Goal: Task Accomplishment & Management: Use online tool/utility

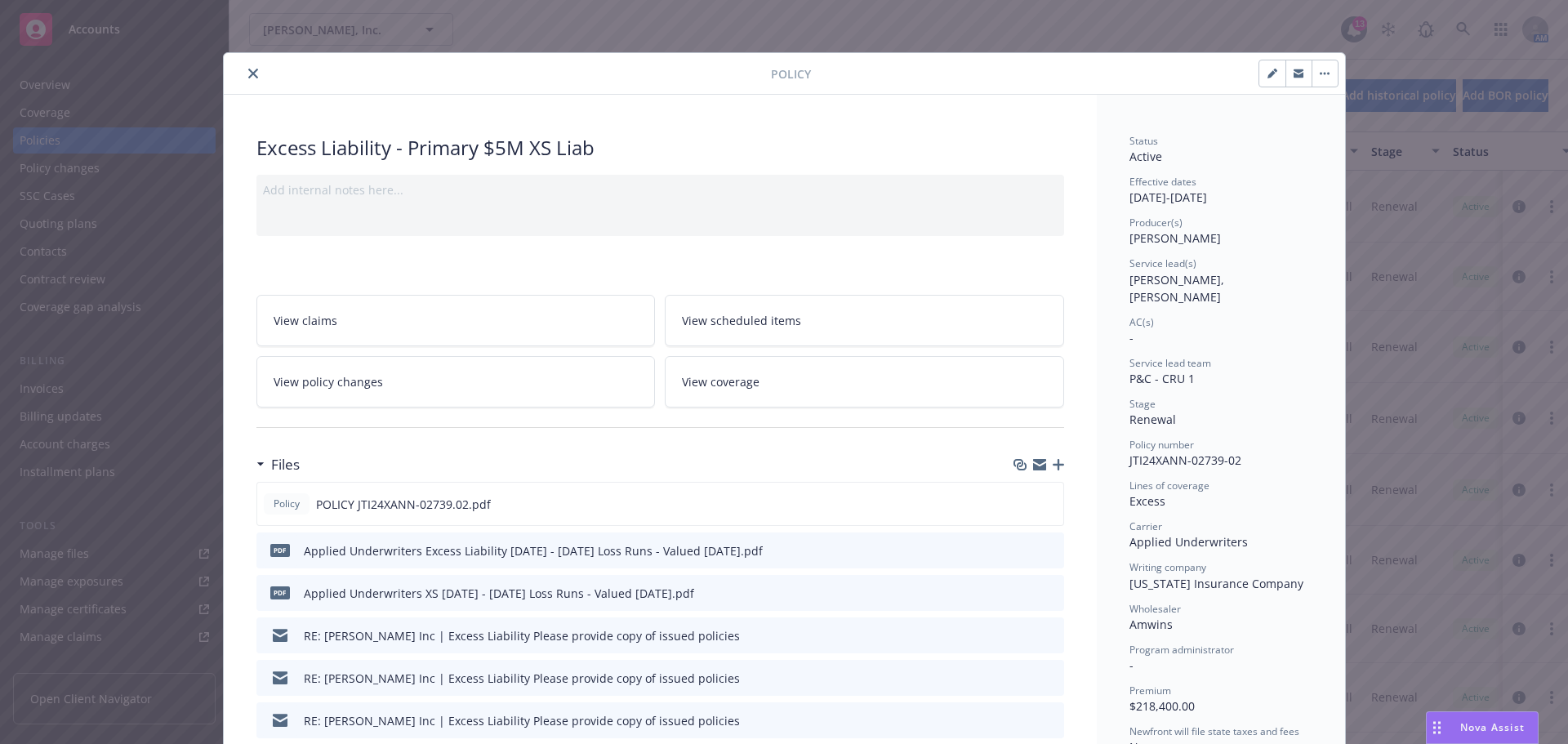
click at [248, 71] on icon "close" at bounding box center [253, 73] width 10 height 10
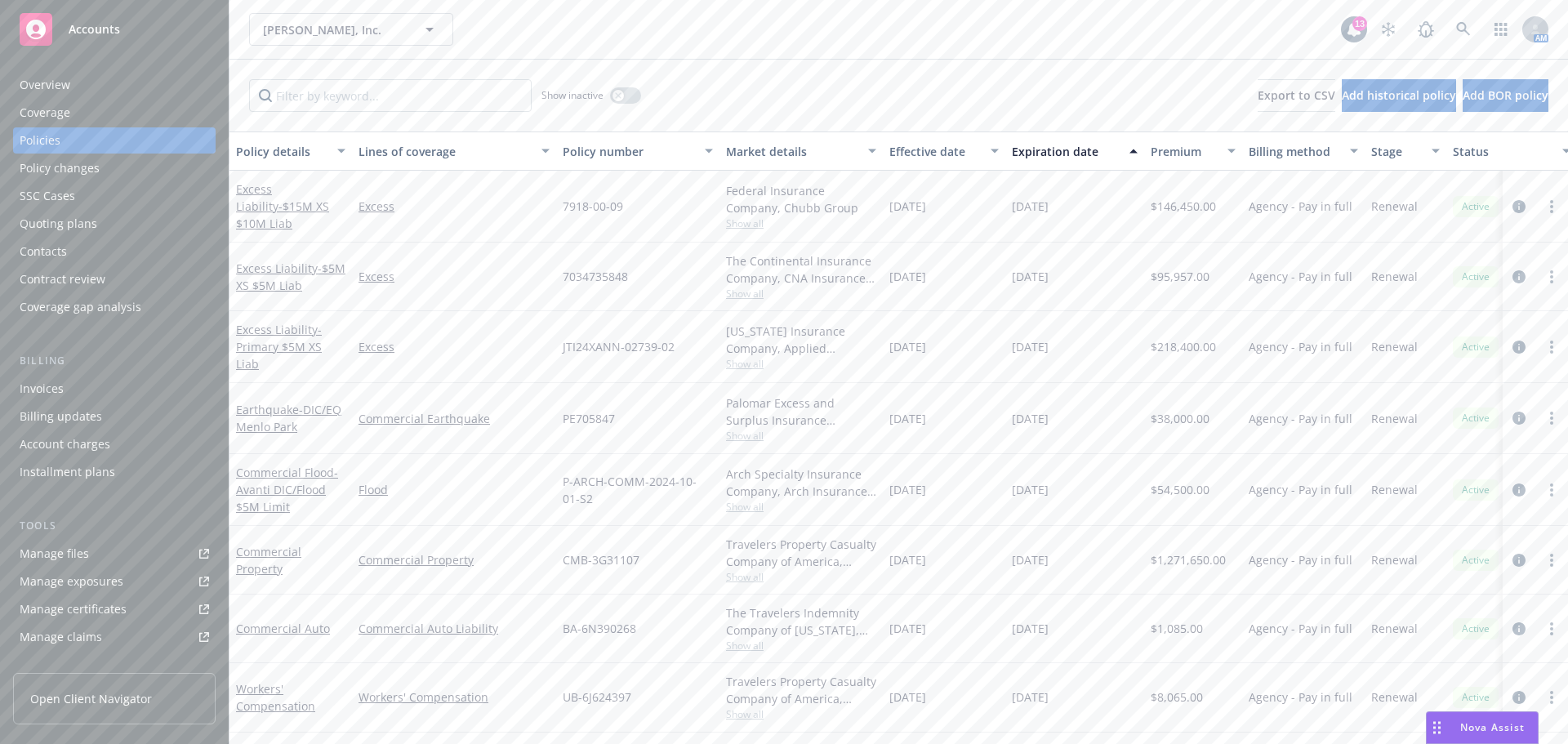
click at [81, 171] on div "Policy changes" at bounding box center [59, 168] width 80 height 26
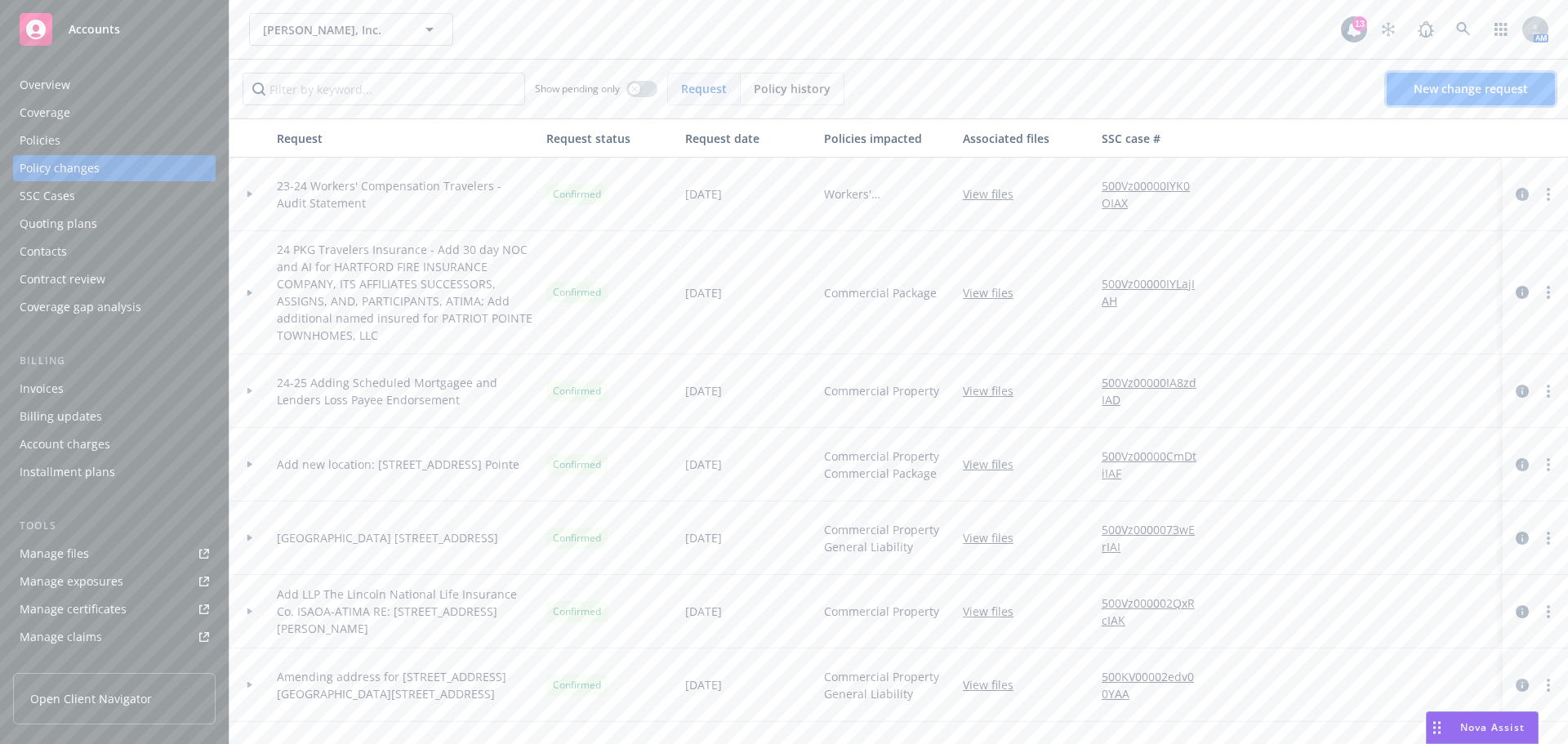
click at [1501, 93] on span "New change request" at bounding box center [1470, 88] width 114 height 16
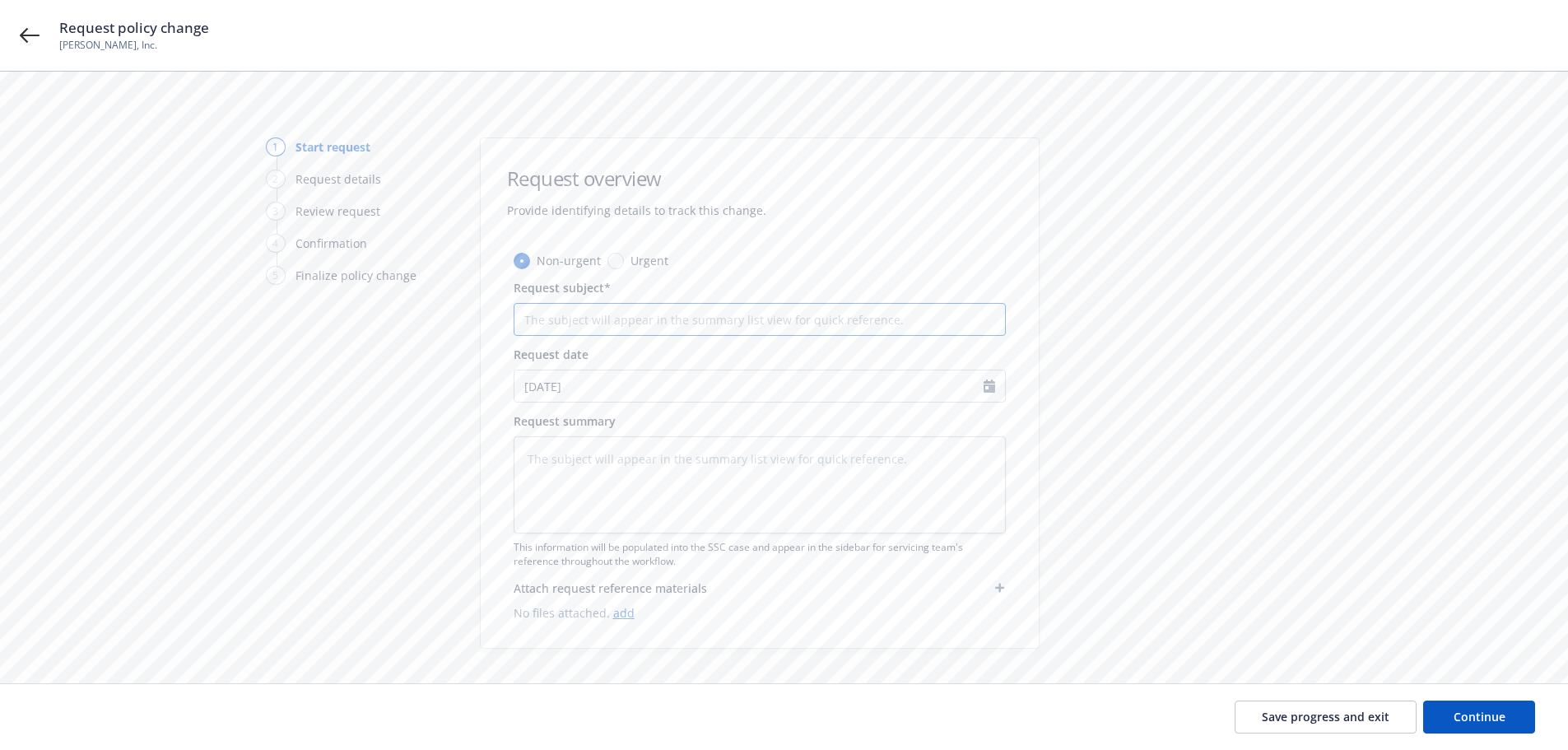
click at [612, 317] on input "Request subject*" at bounding box center [760, 318] width 493 height 33
type textarea "x"
type input "A"
type textarea "x"
type input "Ad"
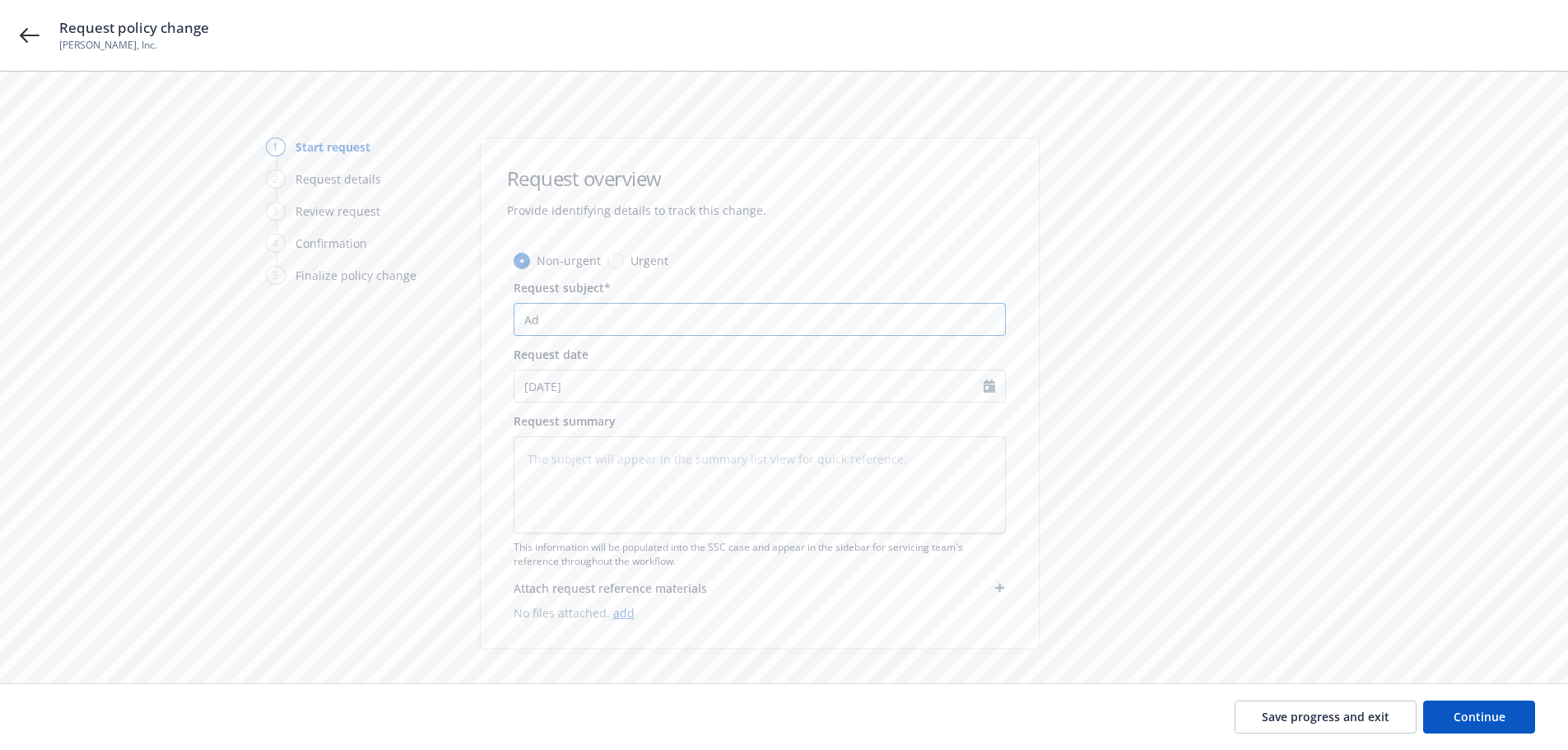
type textarea "x"
type input "Add"
type textarea "x"
type input "Add"
type textarea "x"
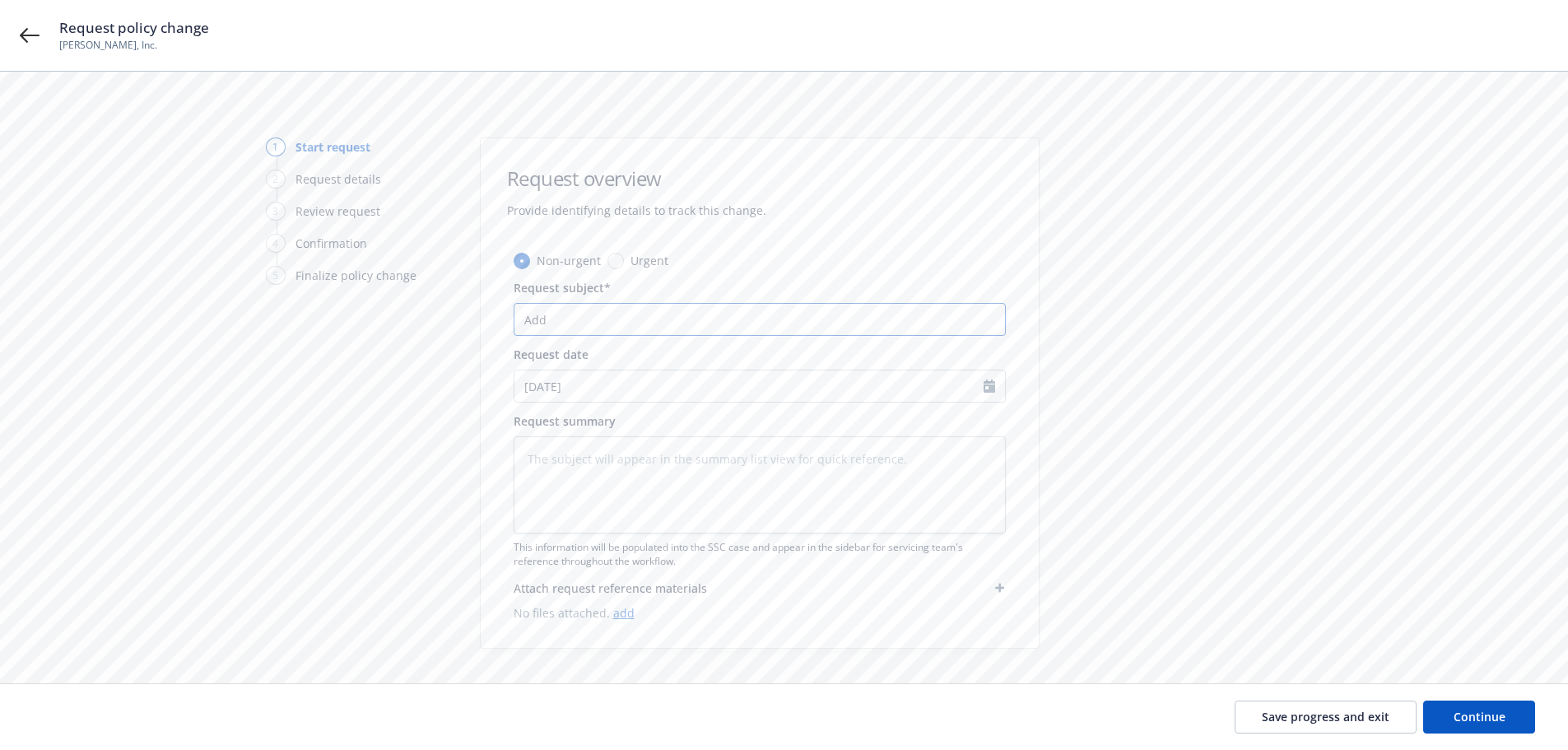
type input "Add L"
type textarea "x"
type input "Add Lo"
type textarea "x"
type input "Add Loc"
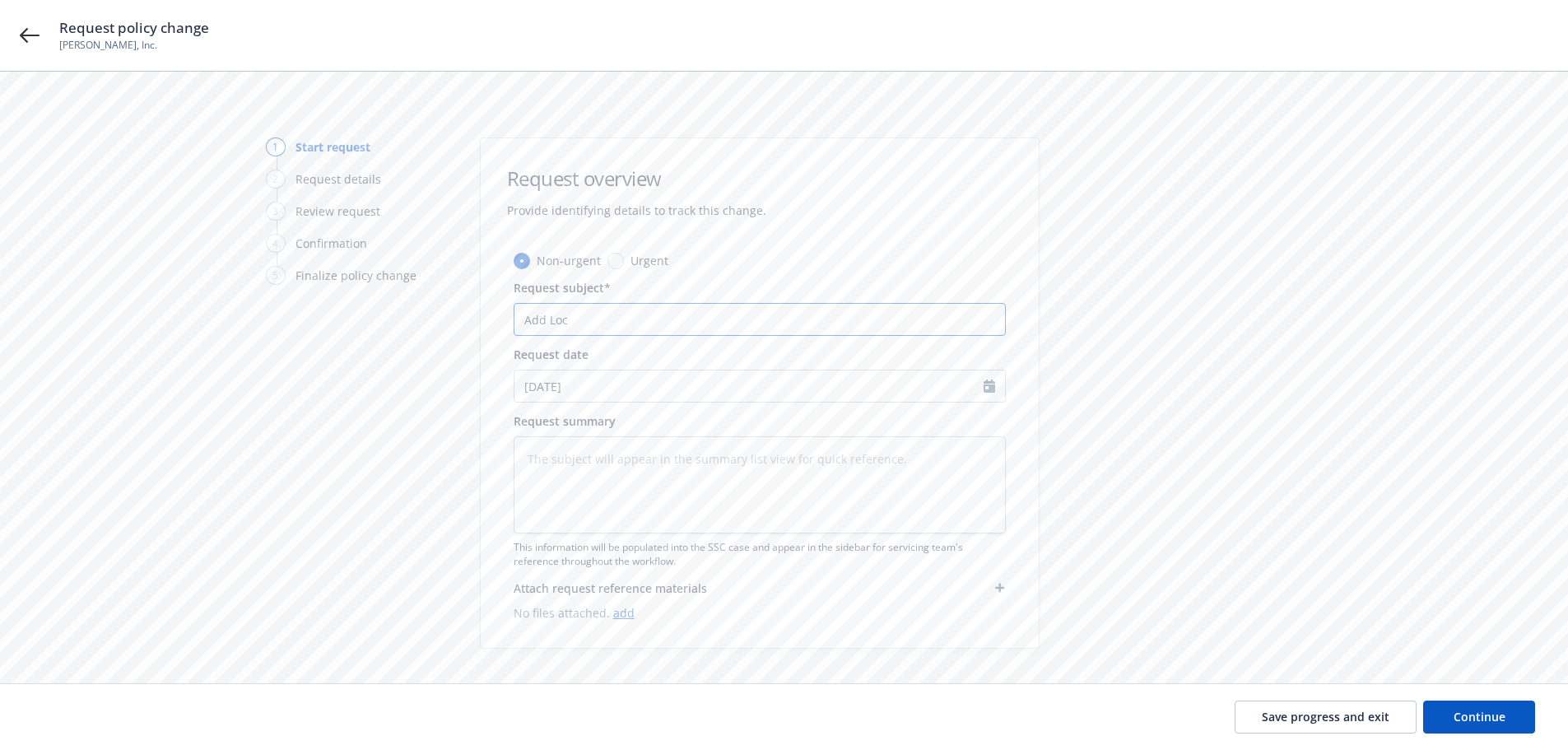
type textarea "x"
type input "Add Loca"
type textarea "x"
type input "Add Locat"
type textarea "x"
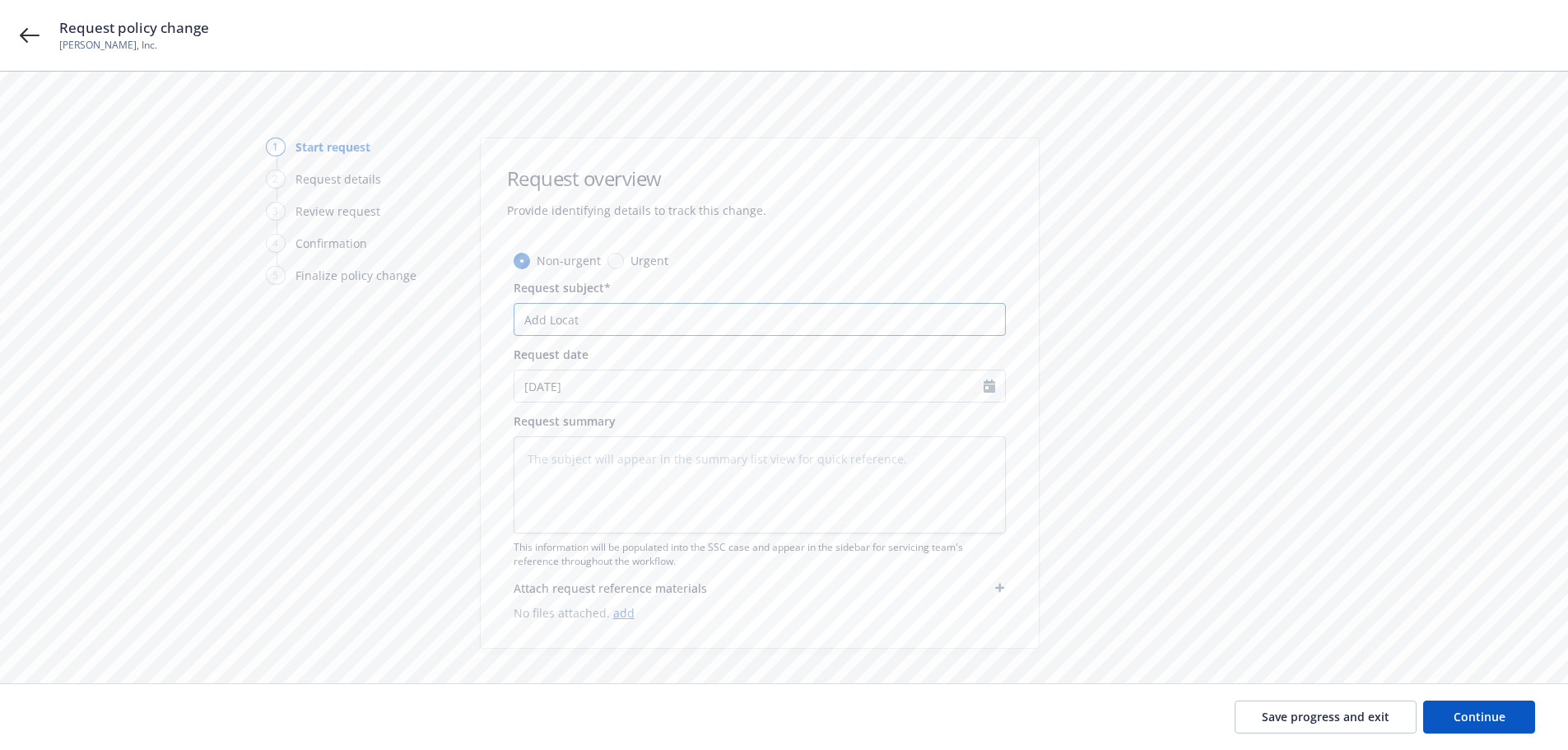
type input "Add Locati"
type textarea "x"
type input "Add Locatio"
type textarea "x"
type input "Add Location"
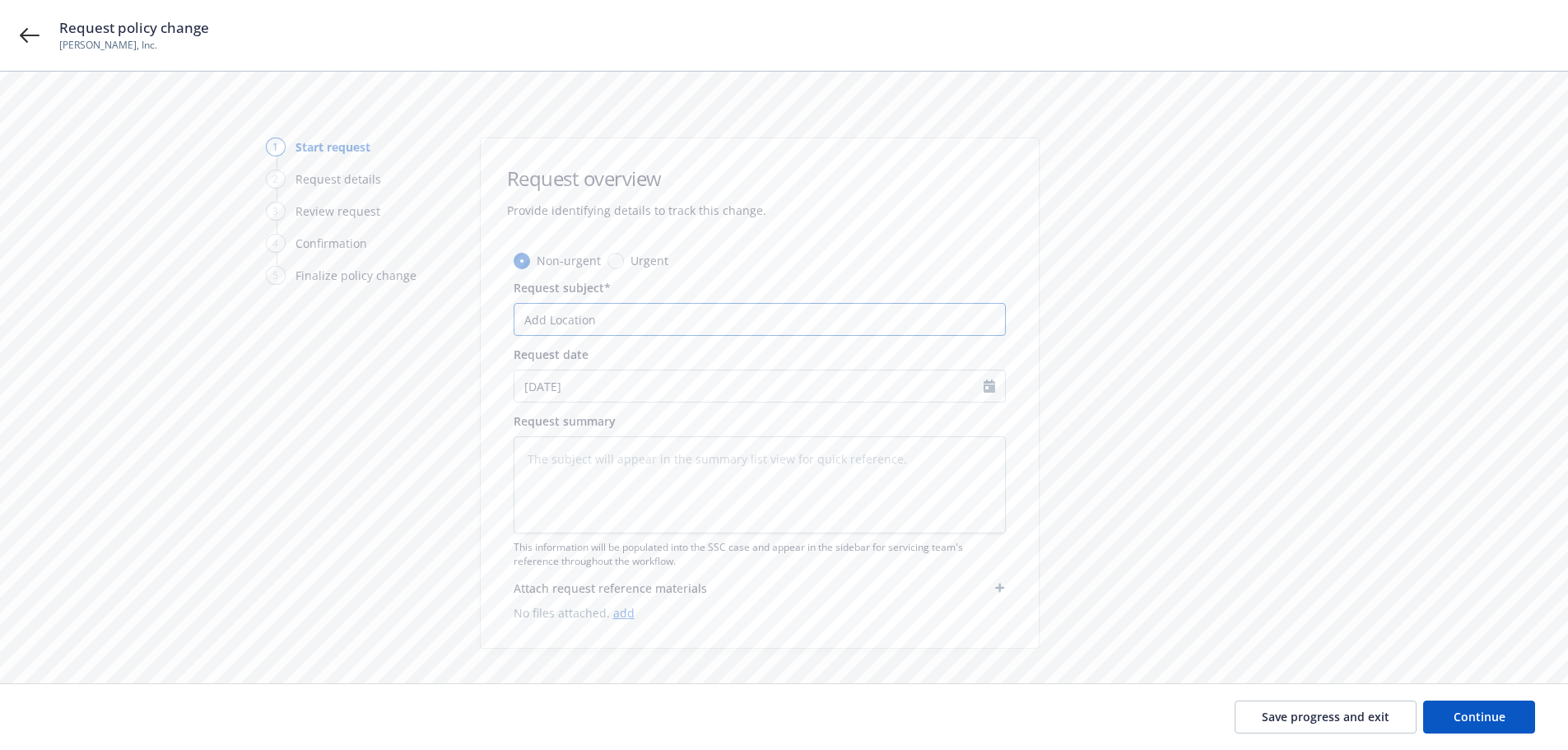
type textarea "x"
type input "Add Location"
type textarea "x"
type input "Add Location t"
type textarea "x"
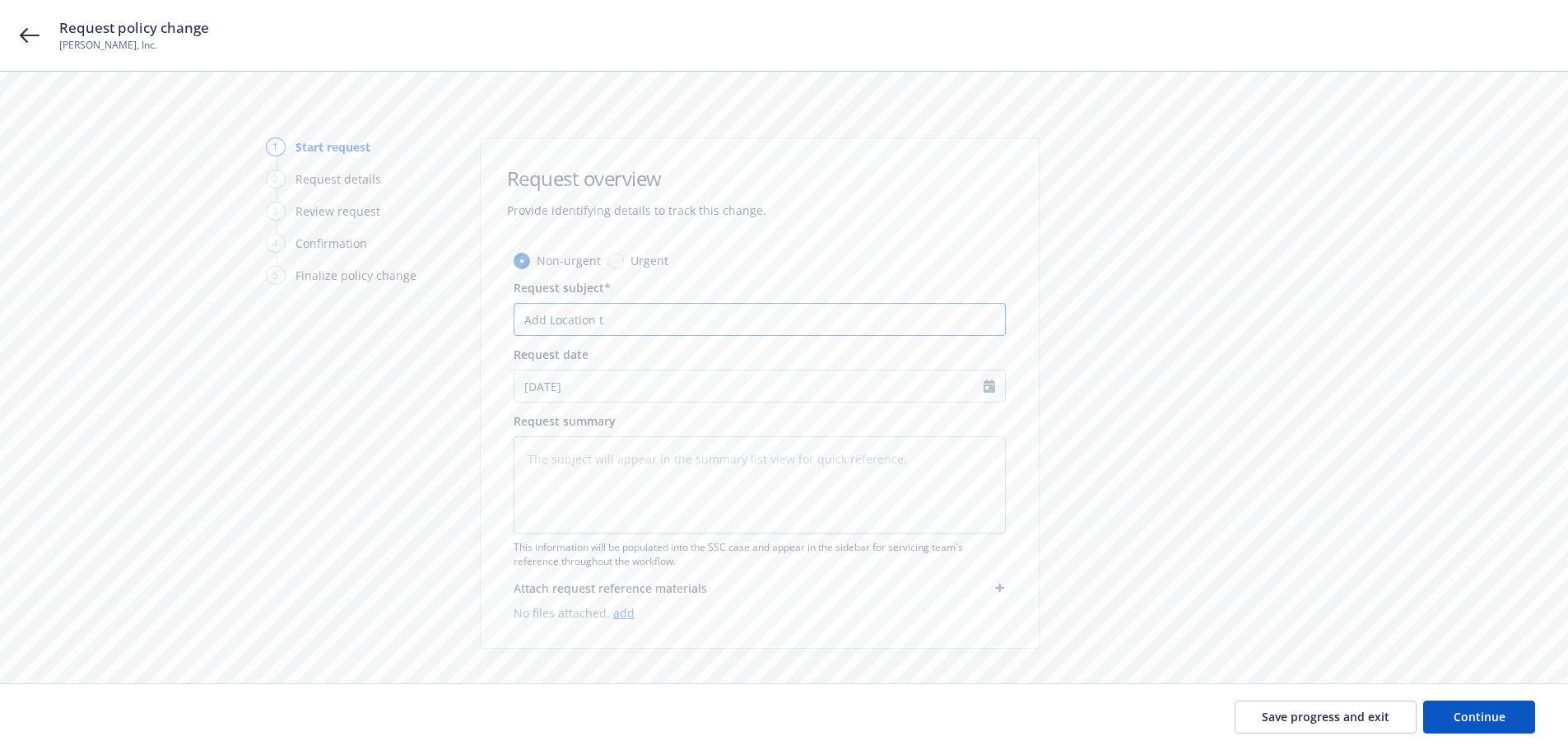
type input "Add Location to"
type textarea "x"
type input "Add Location to"
type textarea "x"
type input "Add Location to e"
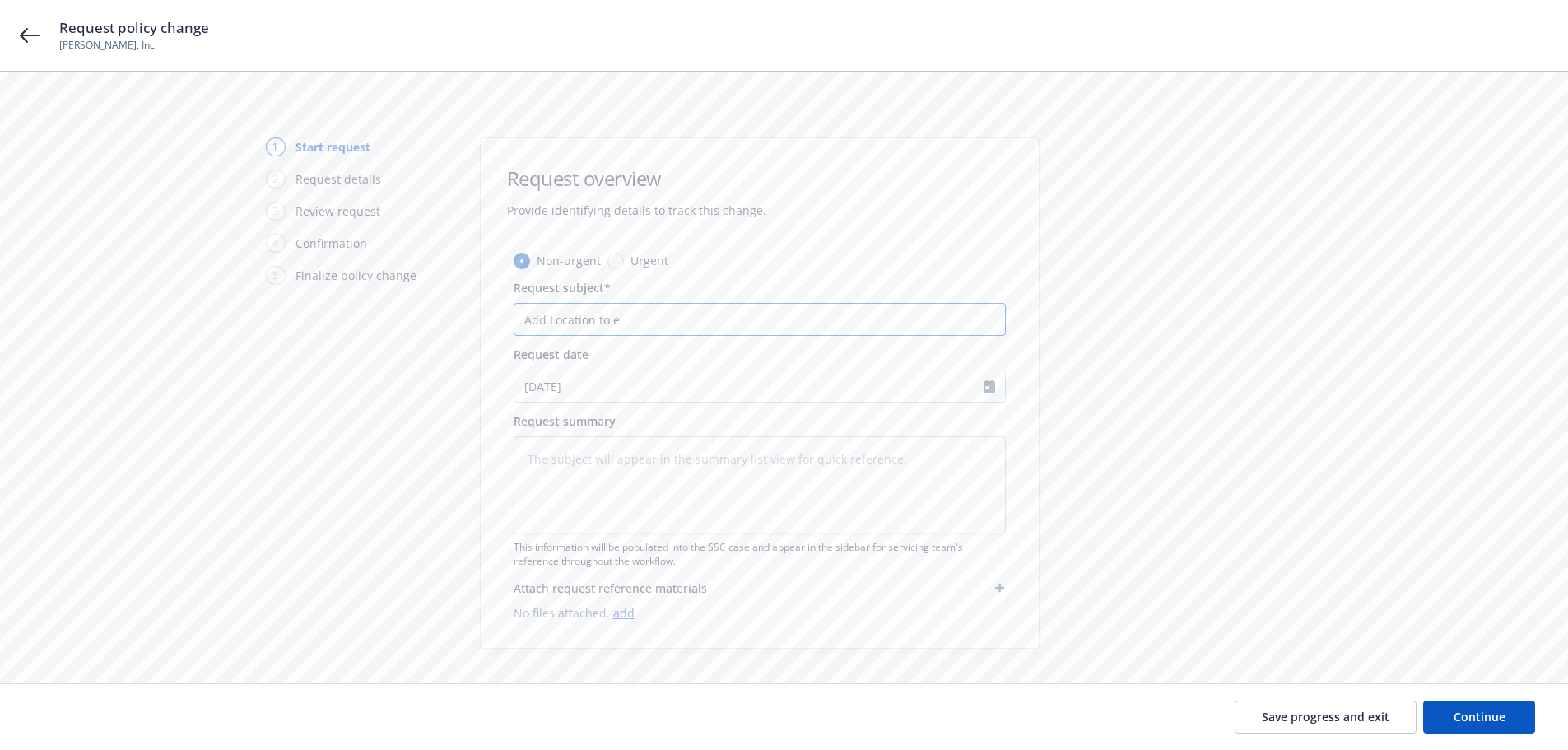
type textarea "x"
type input "Add Location to ex"
type textarea "x"
type input "Add Location to exi"
type textarea "x"
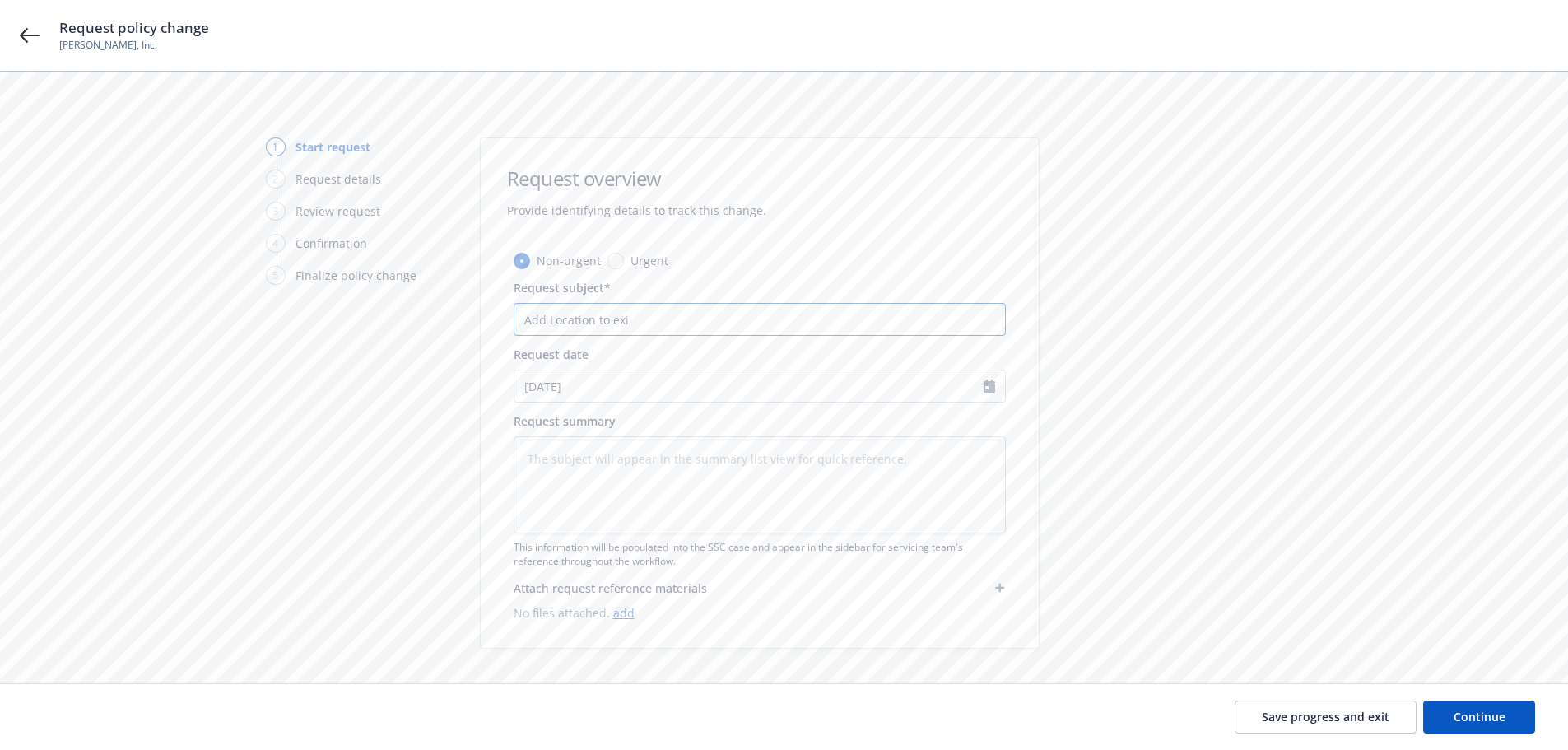
type input "Add Location to exis"
type textarea "x"
type input "Add Location to exist"
type textarea "x"
type input "Add Location to existi"
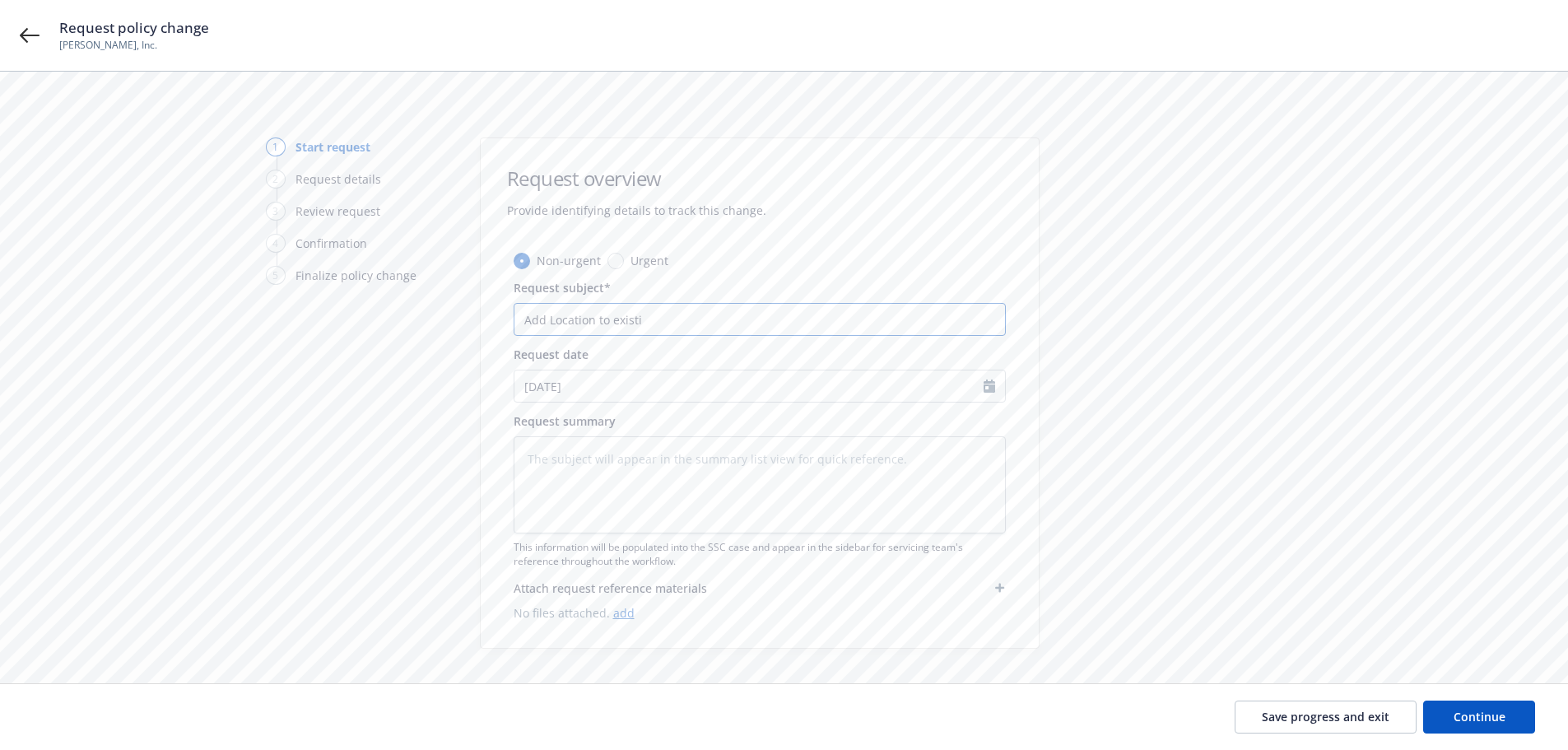
type textarea "x"
type input "Add Location to existin"
type textarea "x"
type input "Add Location to existing"
type textarea "x"
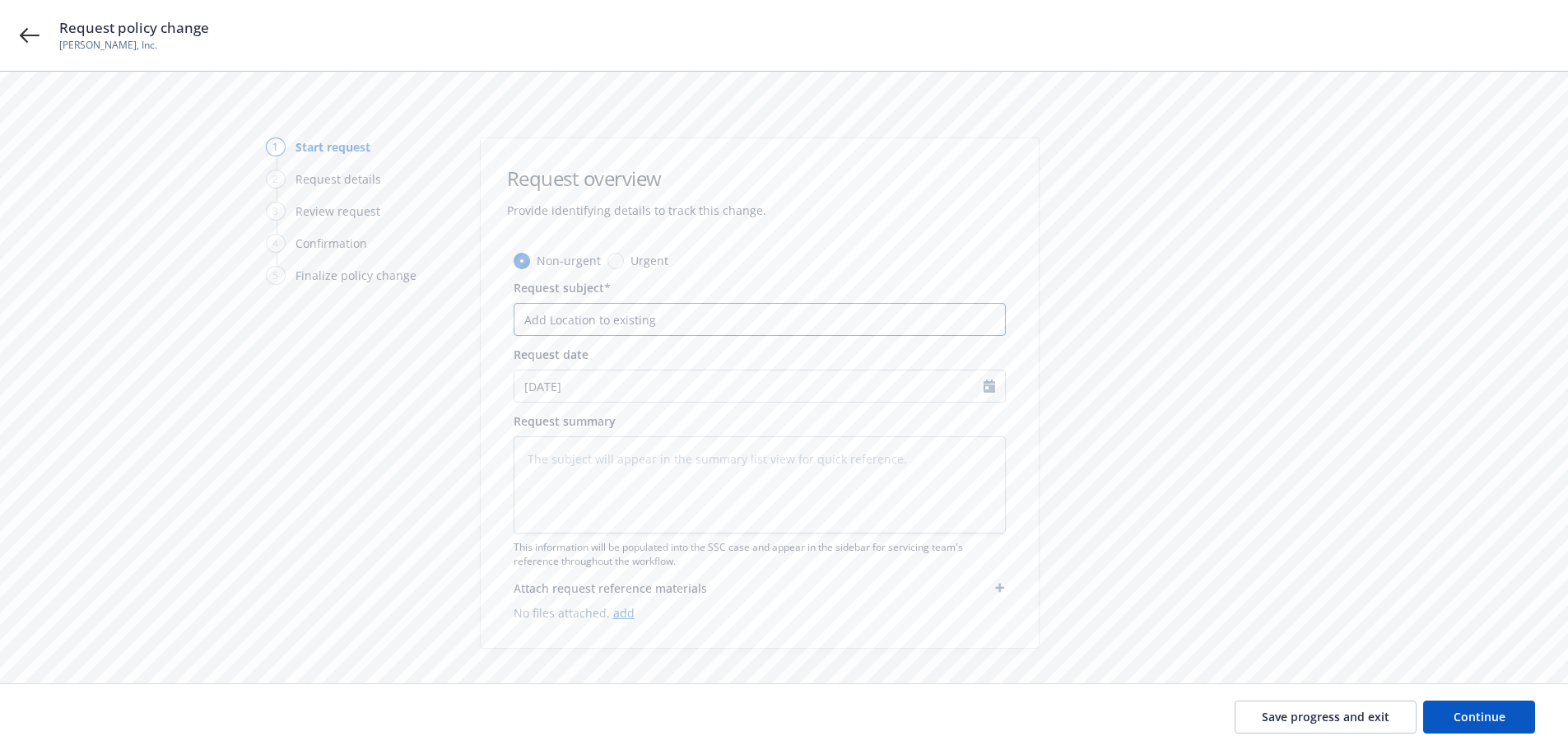
type input "Add Location to existing"
type textarea "x"
type input "Add Location to existing p"
type textarea "x"
type input "Add Location to existing po"
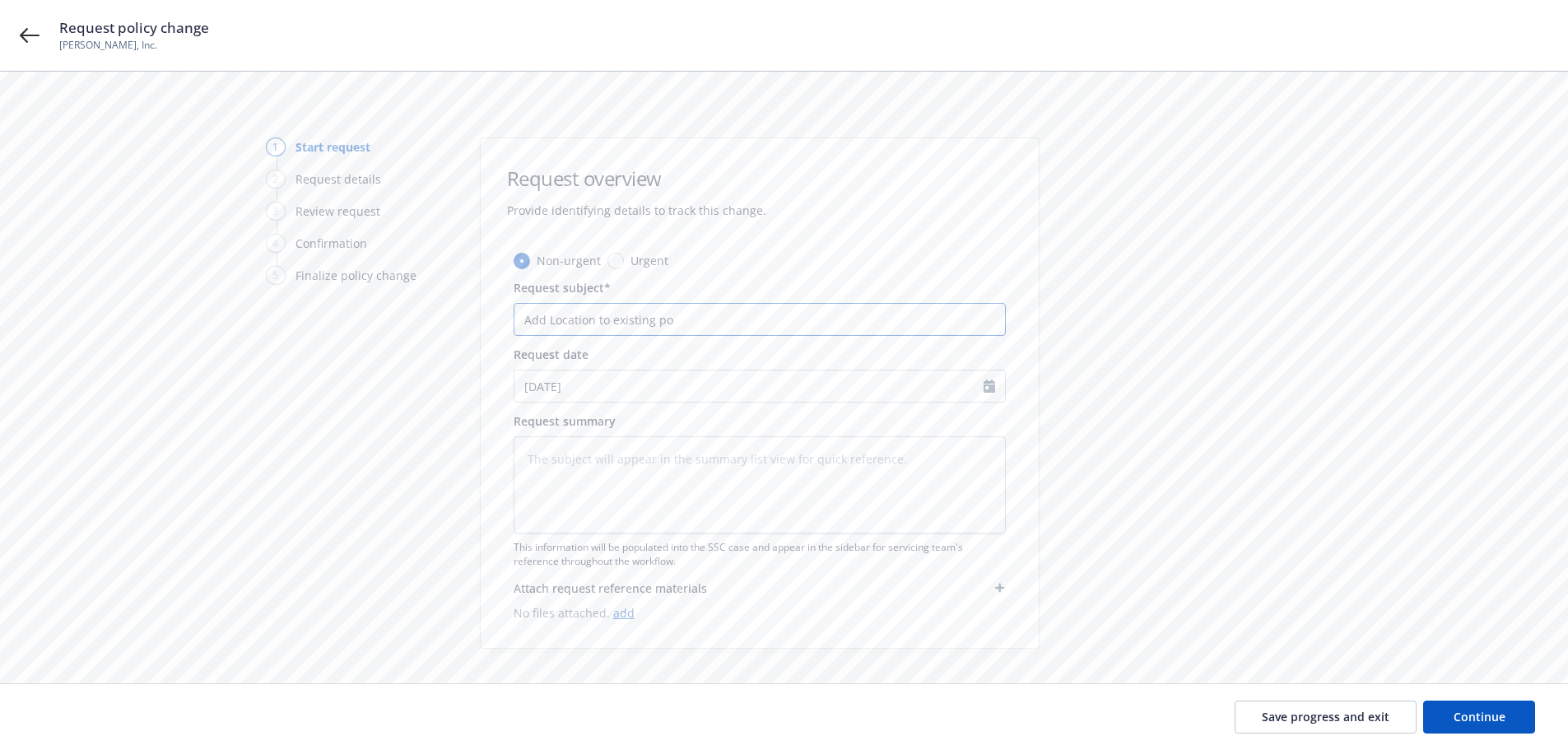
type textarea "x"
type input "Add Location to existing pol"
type textarea "x"
type input "Add Location to existing poli"
type textarea "x"
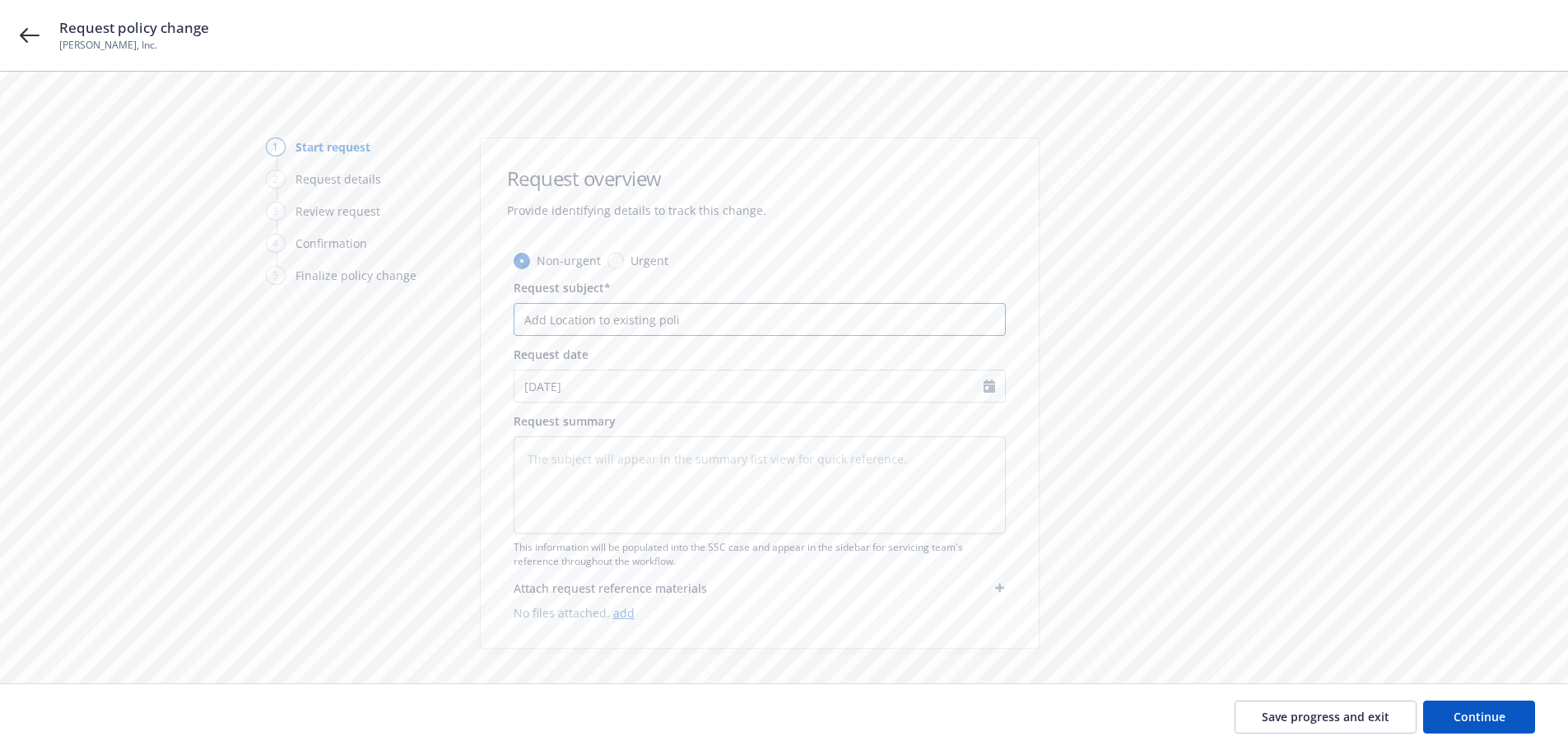
type input "Add Location to existing polic"
type textarea "x"
type input "Add Location to existing policy"
click at [989, 385] on icon "Calendar" at bounding box center [989, 386] width 11 height 13
click at [529, 425] on icon "button" at bounding box center [532, 425] width 10 height 10
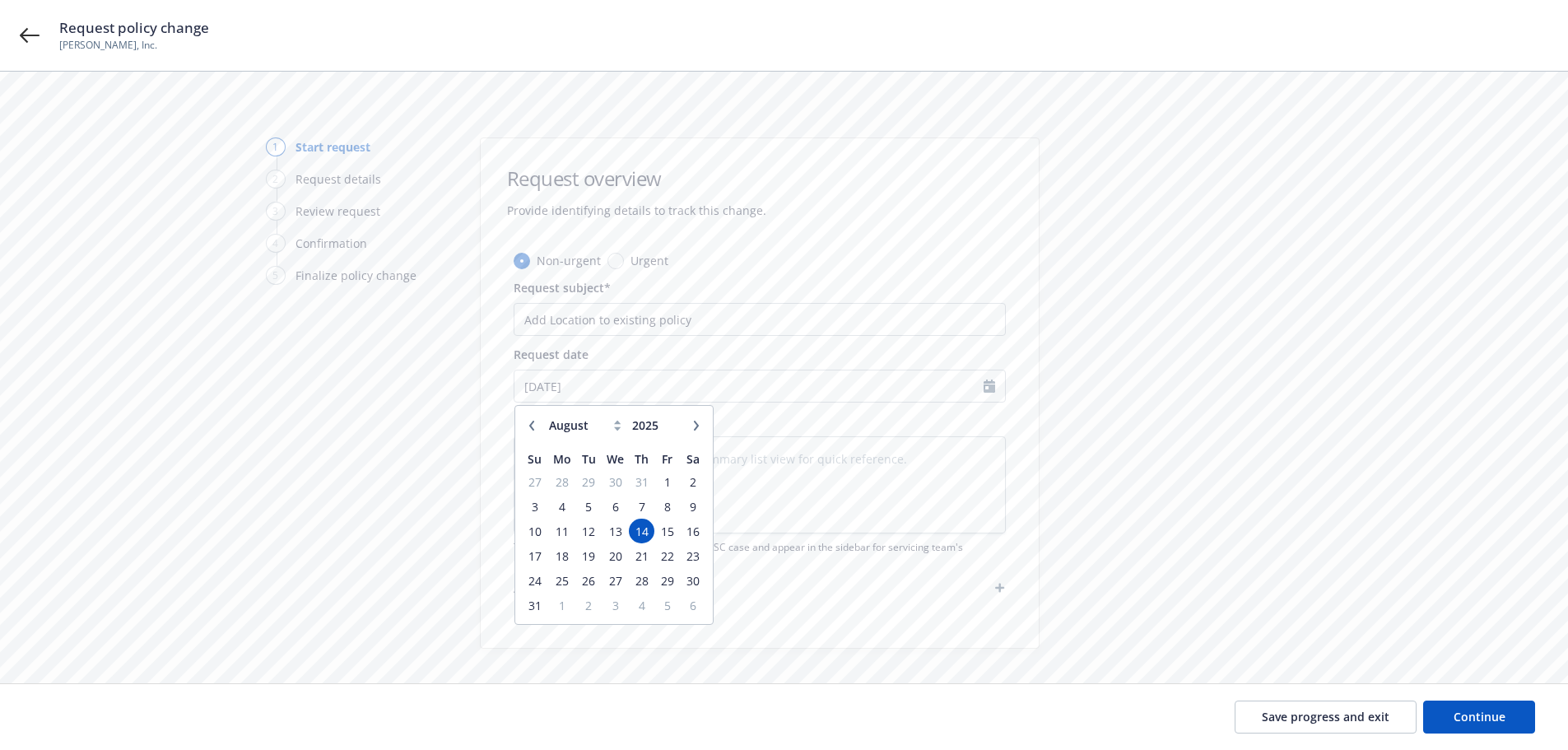
select select "7"
click at [574, 577] on span "28" at bounding box center [561, 581] width 24 height 21
type textarea "x"
type input "07/28/2025"
click at [533, 459] on textarea at bounding box center [760, 485] width 493 height 97
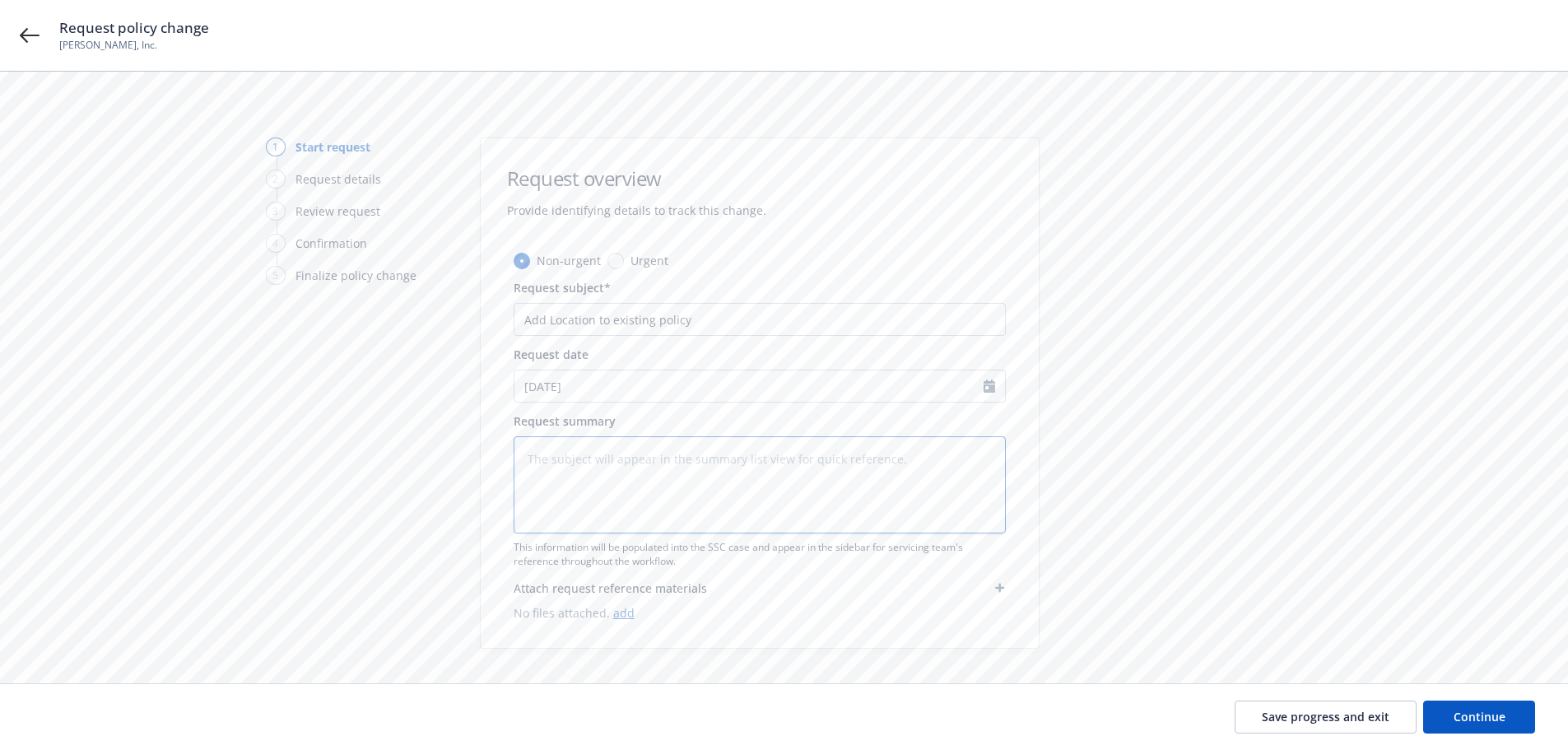
type textarea "x"
type textarea "I"
type textarea "x"
type textarea "In"
type textarea "x"
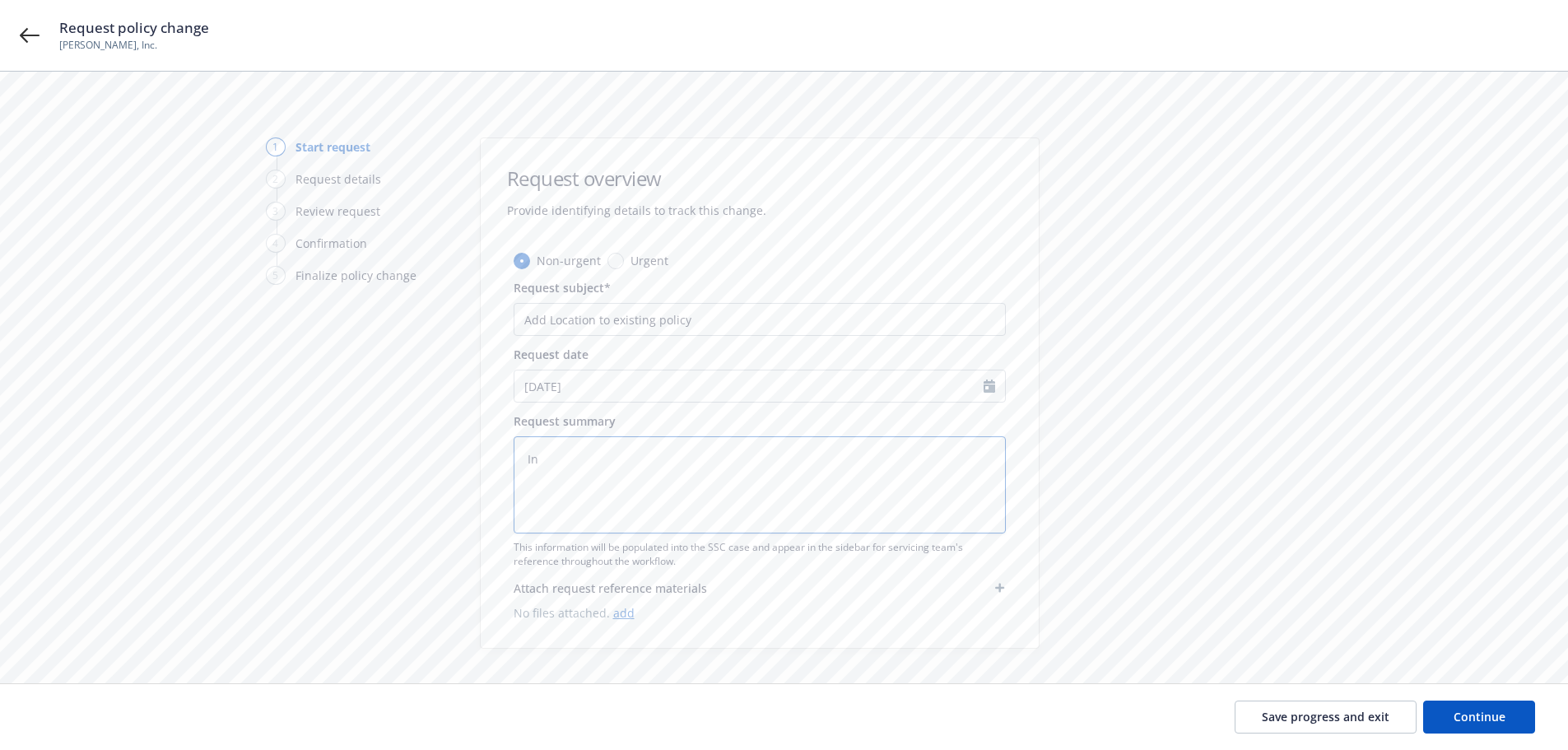
type textarea "Ins"
type textarea "x"
type textarea "Insu"
type textarea "x"
type textarea "Insur"
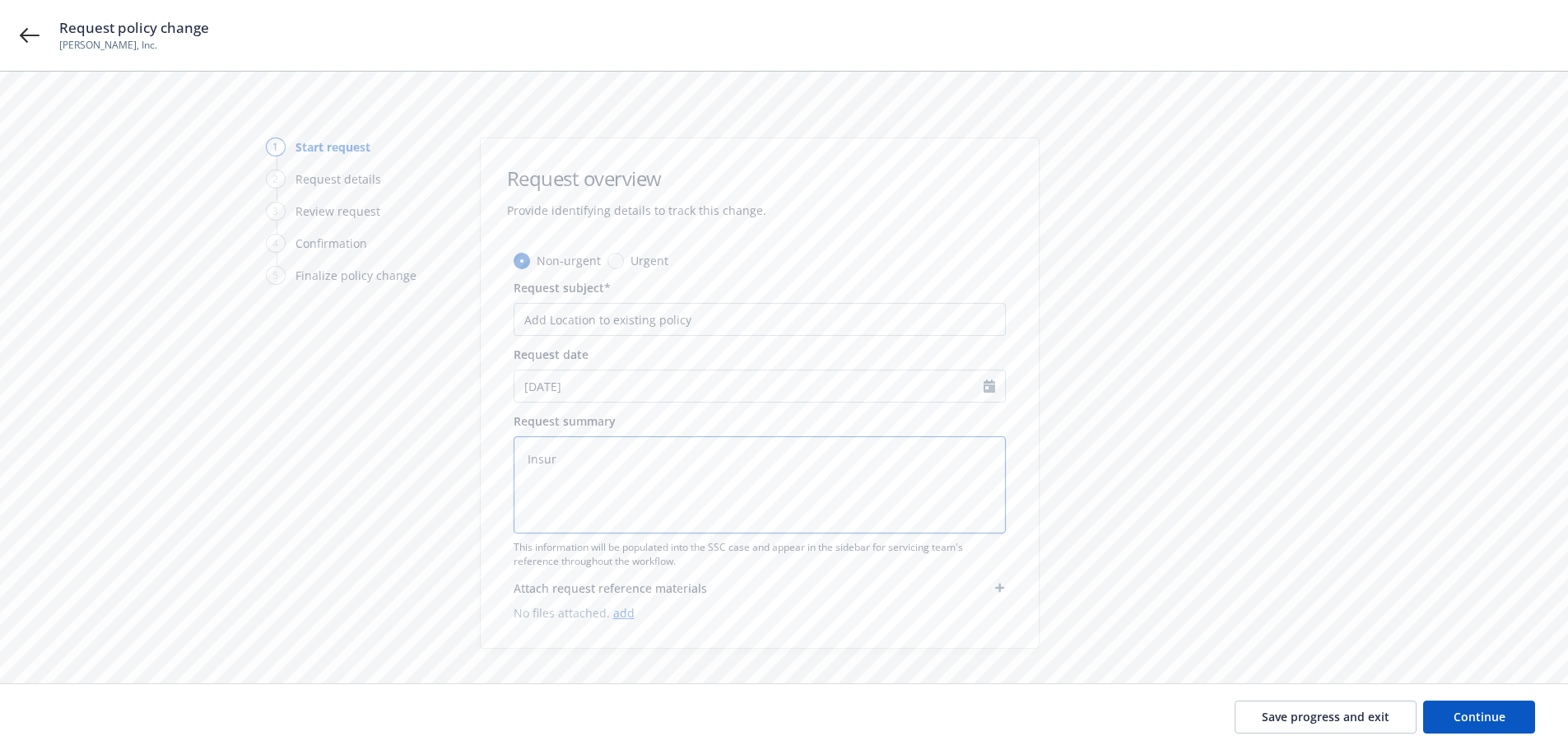
type textarea "x"
type textarea "Insure"
type textarea "x"
type textarea "Insured"
type textarea "x"
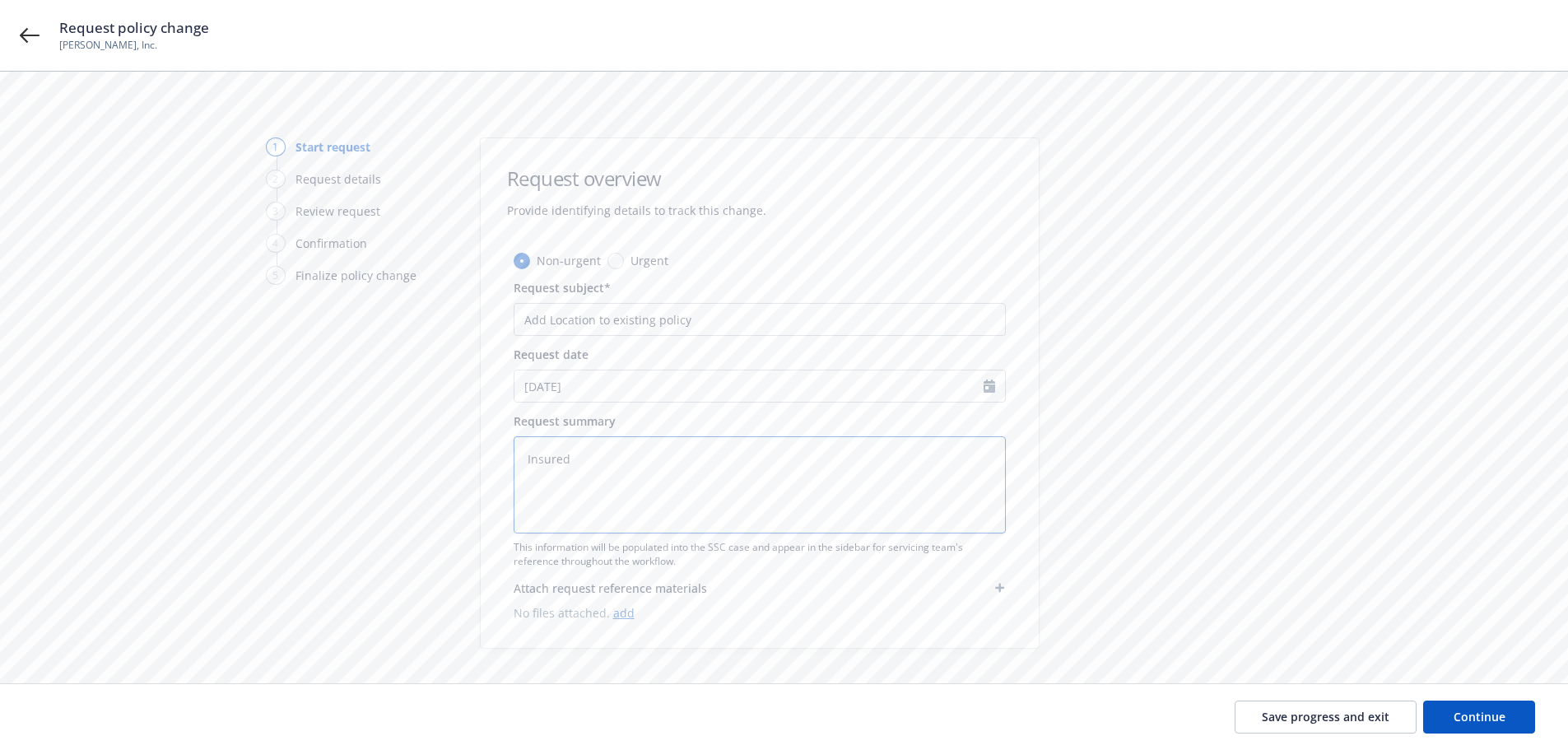
type textarea "Insured"
type textarea "x"
type textarea "Insured i"
type textarea "x"
type textarea "Insured is"
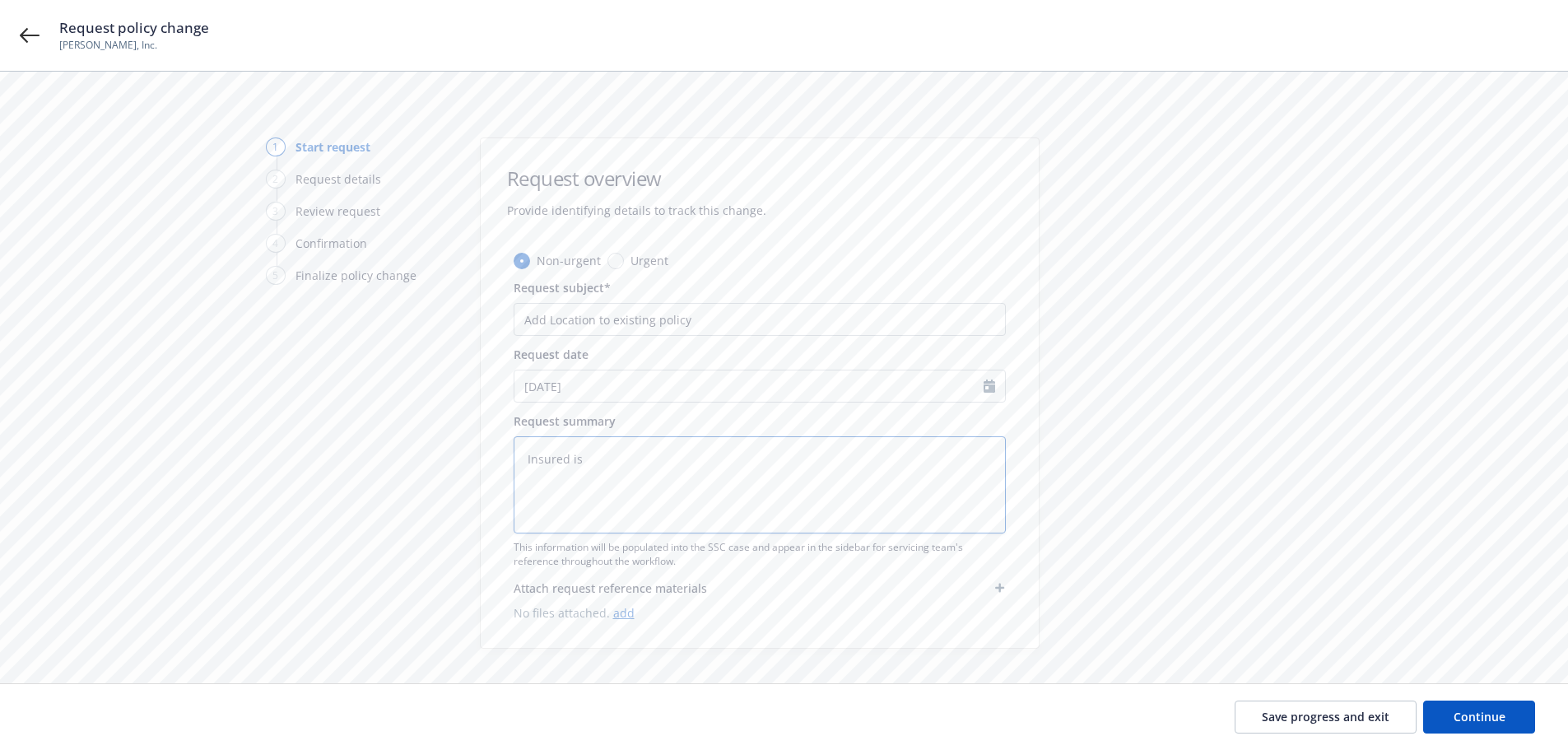
type textarea "x"
type textarea "Insured is"
type textarea "x"
type textarea "Insured is c"
type textarea "x"
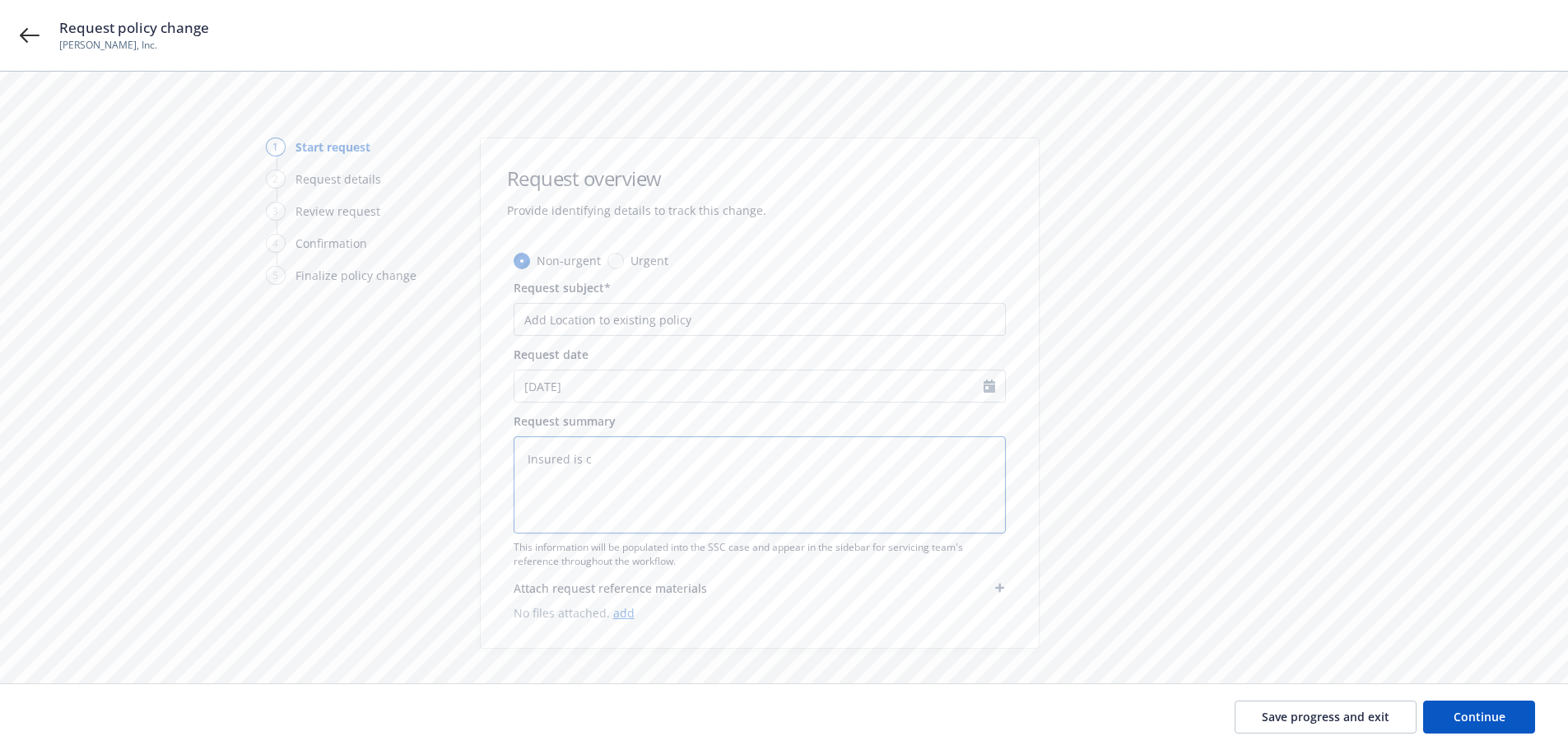
type textarea "Insured is cl"
type textarea "x"
type textarea "Insured is clo"
type textarea "x"
type textarea "Insured is clos"
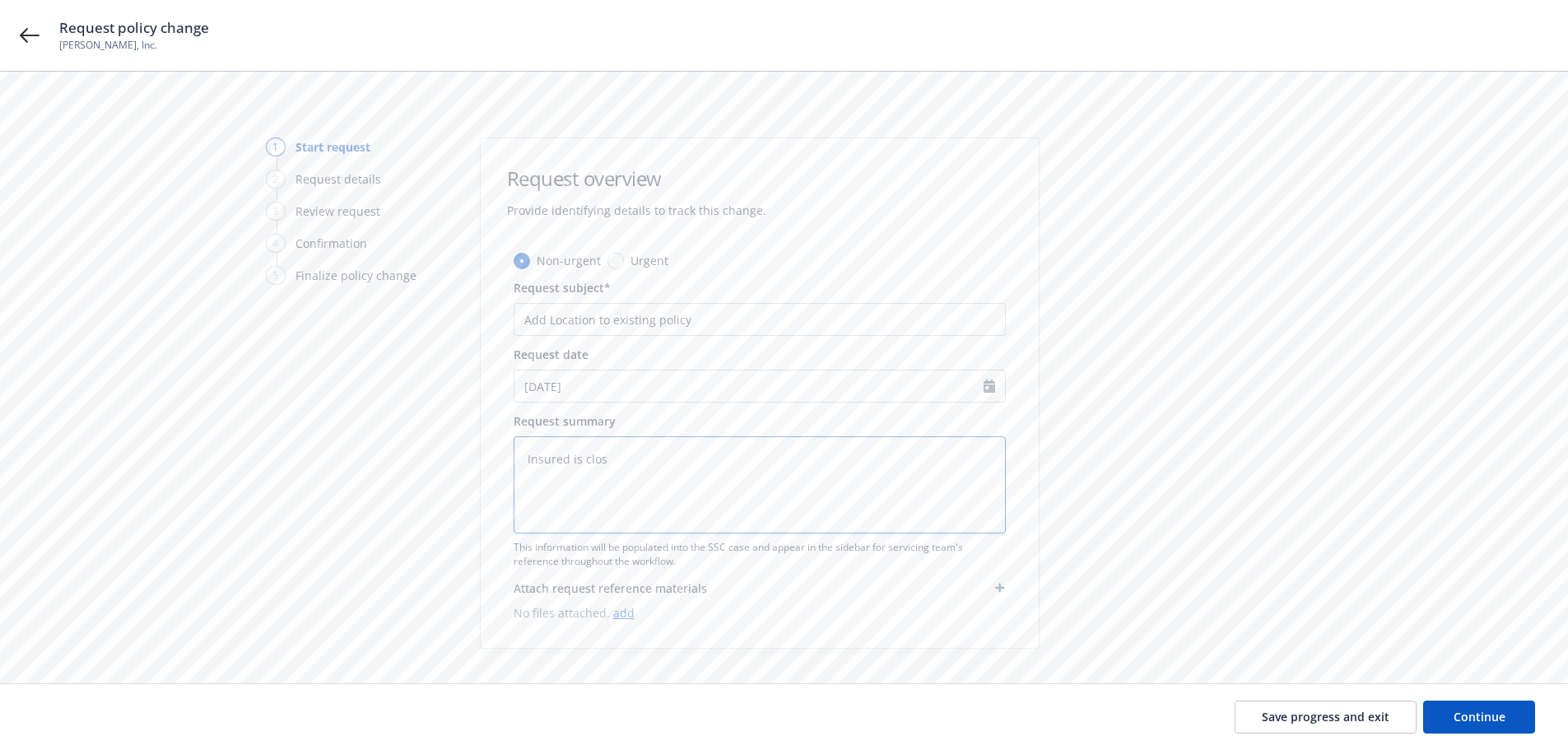
type textarea "x"
type textarea "Insured is closi"
type textarea "x"
type textarea "Insured is closin"
type textarea "x"
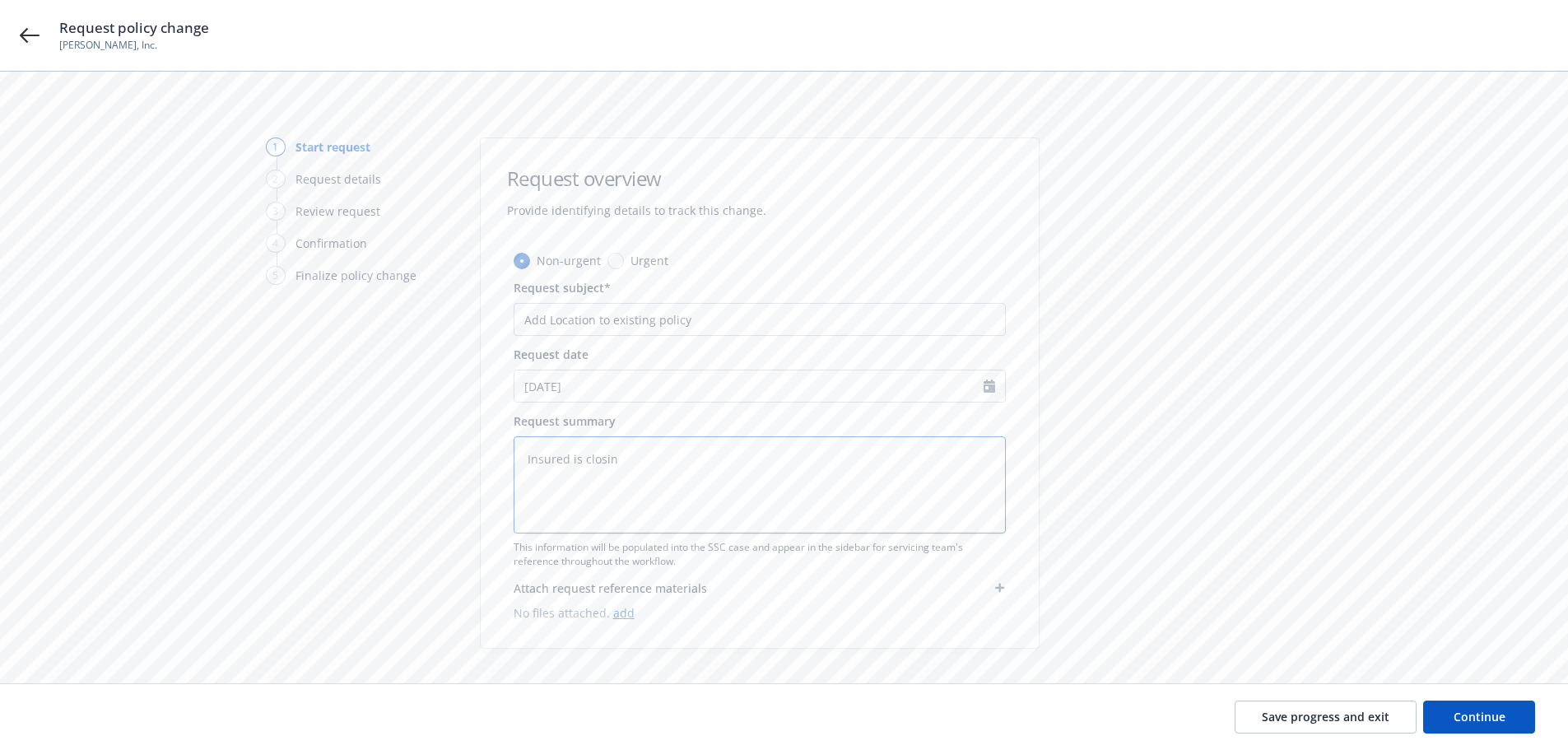
type textarea "Insured is closing"
type textarea "x"
type textarea "Insured is closing"
type textarea "x"
type textarea "Insured is closing o"
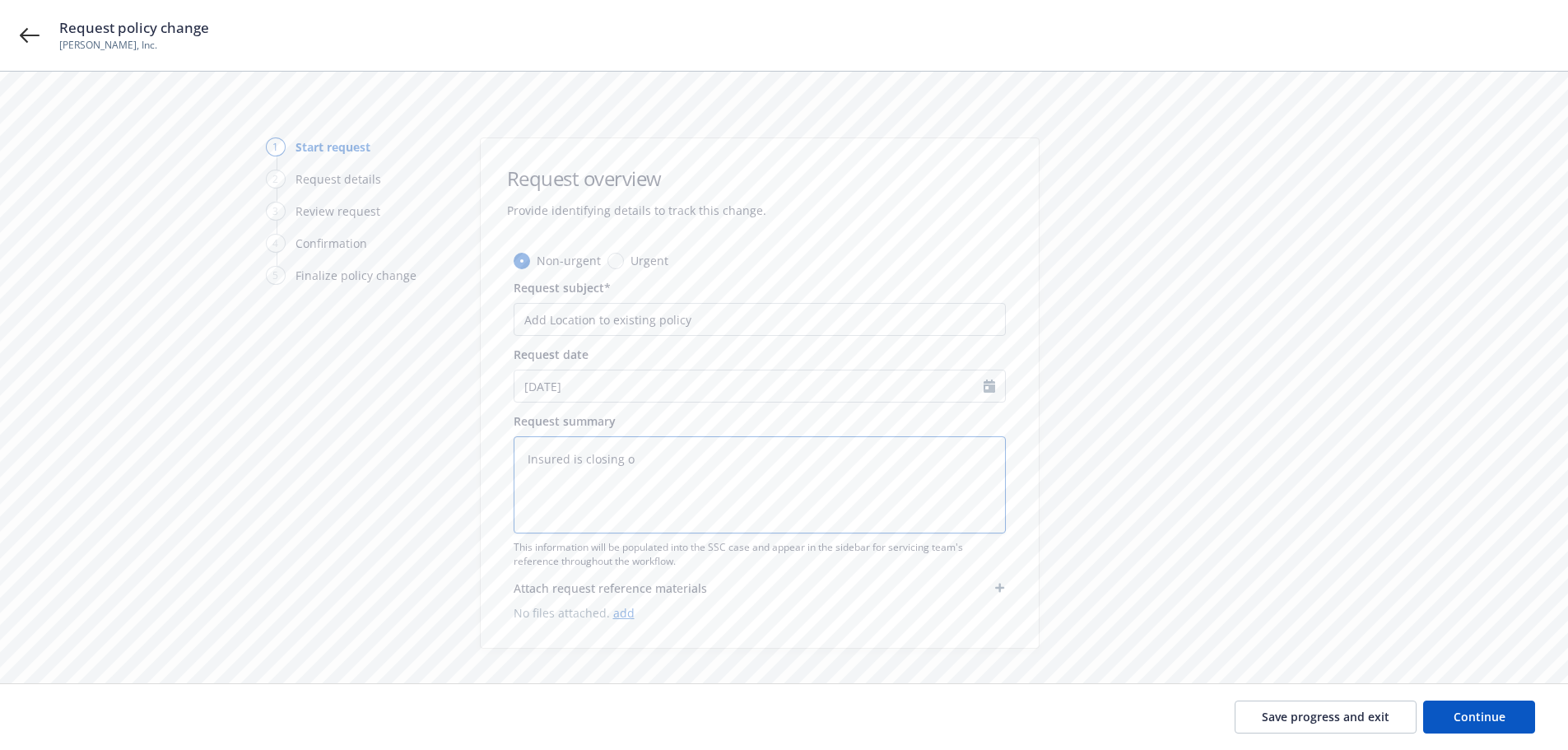
type textarea "x"
type textarea "Insured is closing on"
type textarea "x"
type textarea "Insured is closing on"
type textarea "x"
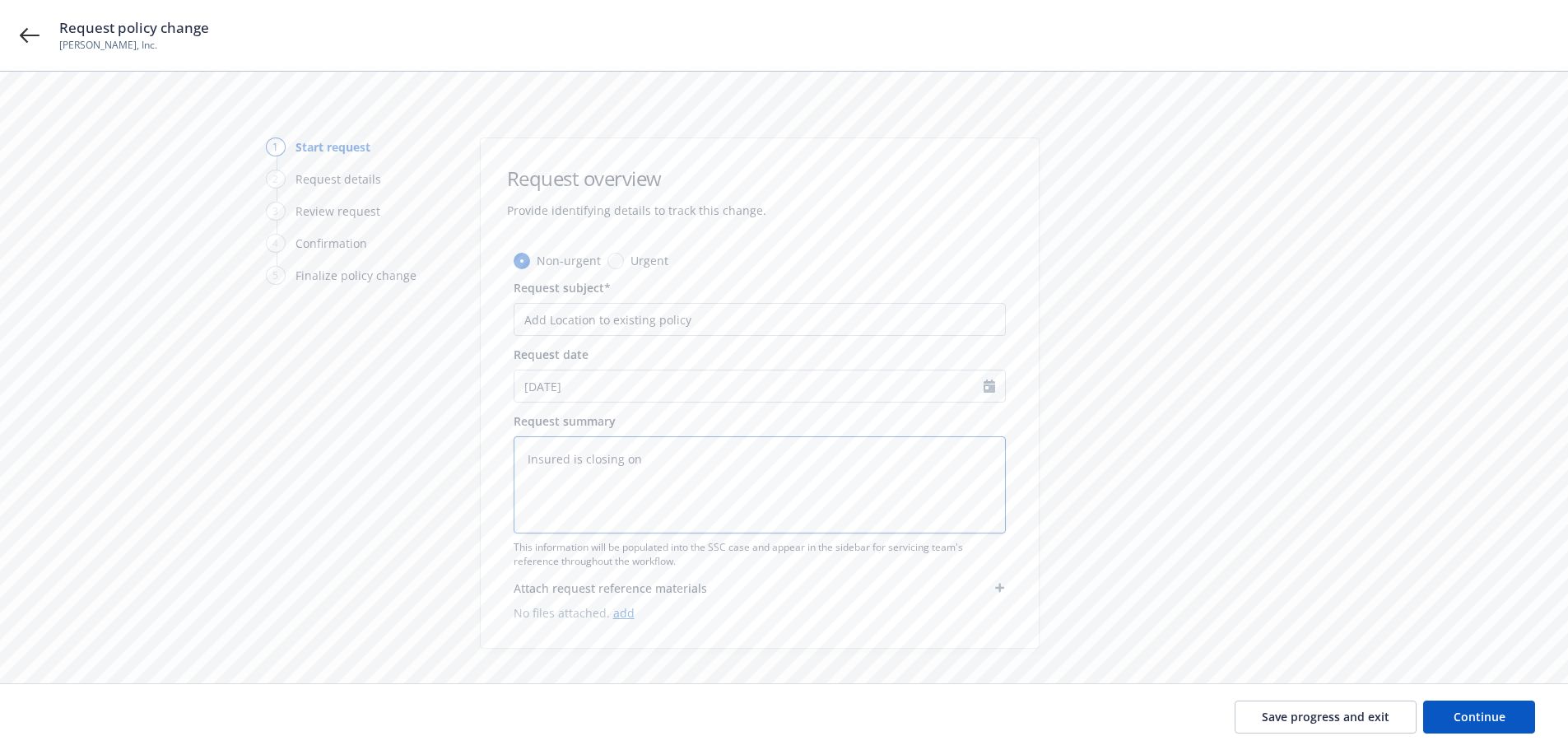
type textarea "Insured is closing on a"
type textarea "x"
type textarea "Insured is closing on an"
type textarea "x"
type textarea "Insured is closing on an"
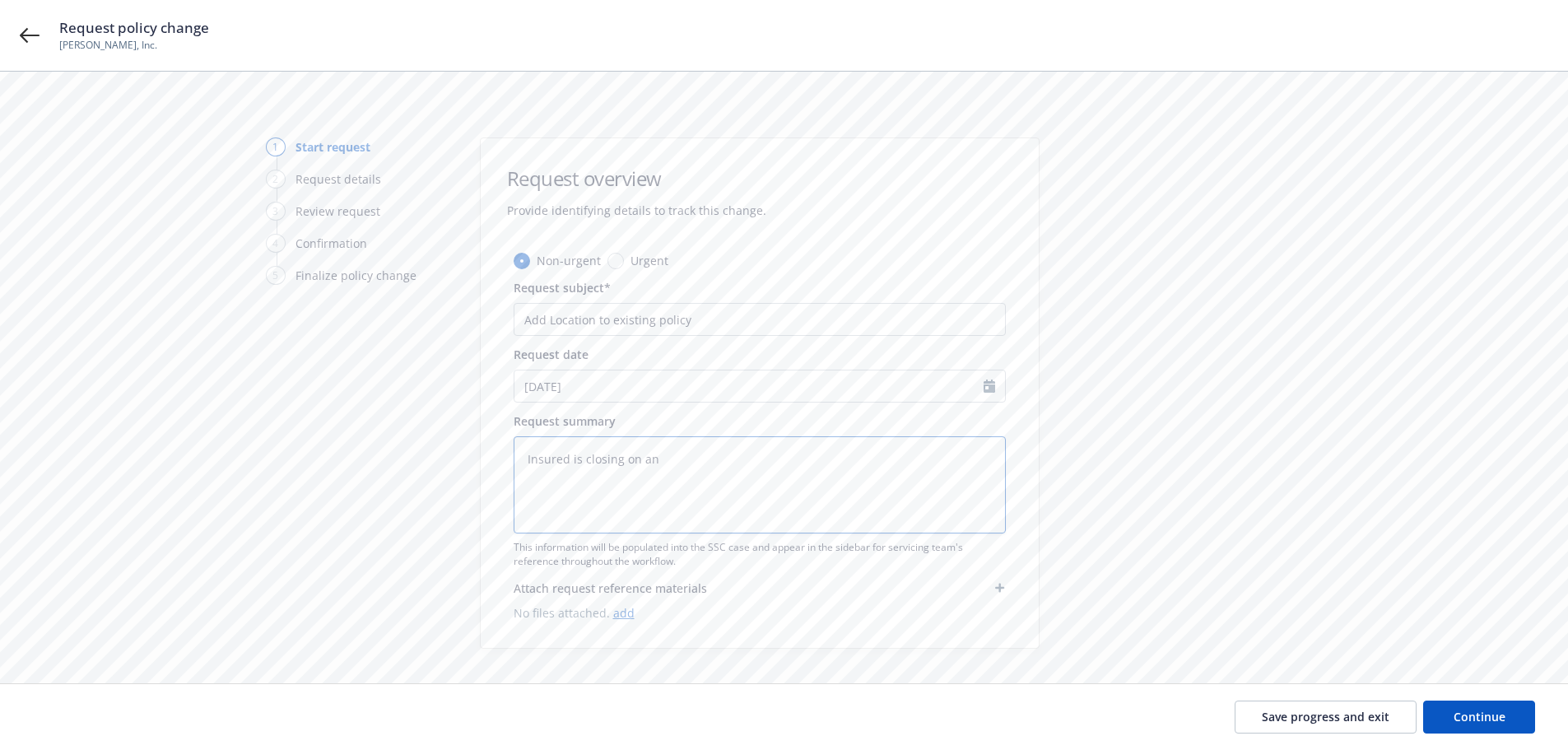
type textarea "x"
type textarea "Insured is closing on an A"
type textarea "x"
type textarea "Insured is closing on an Ac"
type textarea "x"
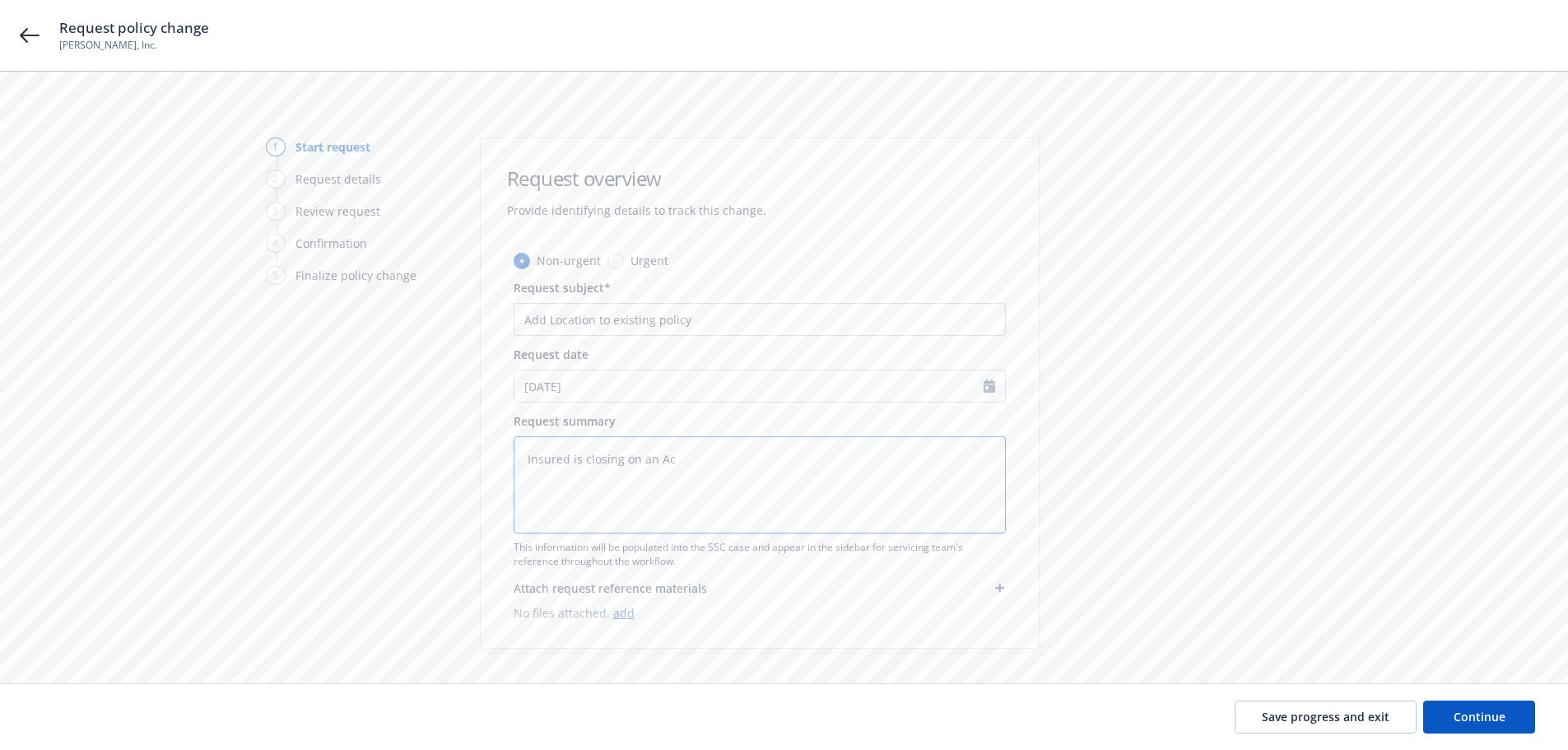
type textarea "Insured is closing on an Acq"
type textarea "x"
type textarea "Insured is closing on an Acqu"
type textarea "x"
type textarea "Insured is closing on an Acqui"
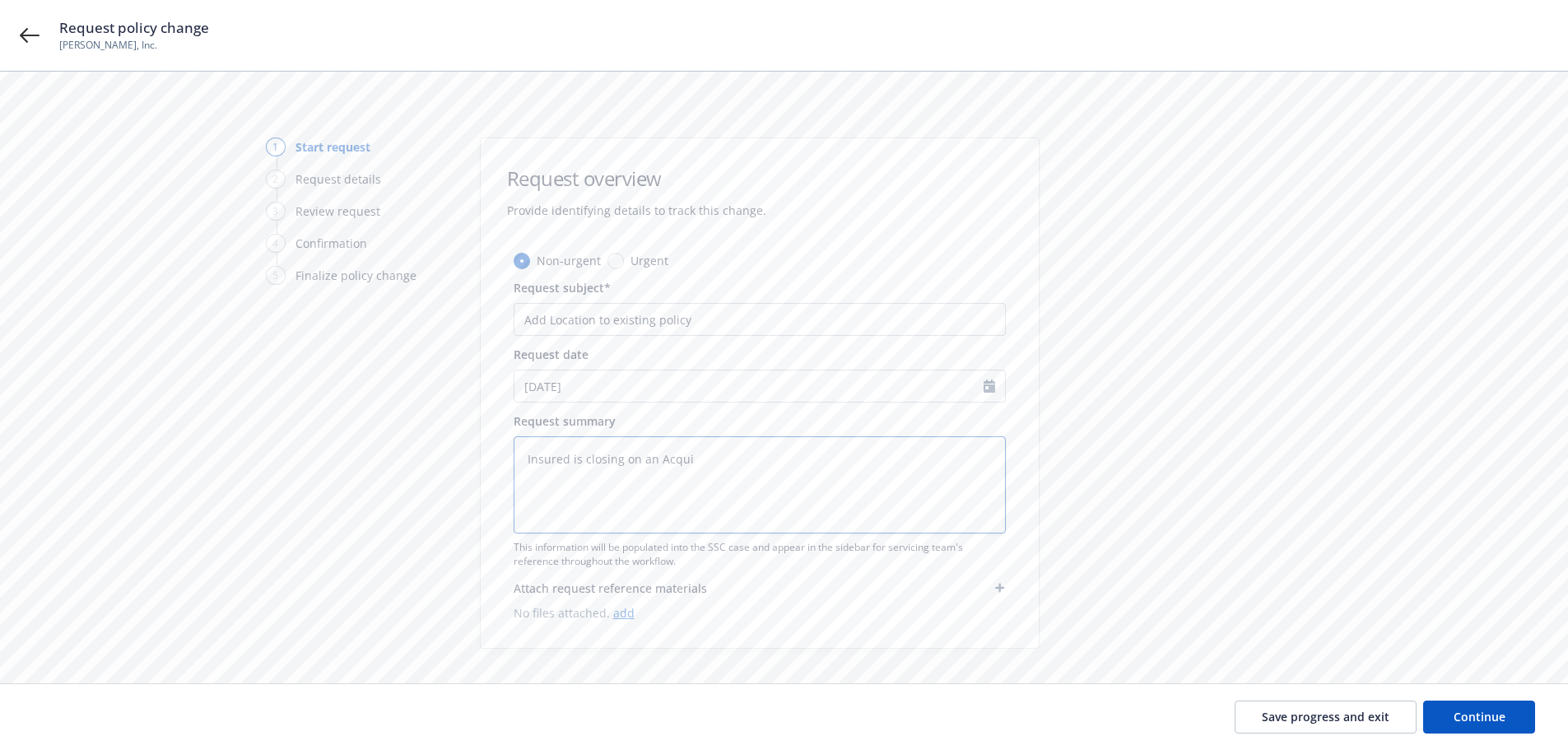
type textarea "x"
type textarea "Insured is closing on an Acquis"
type textarea "x"
type textarea "Insured is closing on an Acquisi"
type textarea "x"
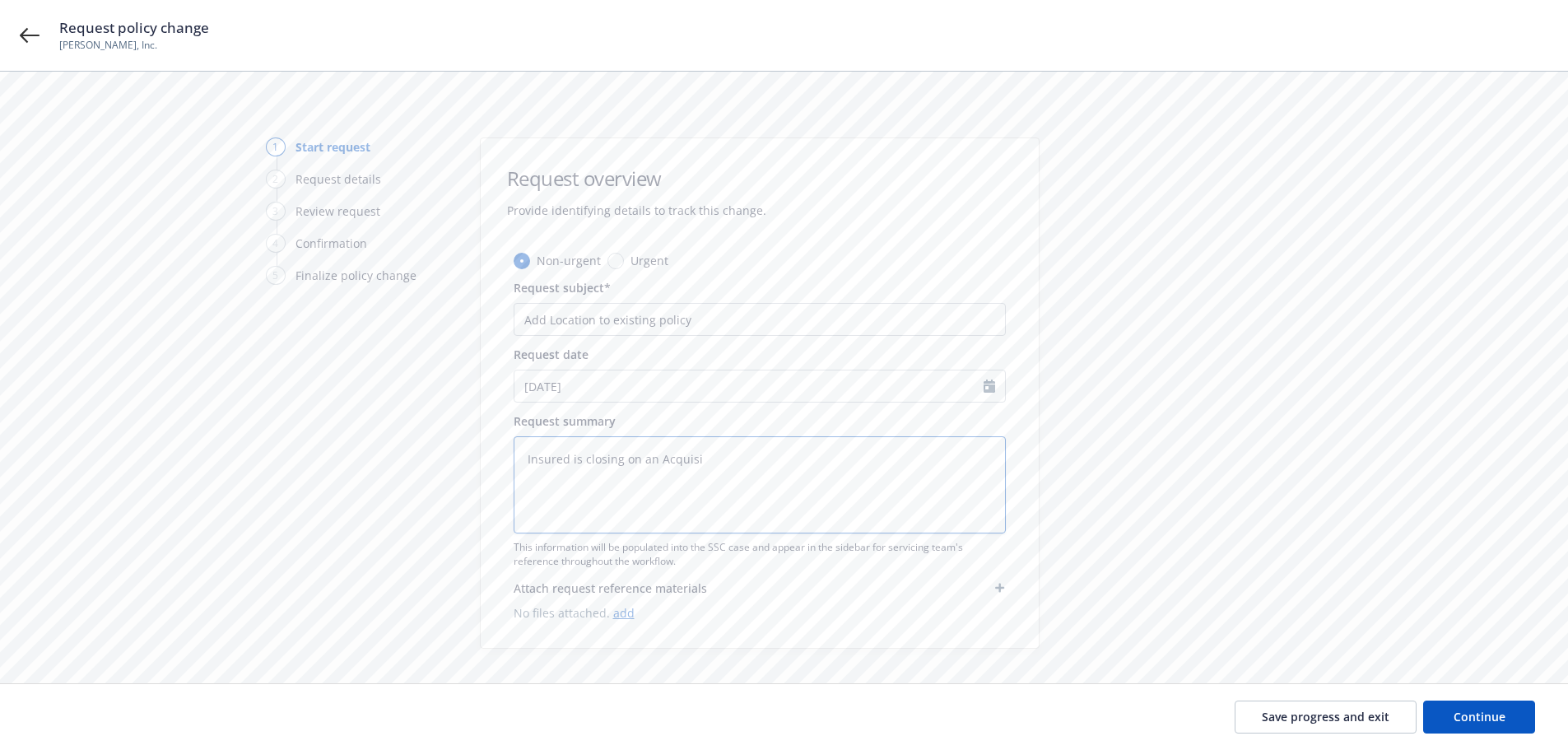
type textarea "Insured is closing on an Acquisit"
type textarea "x"
type textarea "Insured is closing on an Acquisiti"
type textarea "x"
type textarea "Insured is closing on an Acquisitio"
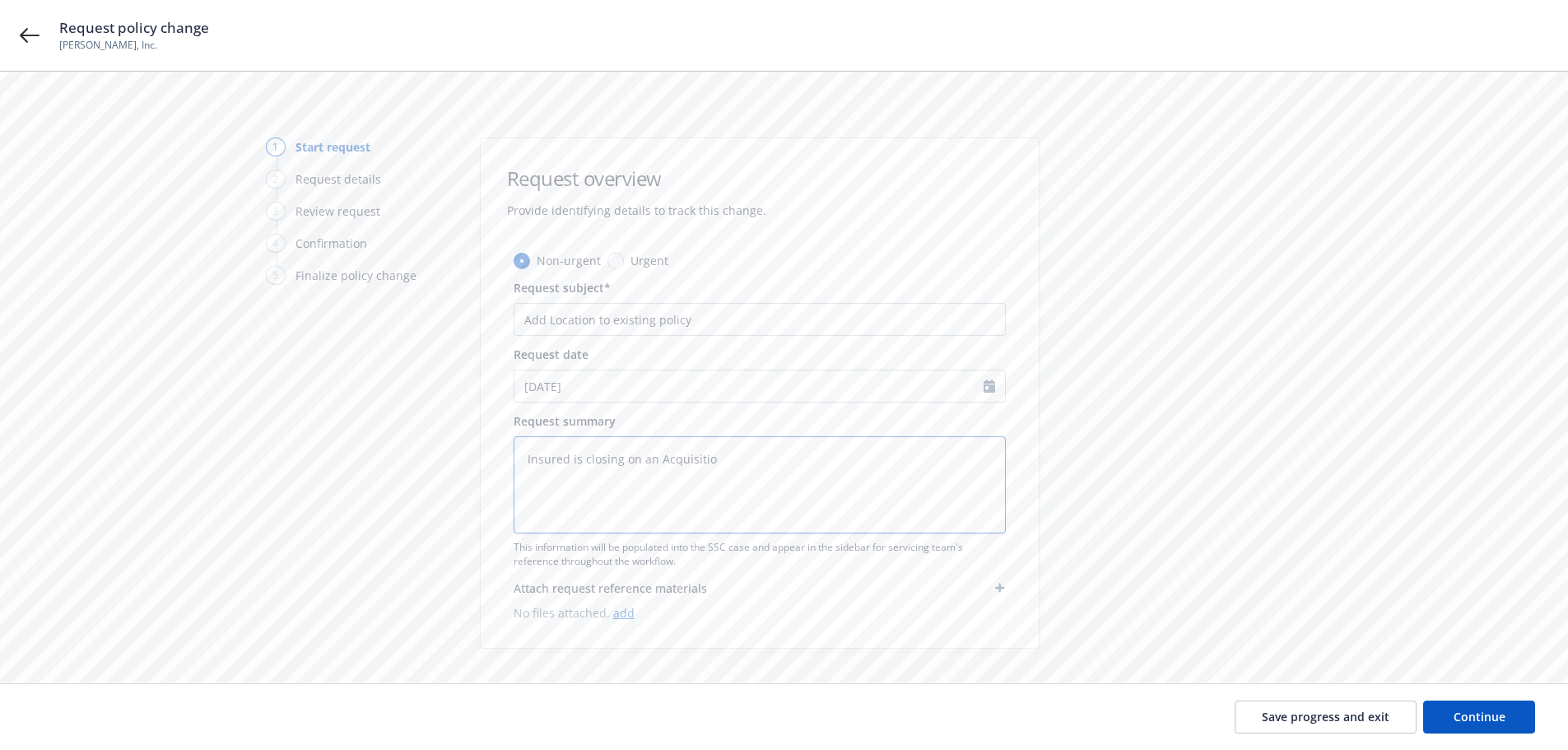
type textarea "x"
type textarea "Insured is closing on an Acquisition"
type textarea "x"
type textarea "Insured is closing on an Acquisition"
type textarea "x"
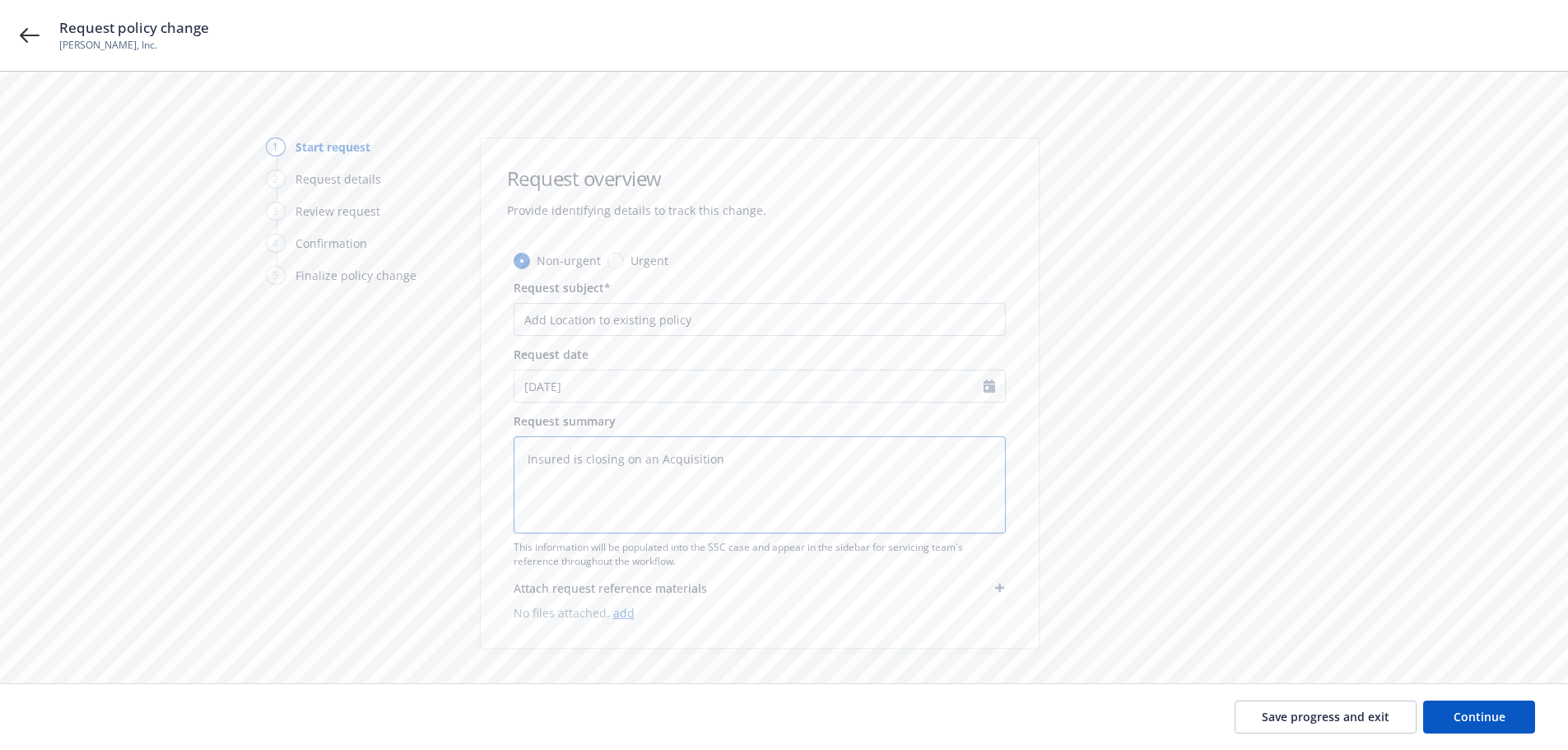
type textarea "Insured is closing on an Acquisition o"
type textarea "x"
type textarea "Insured is closing on an Acquisition on"
type textarea "x"
type textarea "Insured is closing on an Acquisition on"
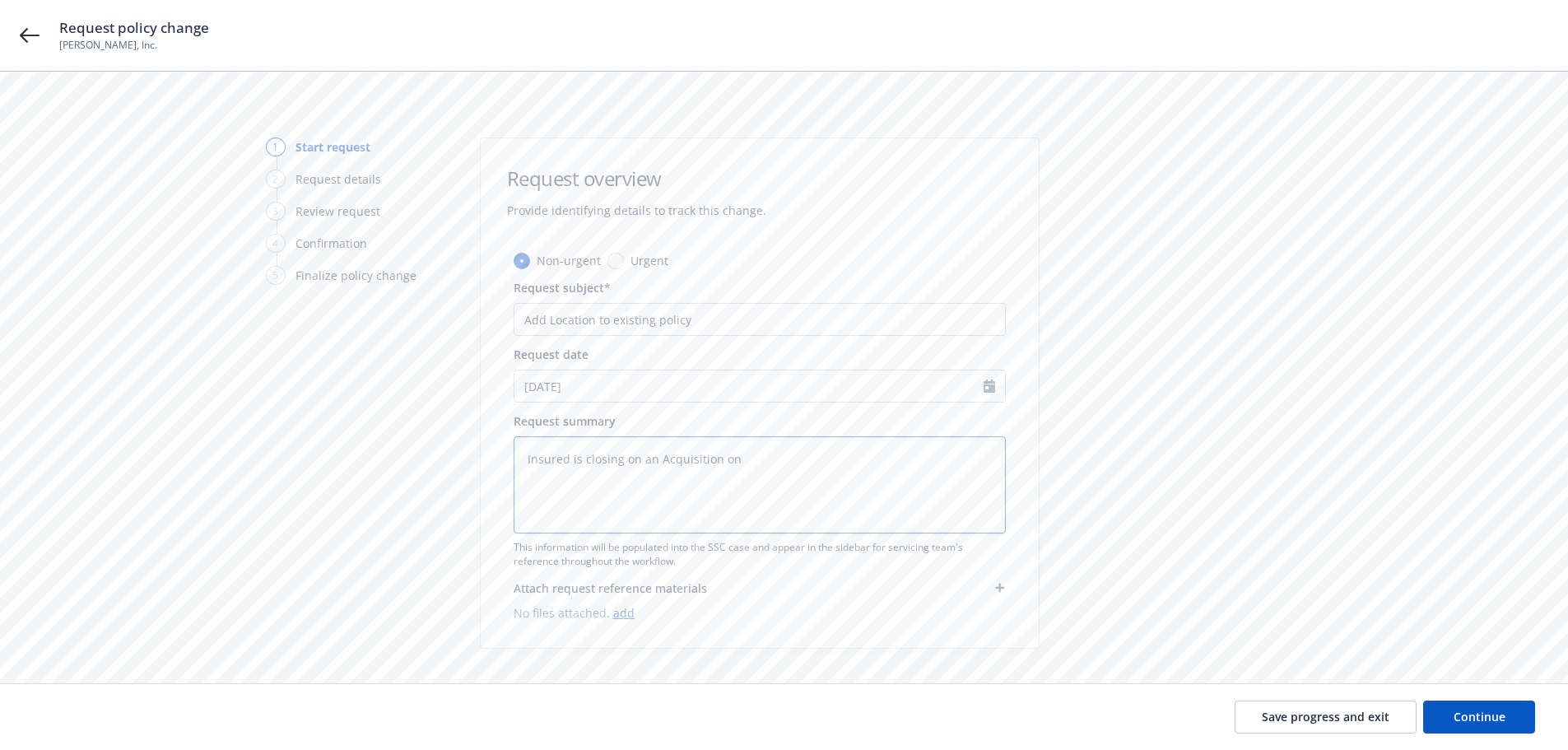
type textarea "x"
type textarea "Insured is closing on an Acquisition on 8"
type textarea "x"
type textarea "Insured is closing on an Acquisition on 8/"
type textarea "x"
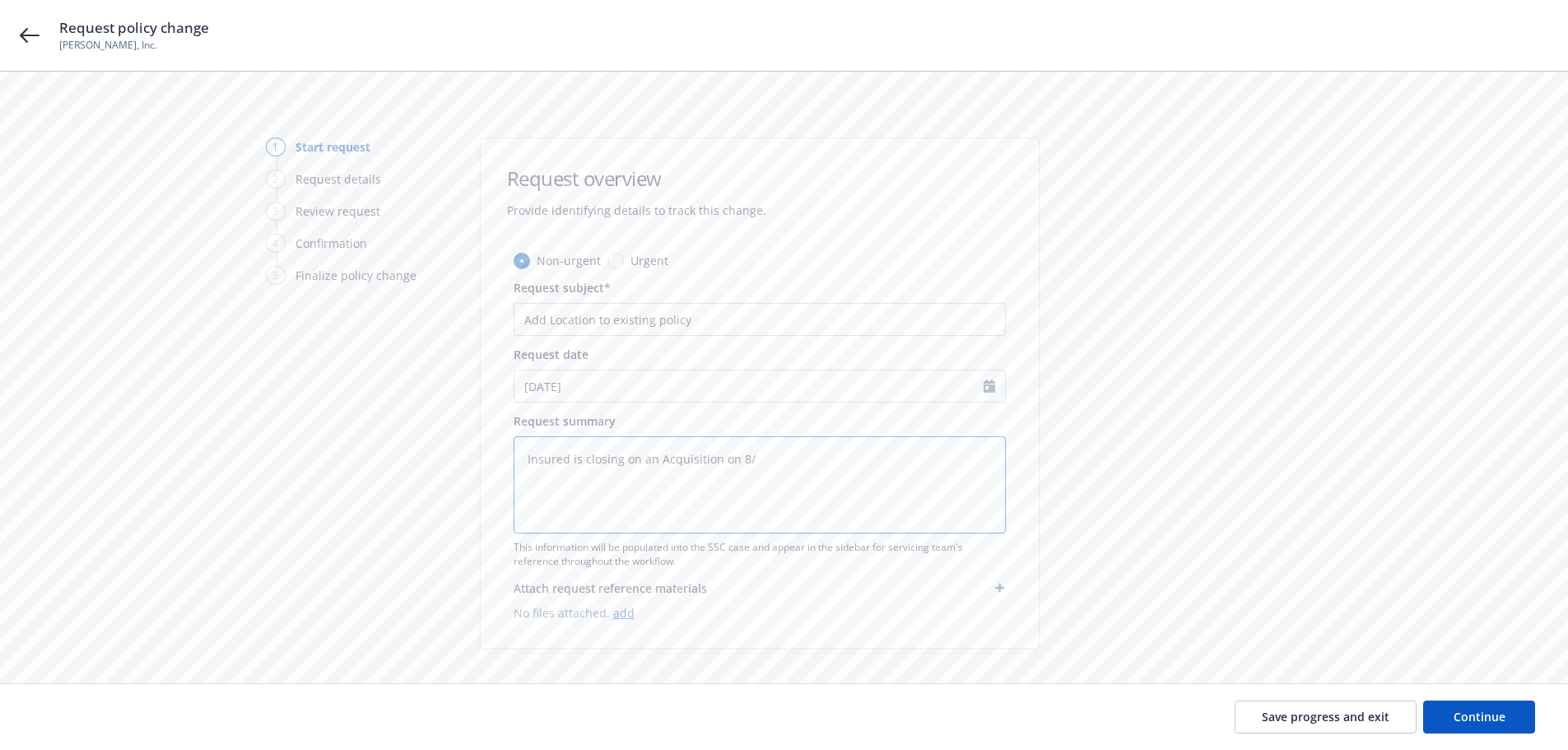
type textarea "Insured is closing on an Acquisition on 8/2"
type textarea "x"
type textarea "Insured is closing on an Acquisition on 8/27"
type textarea "x"
type textarea "Insured is closing on an Acquisition on 8/27/"
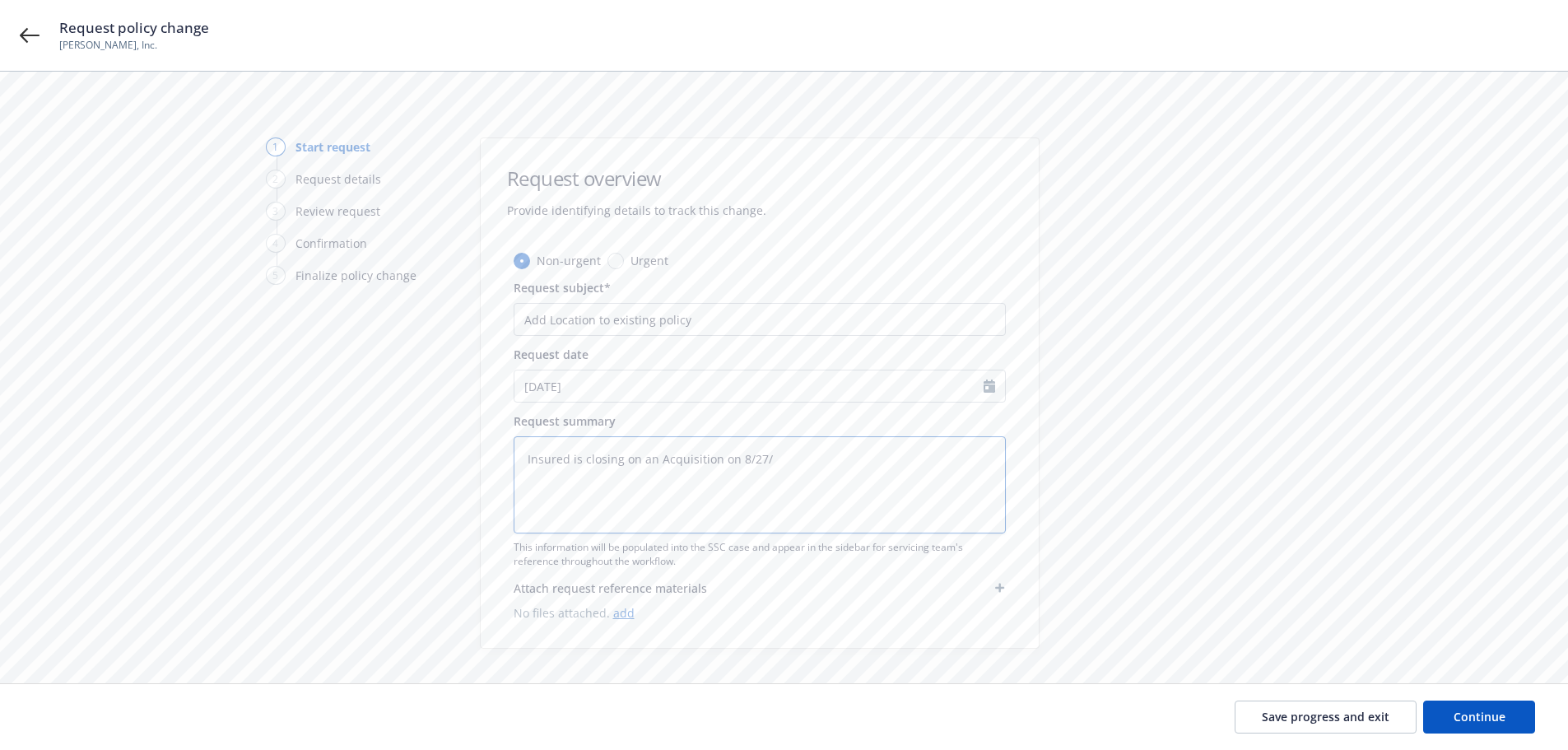
type textarea "x"
type textarea "Insured is closing on an Acquisition on 8/27/2"
type textarea "x"
type textarea "Insured is closing on an Acquisition on 8/27/25"
type textarea "x"
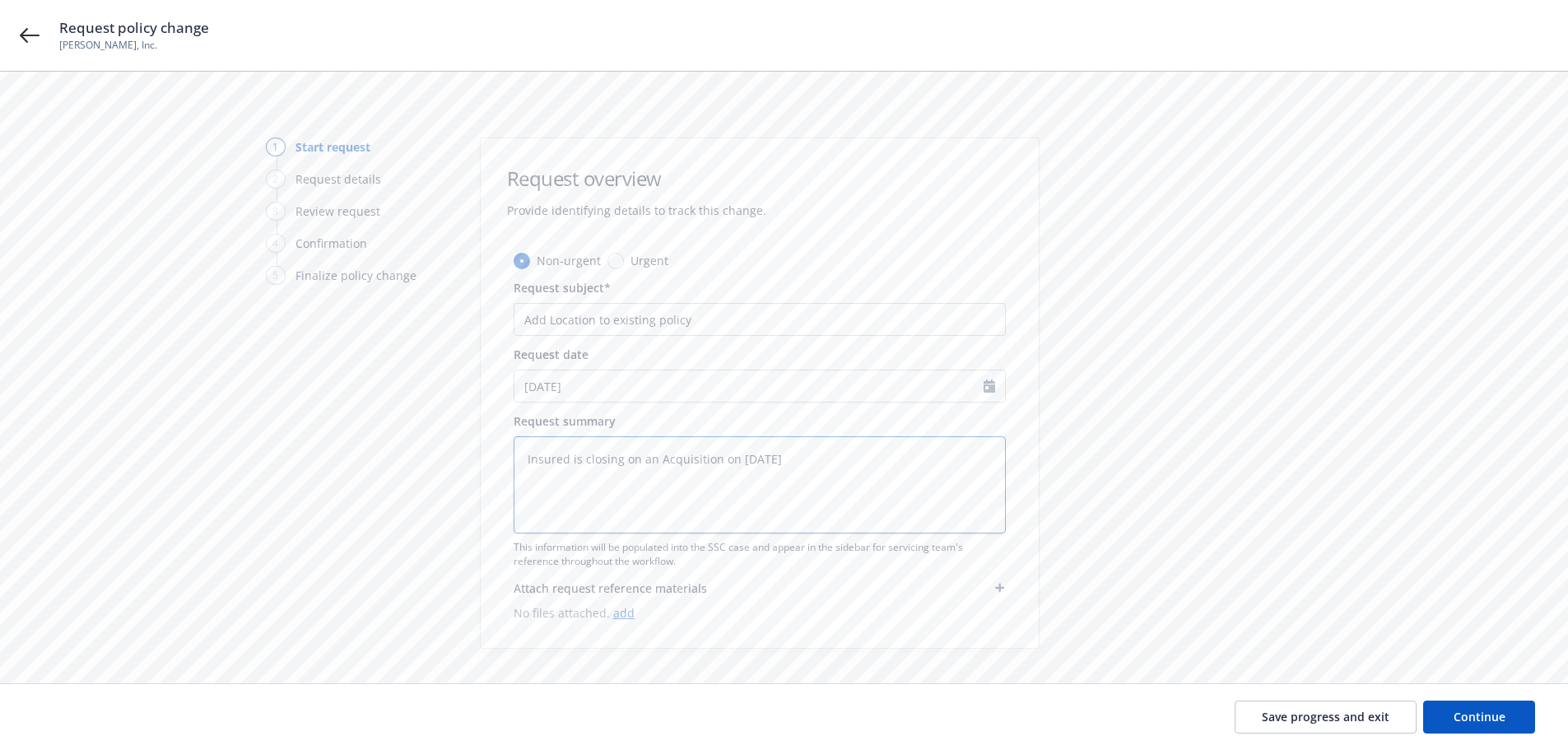
type textarea "Insured is closing on an Acquisition on 8/27/25"
type textarea "x"
type textarea "Insured is closing on an Acquisition on 8/27/25"
type textarea "x"
type textarea "Insured is closing on an Acquisition on 8/27/25."
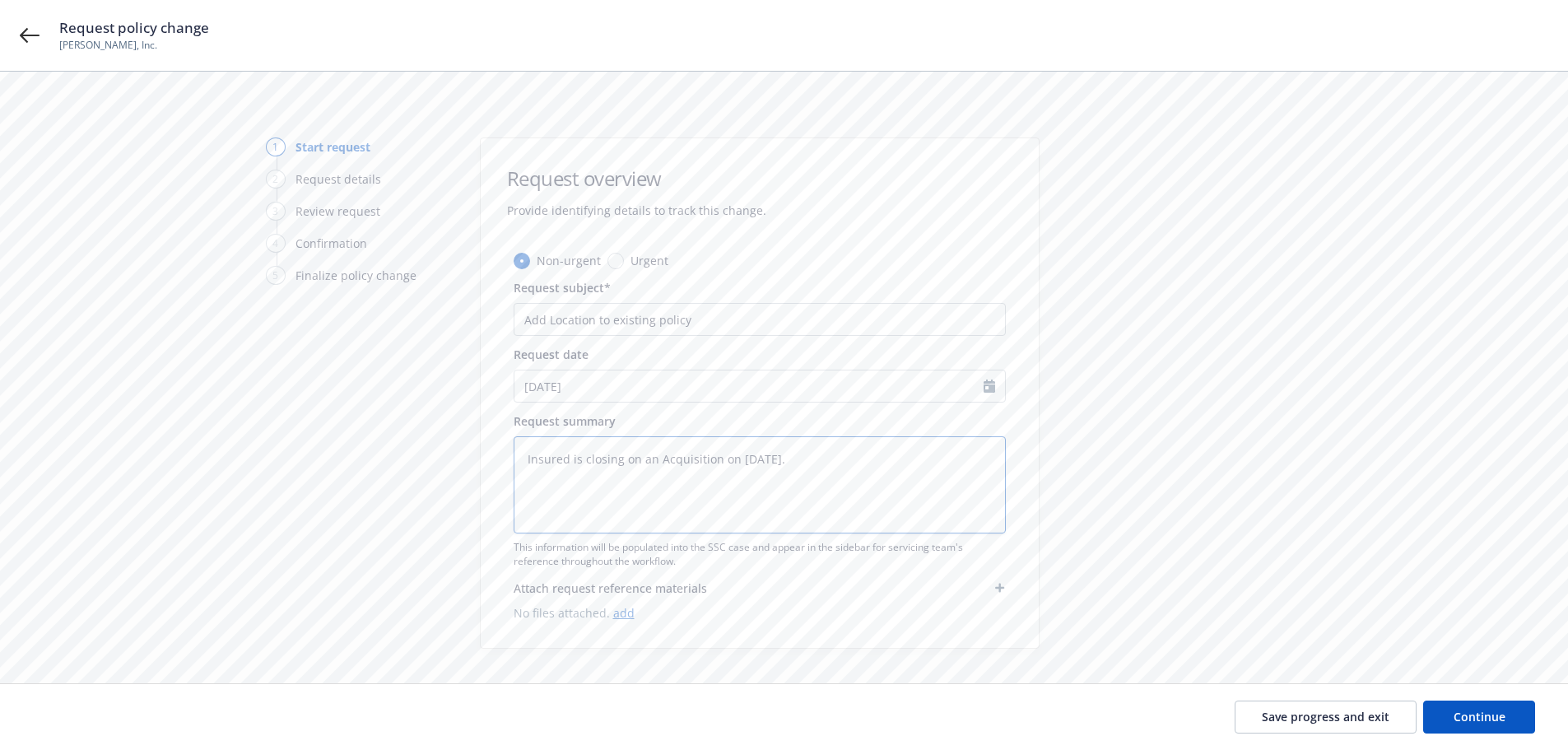
type textarea "x"
type textarea "Insured is closing on an Acquisition on 8/27/25."
type textarea "x"
type textarea "Insured is closing on an Acquisition on 8/27/25. P"
type textarea "x"
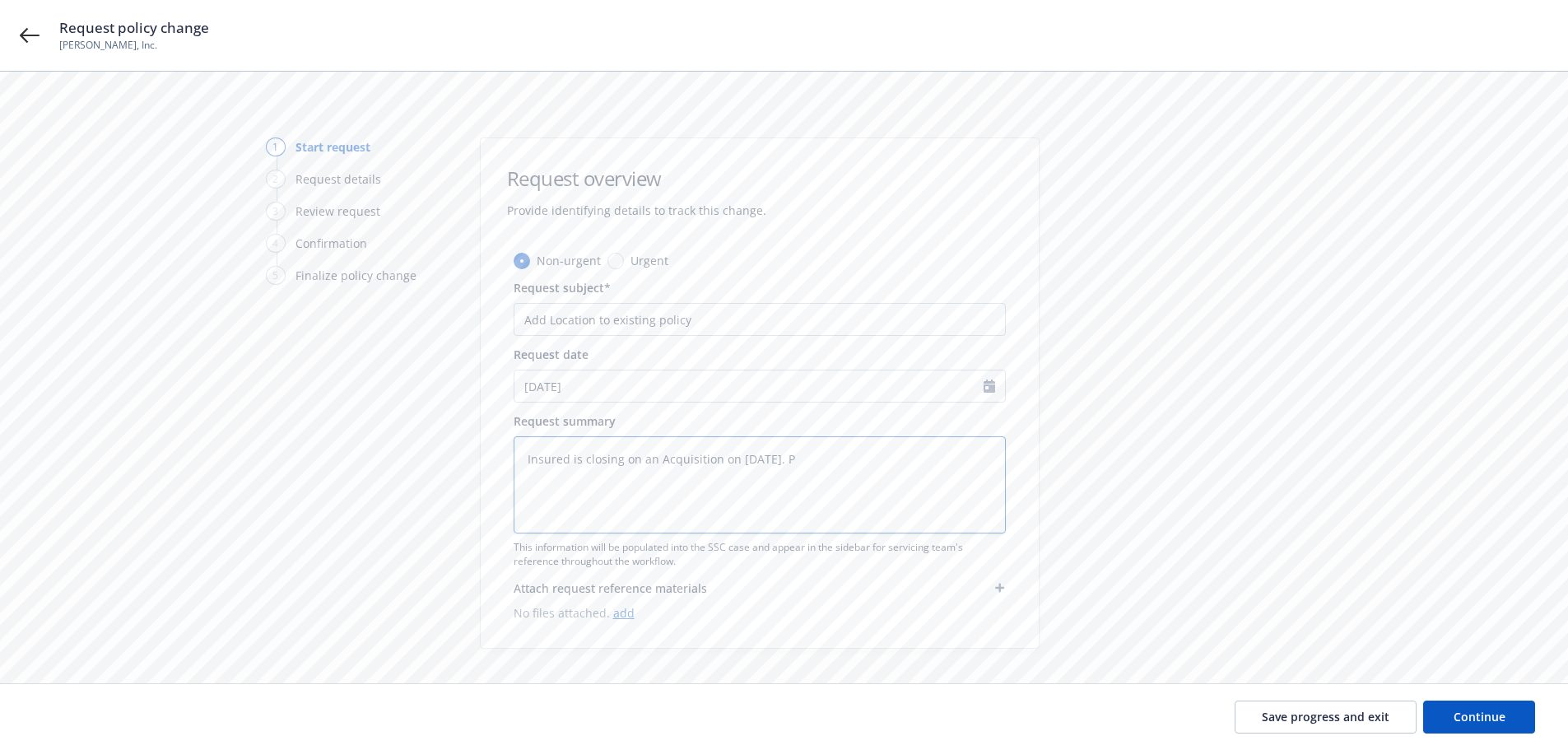
type textarea "Insured is closing on an Acquisition on 8/27/25. Po"
type textarea "x"
type textarea "Insured is closing on an Acquisition on 8/27/25. Pol"
type textarea "x"
type textarea "Insured is closing on an Acquisition on 8/27/25. Poli"
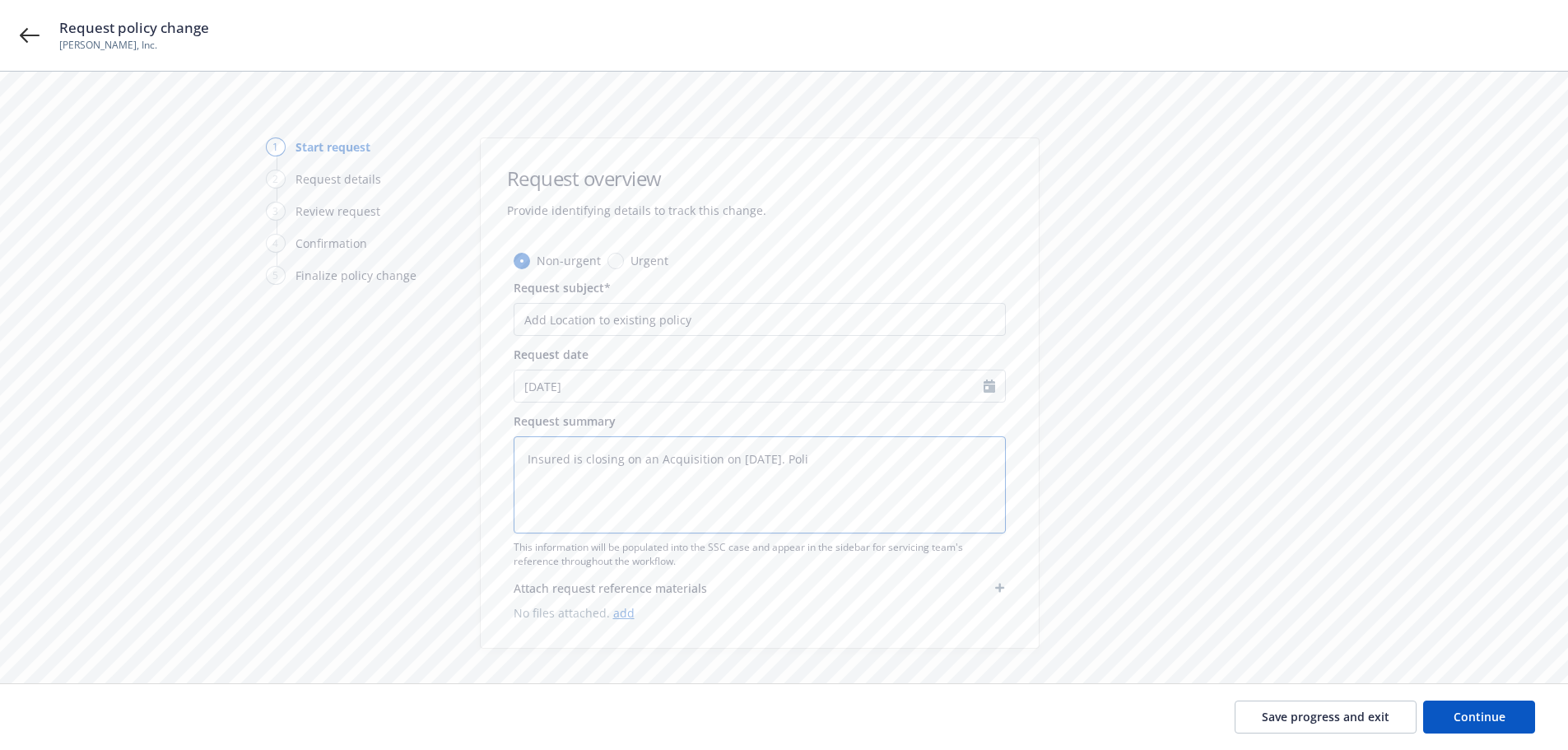
type textarea "x"
type textarea "Insured is closing on an Acquisition on 8/27/25. Polic"
type textarea "x"
type textarea "Insured is closing on an Acquisition on 8/27/25. Policy"
type textarea "x"
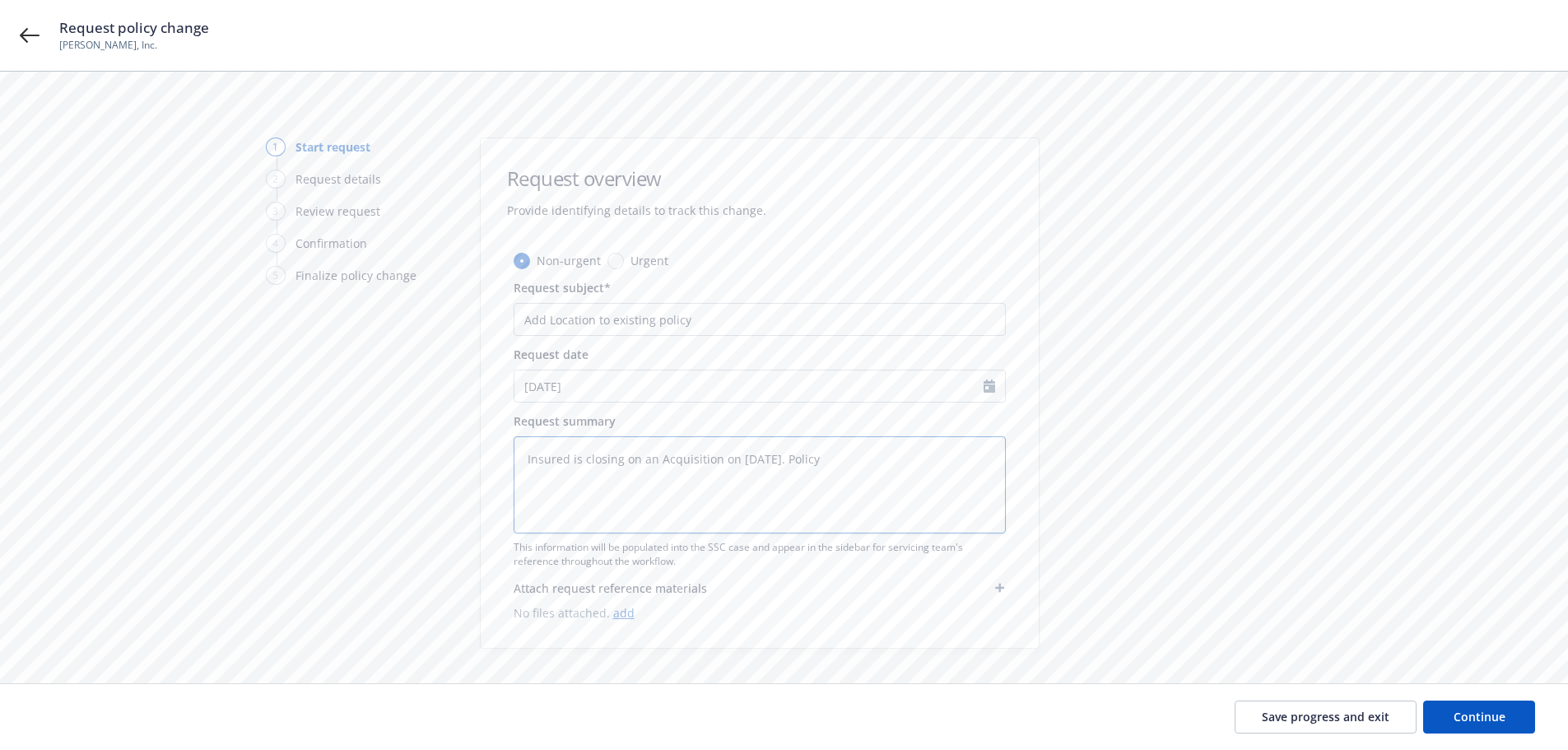
type textarea "Insured is closing on an Acquisition on 8/27/25. Policy"
type textarea "x"
type textarea "Insured is closing on an Acquisition on 8/27/25. Policy r"
type textarea "x"
type textarea "Insured is closing on an Acquisition on 8/27/25. Policy re"
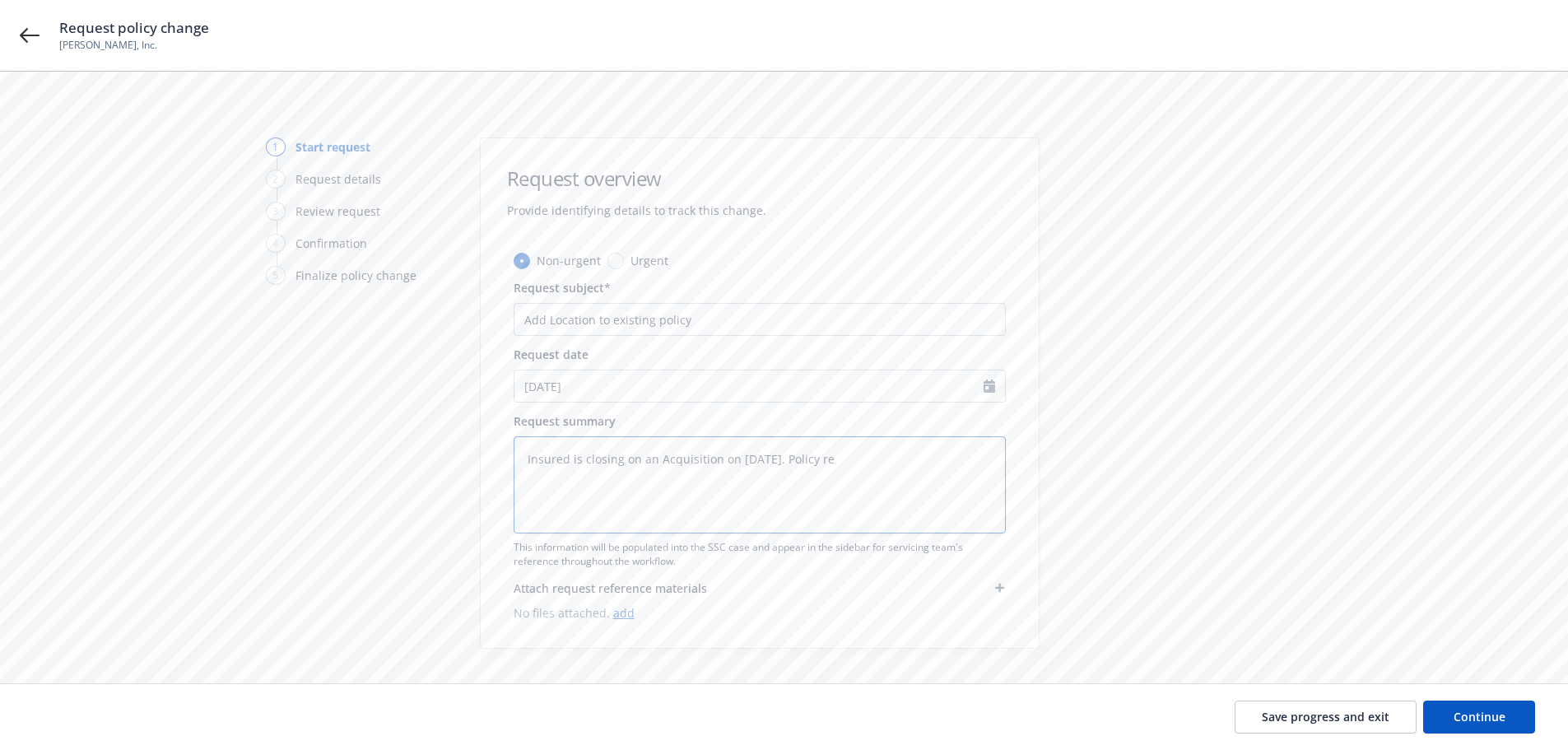
type textarea "x"
type textarea "Insured is closing on an Acquisition on 8/27/25. Policy req"
type textarea "x"
type textarea "Insured is closing on an Acquisition on 8/27/25. Policy requ"
type textarea "x"
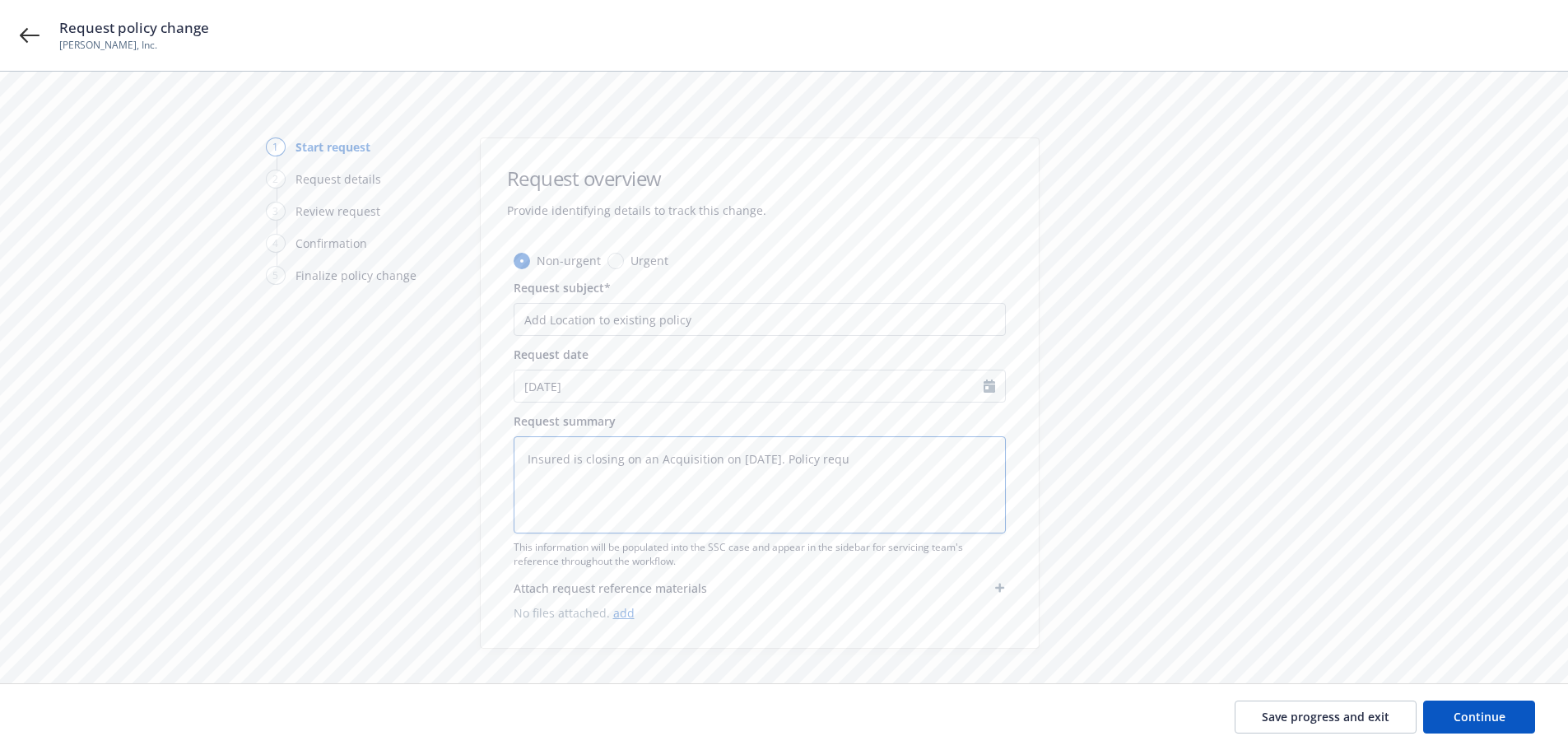
type textarea "Insured is closing on an Acquisition on 8/27/25. Policy reque"
type textarea "x"
type textarea "Insured is closing on an Acquisition on 8/27/25. Policy reques"
type textarea "x"
type textarea "Insured is closing on an Acquisition on 8/27/25. Policy request"
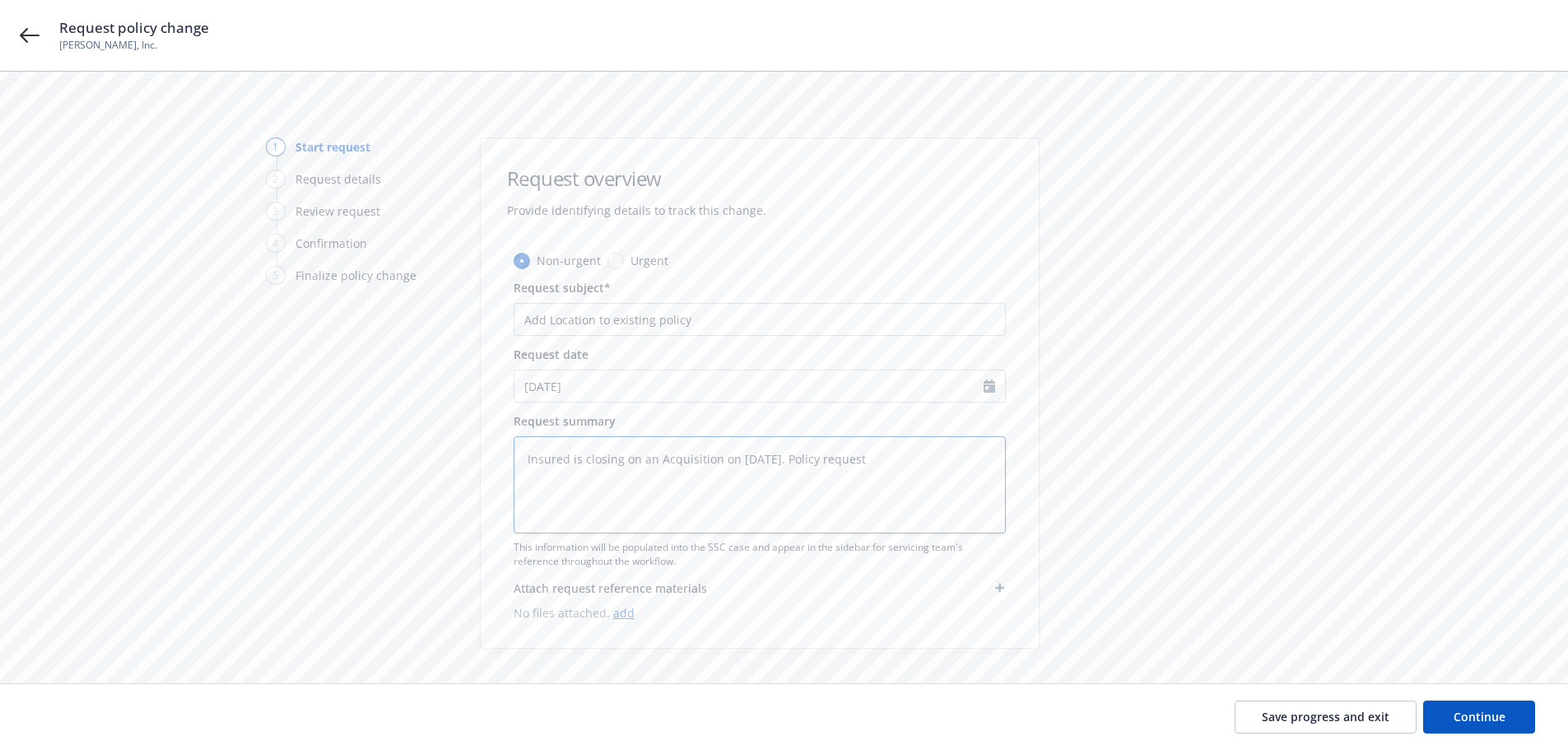
type textarea "x"
type textarea "Insured is closing on an Acquisition on 8/27/25. Policy request"
type textarea "x"
type textarea "Insured is closing on an Acquisition on 8/27/25. Policy request t"
type textarea "x"
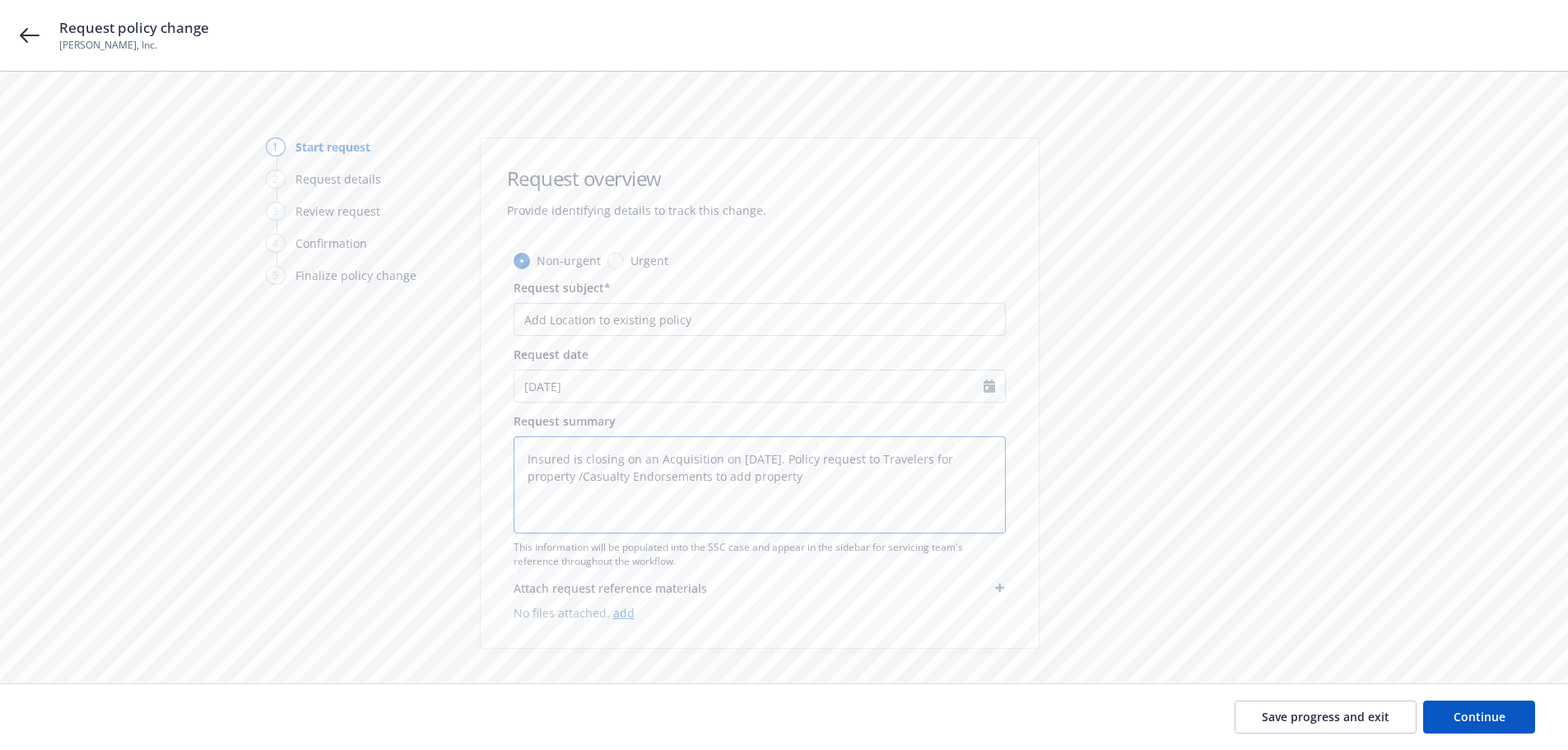
click at [525, 478] on textarea "Insured is closing on an Acquisition on 8/27/25. Policy request to Travelers fo…" at bounding box center [760, 485] width 493 height 97
click at [812, 485] on textarea "Insured is closing on an Acquisition on 8/27/25. Policy request to Travelers fo…" at bounding box center [760, 485] width 493 height 97
click at [1504, 717] on span "Continue" at bounding box center [1479, 716] width 52 height 16
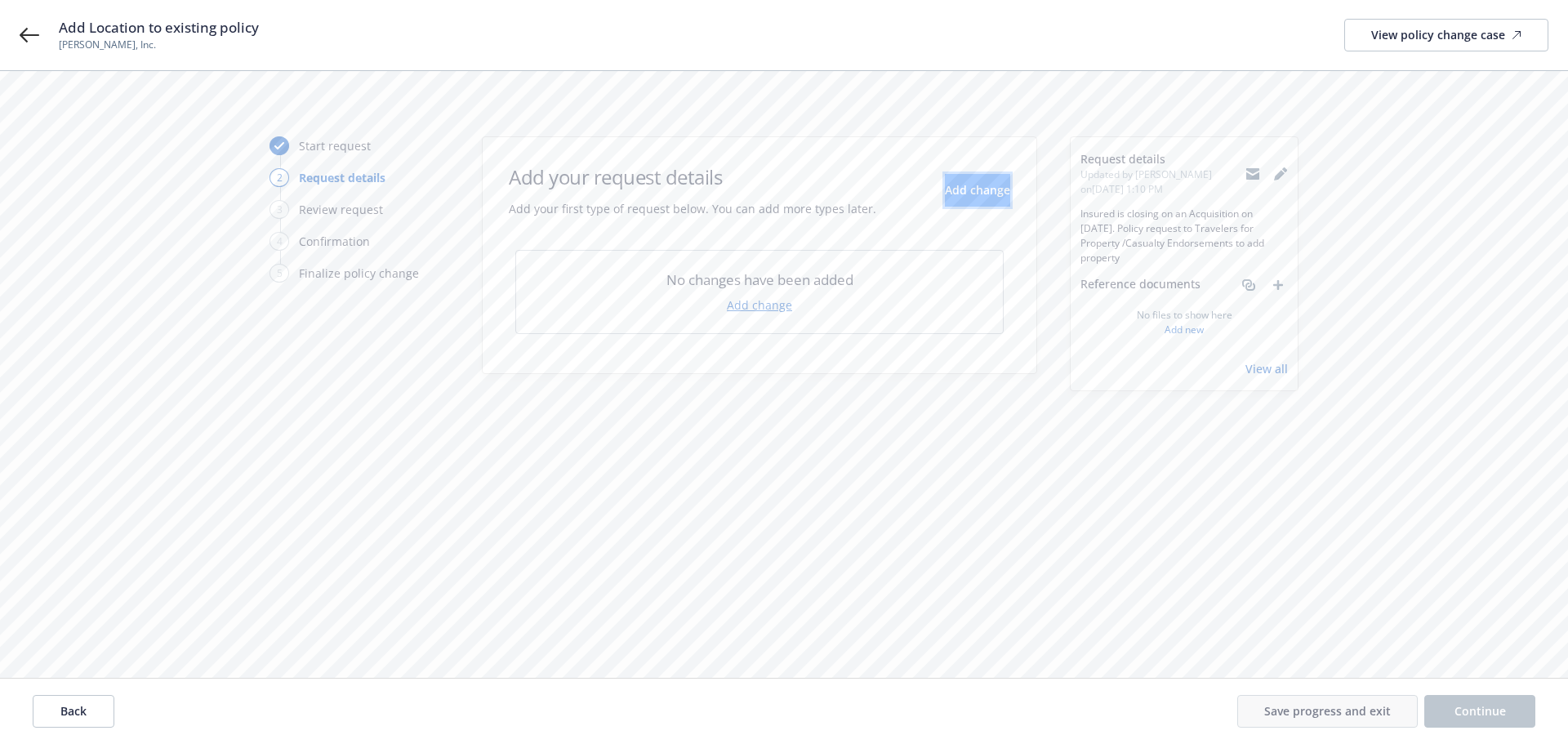
click at [968, 188] on span "Add change" at bounding box center [977, 189] width 65 height 16
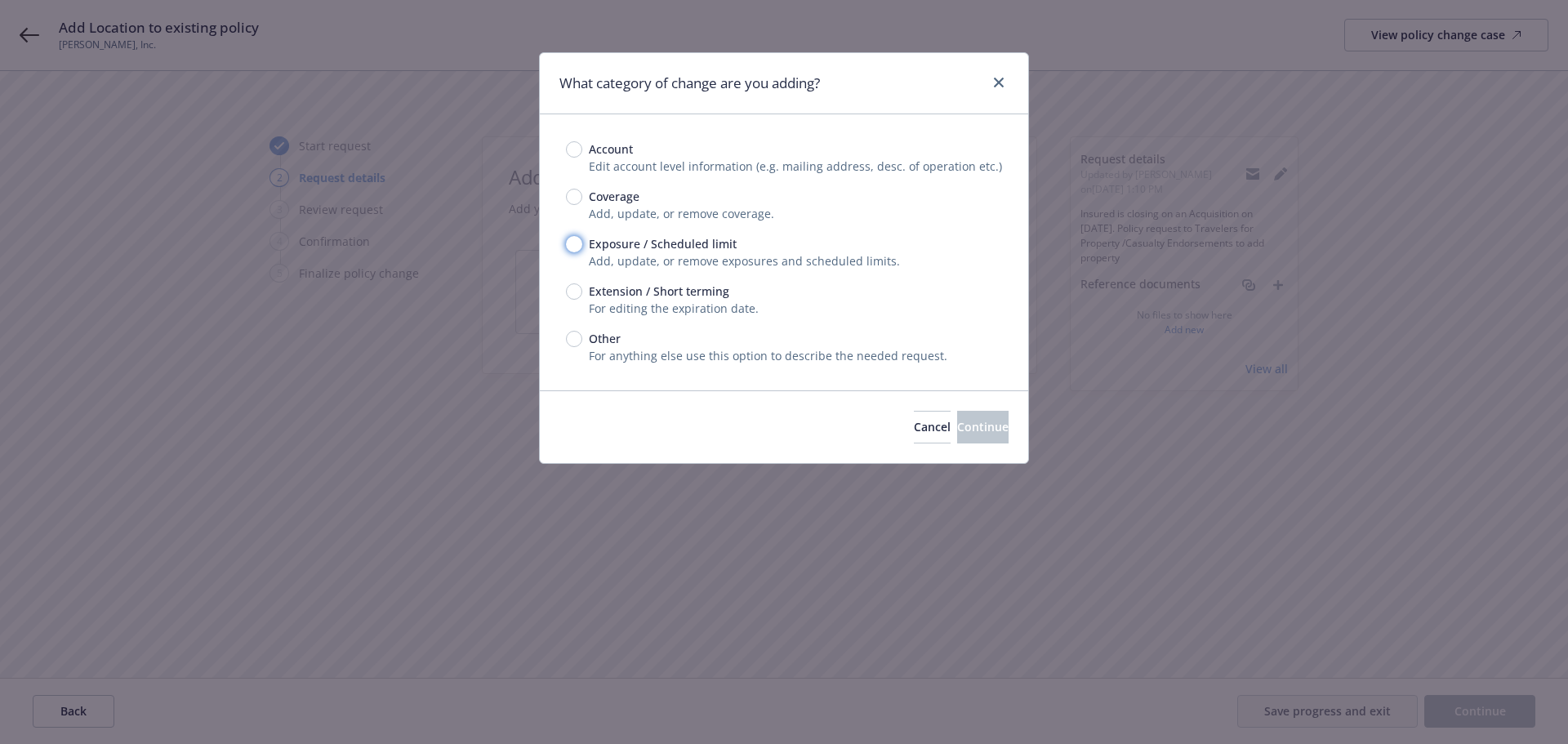
click at [568, 245] on input "Exposure / Scheduled limit" at bounding box center [574, 244] width 17 height 17
click at [957, 420] on span "Continue" at bounding box center [982, 426] width 51 height 16
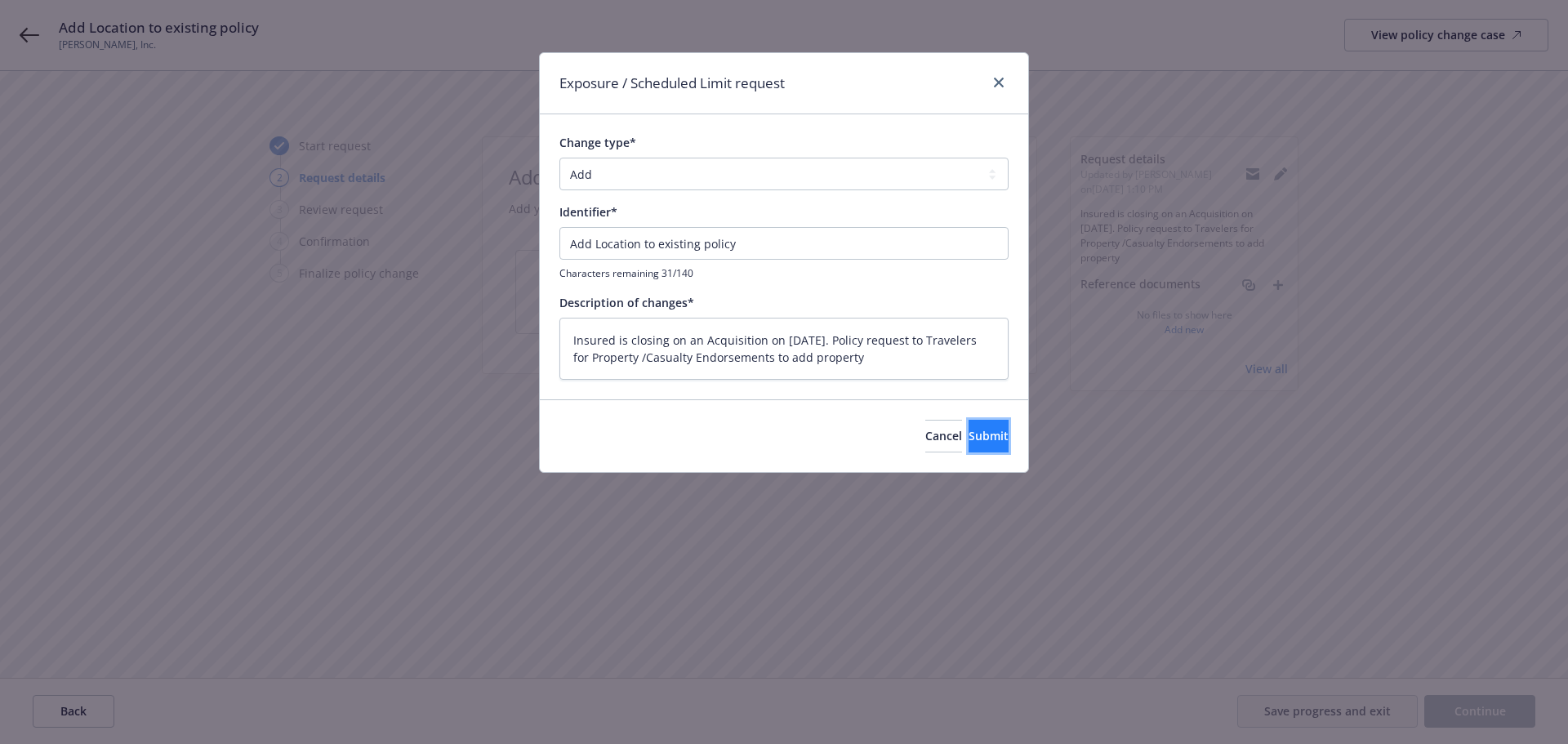
click at [968, 434] on span "Submit" at bounding box center [987, 436] width 40 height 16
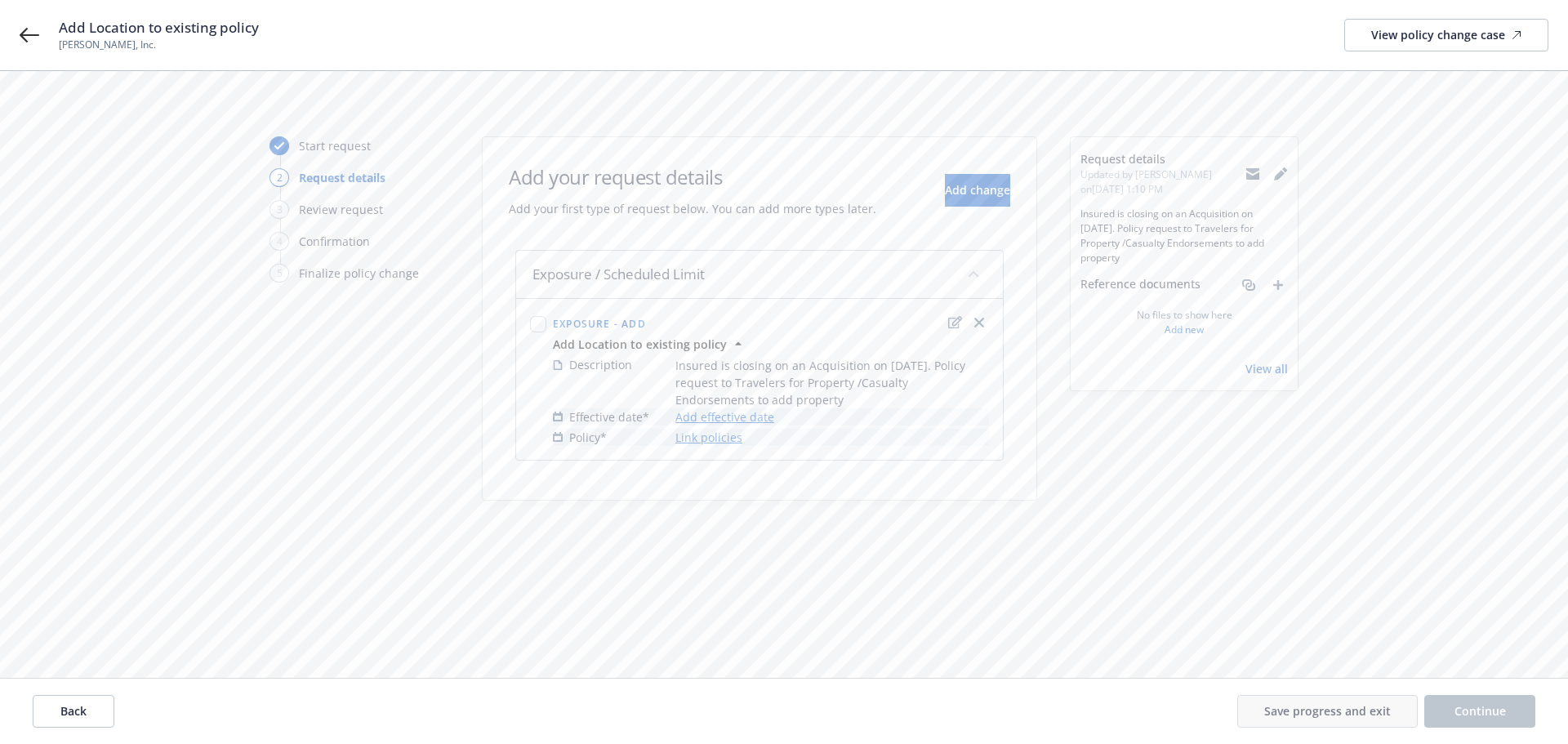
click at [738, 414] on link "Add effective date" at bounding box center [725, 416] width 98 height 17
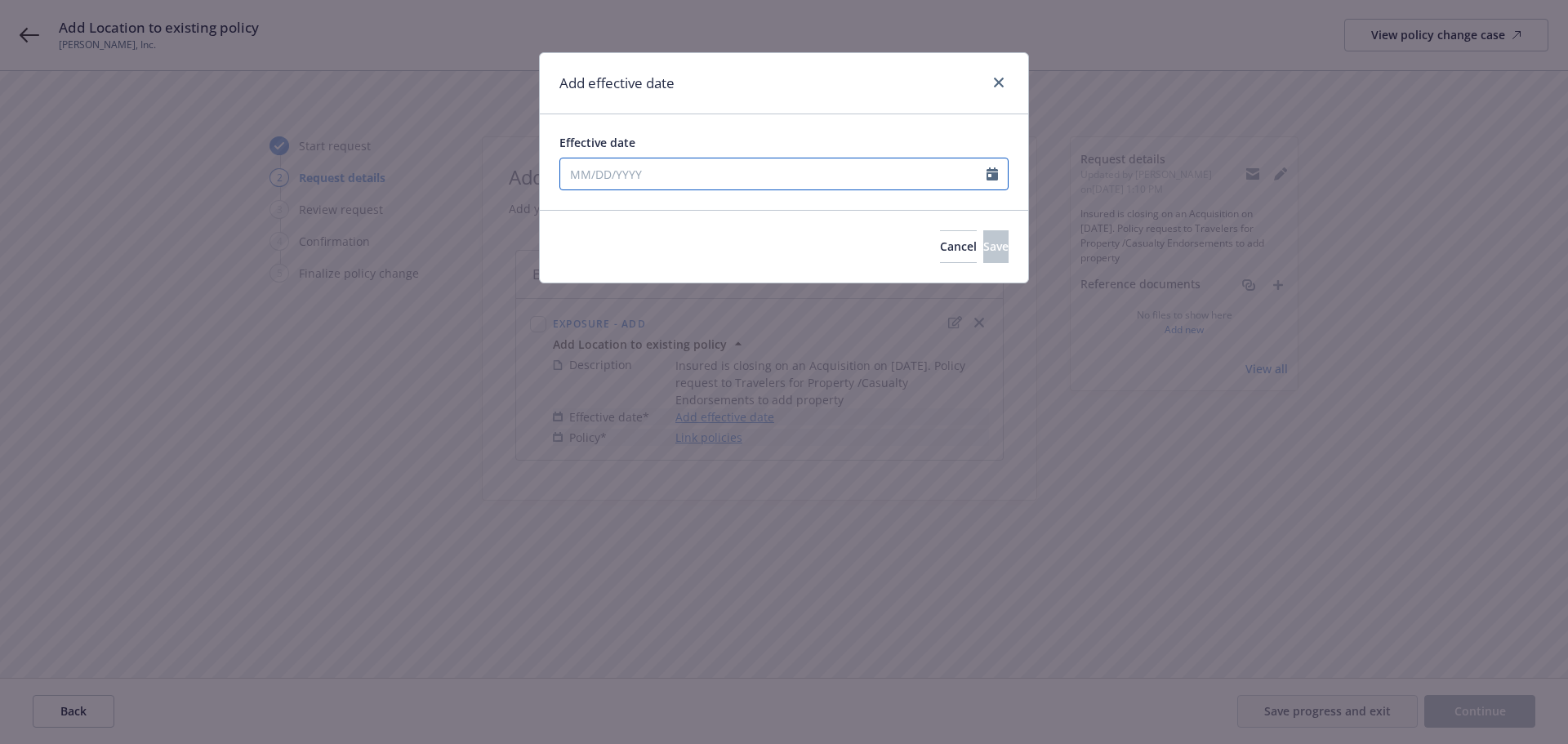
click at [645, 182] on input "Effective date" at bounding box center [773, 174] width 426 height 31
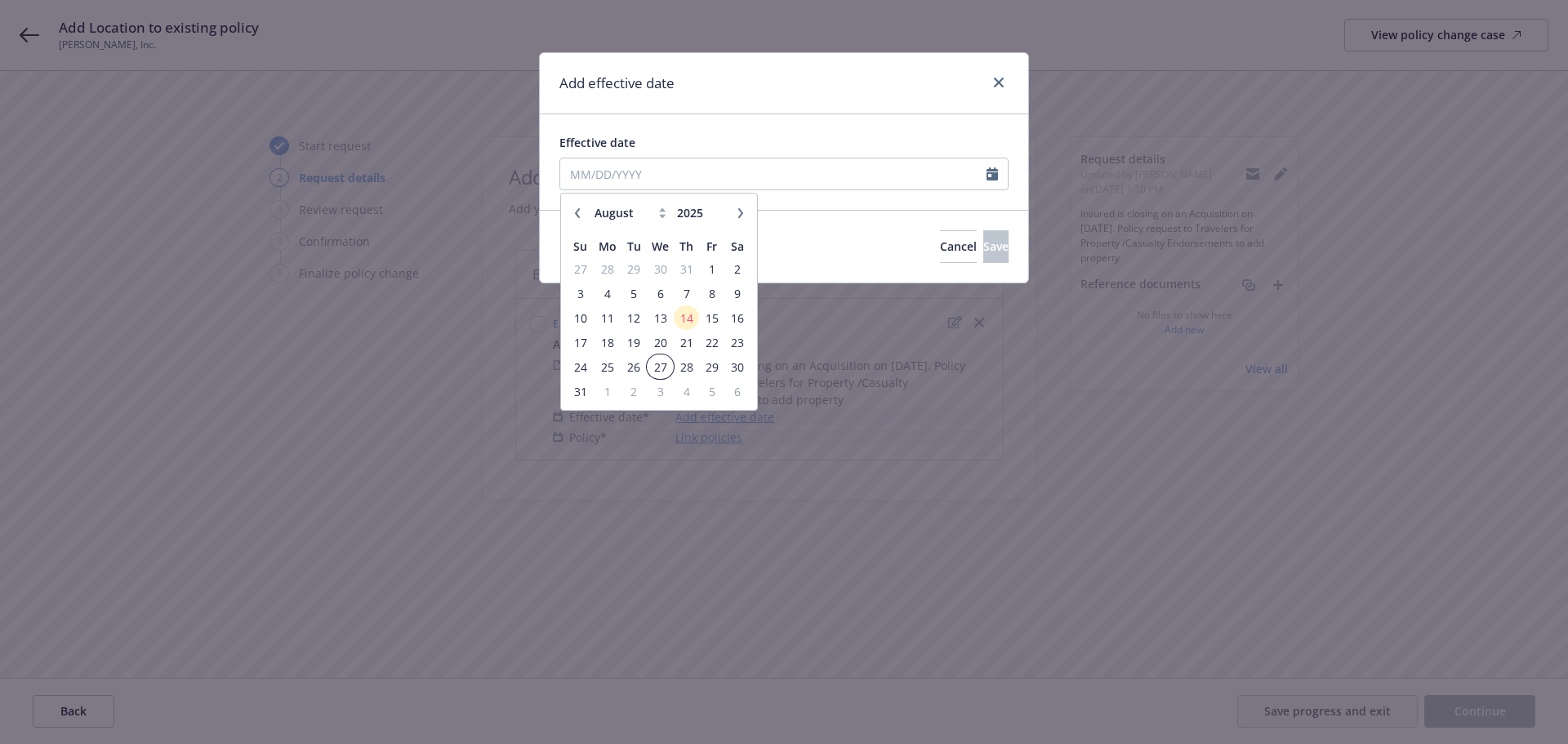
click at [664, 365] on span "27" at bounding box center [660, 367] width 23 height 20
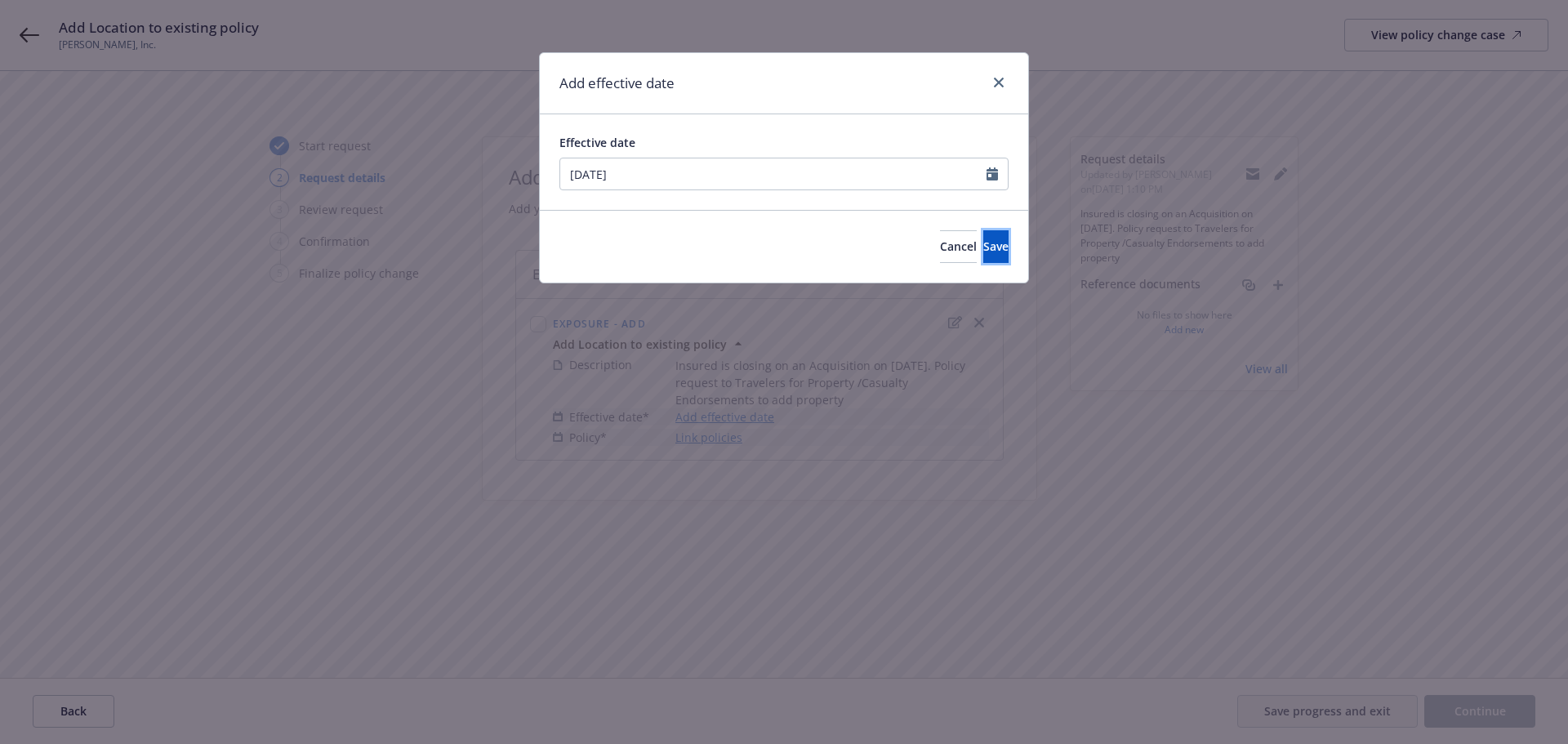
click at [983, 247] on button "Save" at bounding box center [995, 246] width 25 height 33
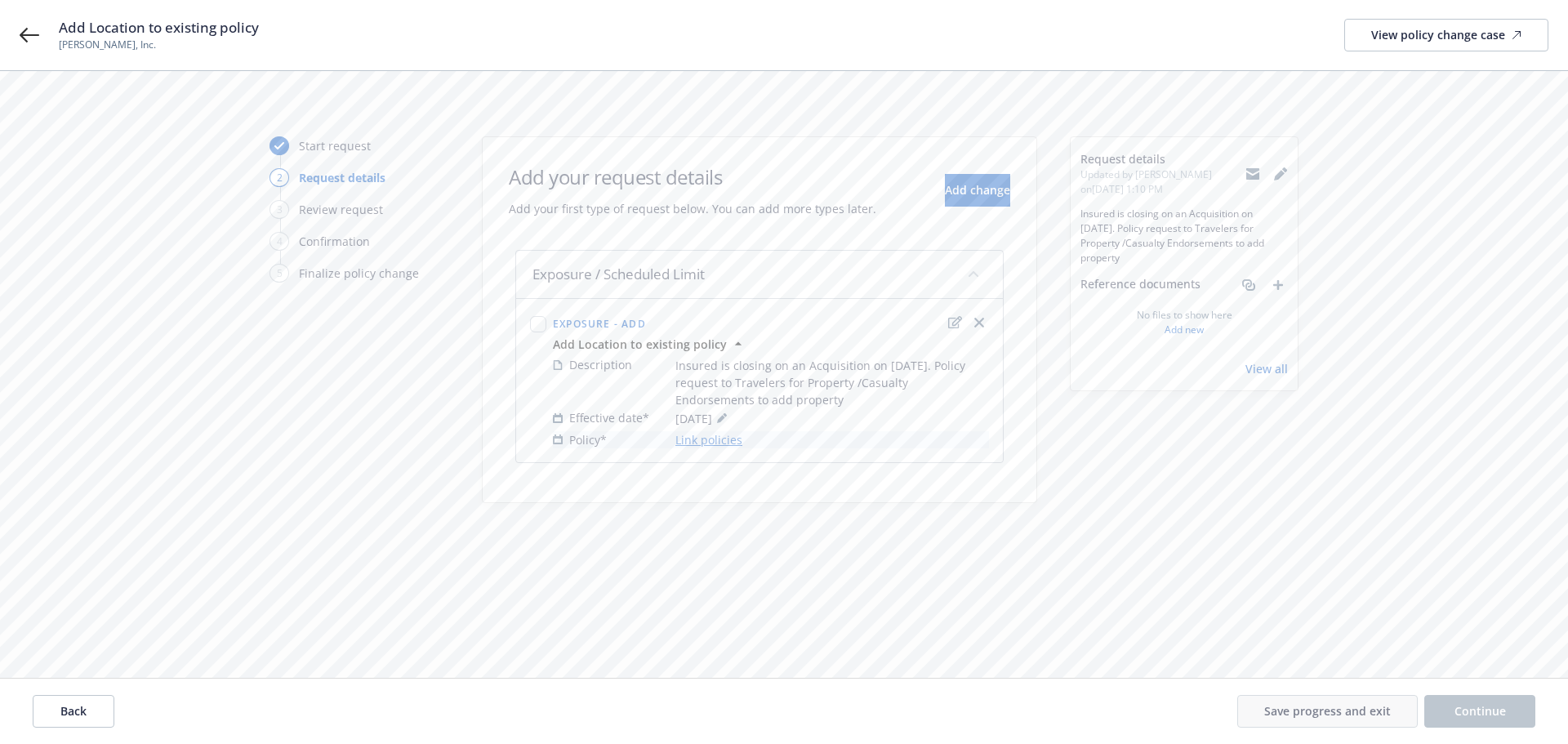
click at [725, 441] on link "Link policies" at bounding box center [709, 439] width 67 height 17
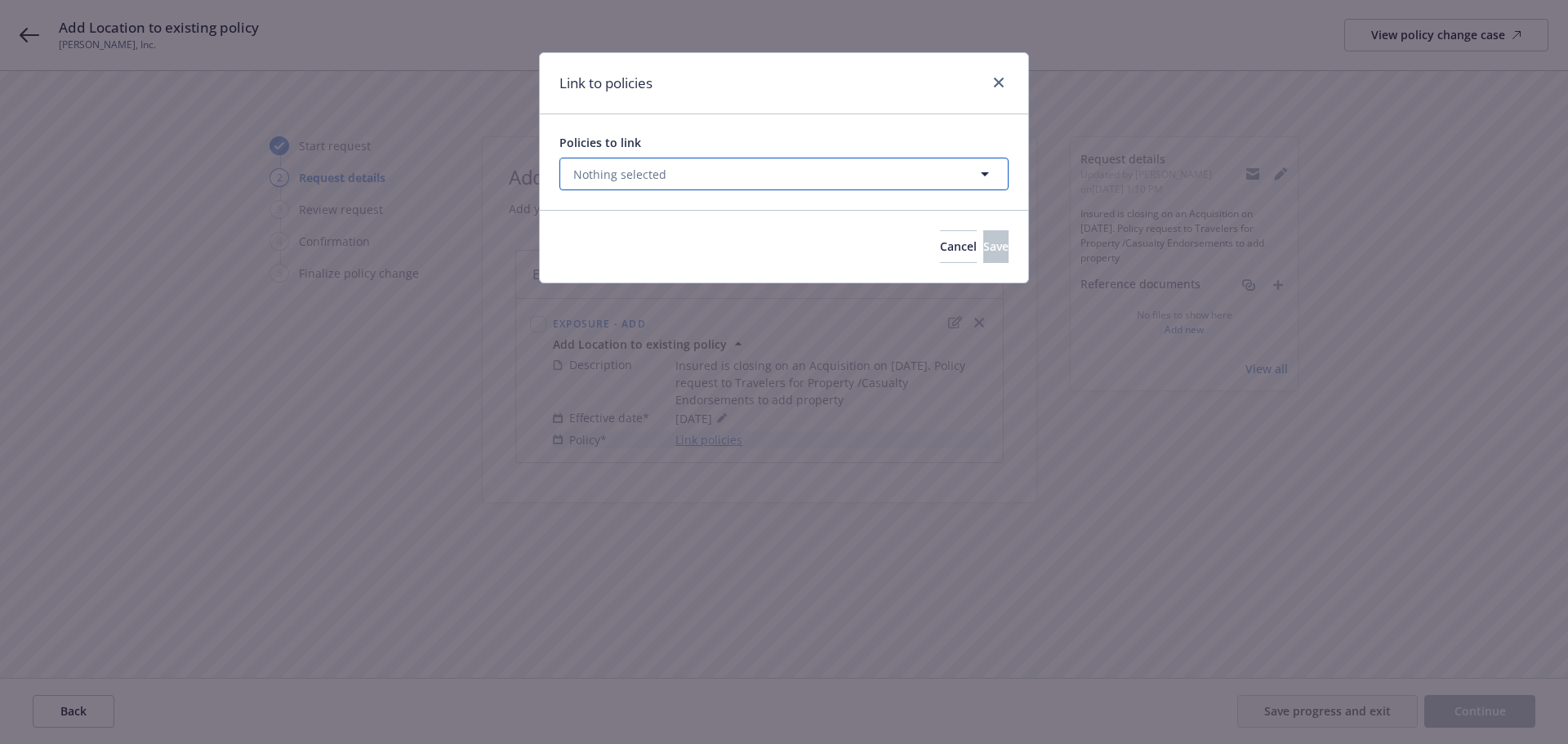
click at [977, 176] on icon "button" at bounding box center [985, 174] width 20 height 20
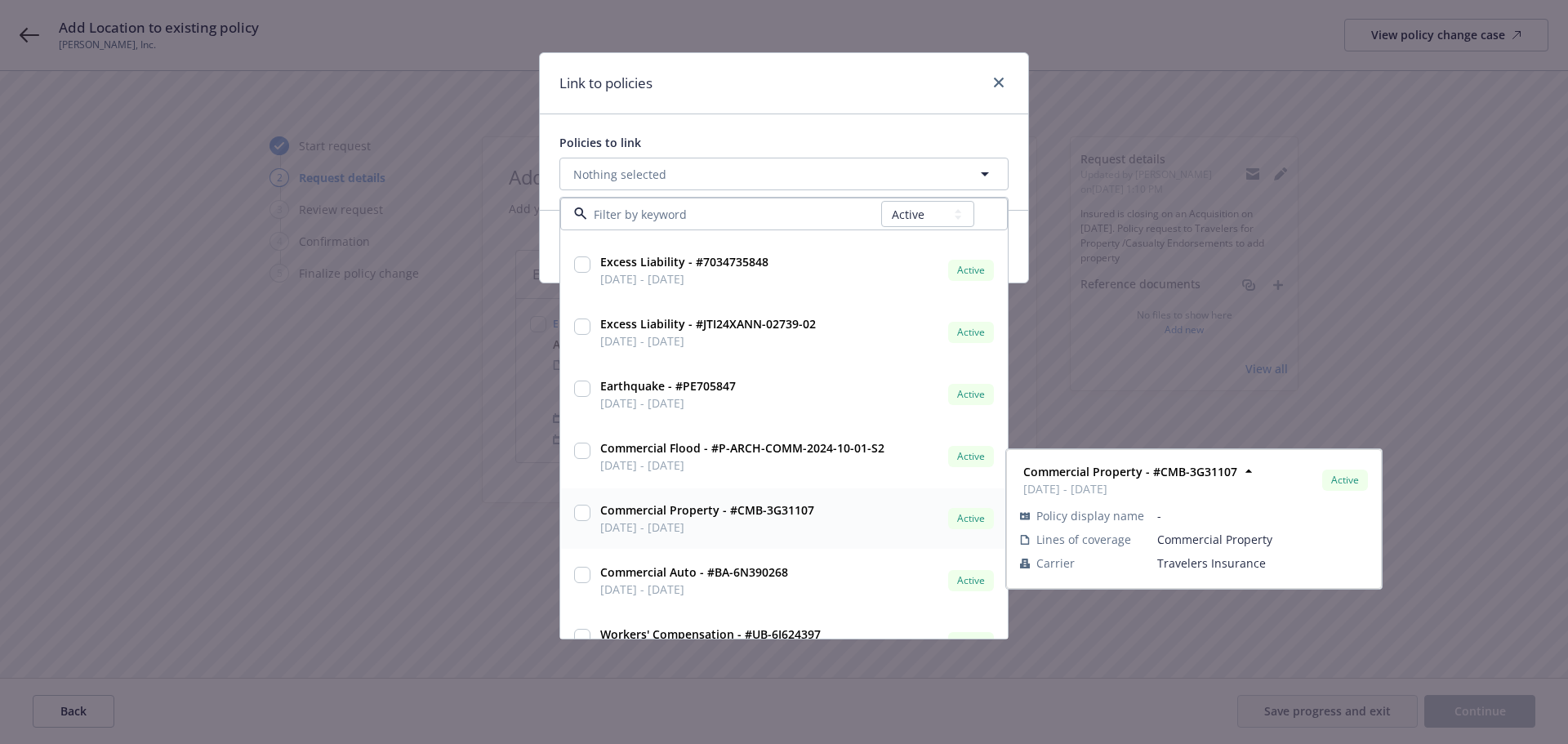
scroll to position [82, 0]
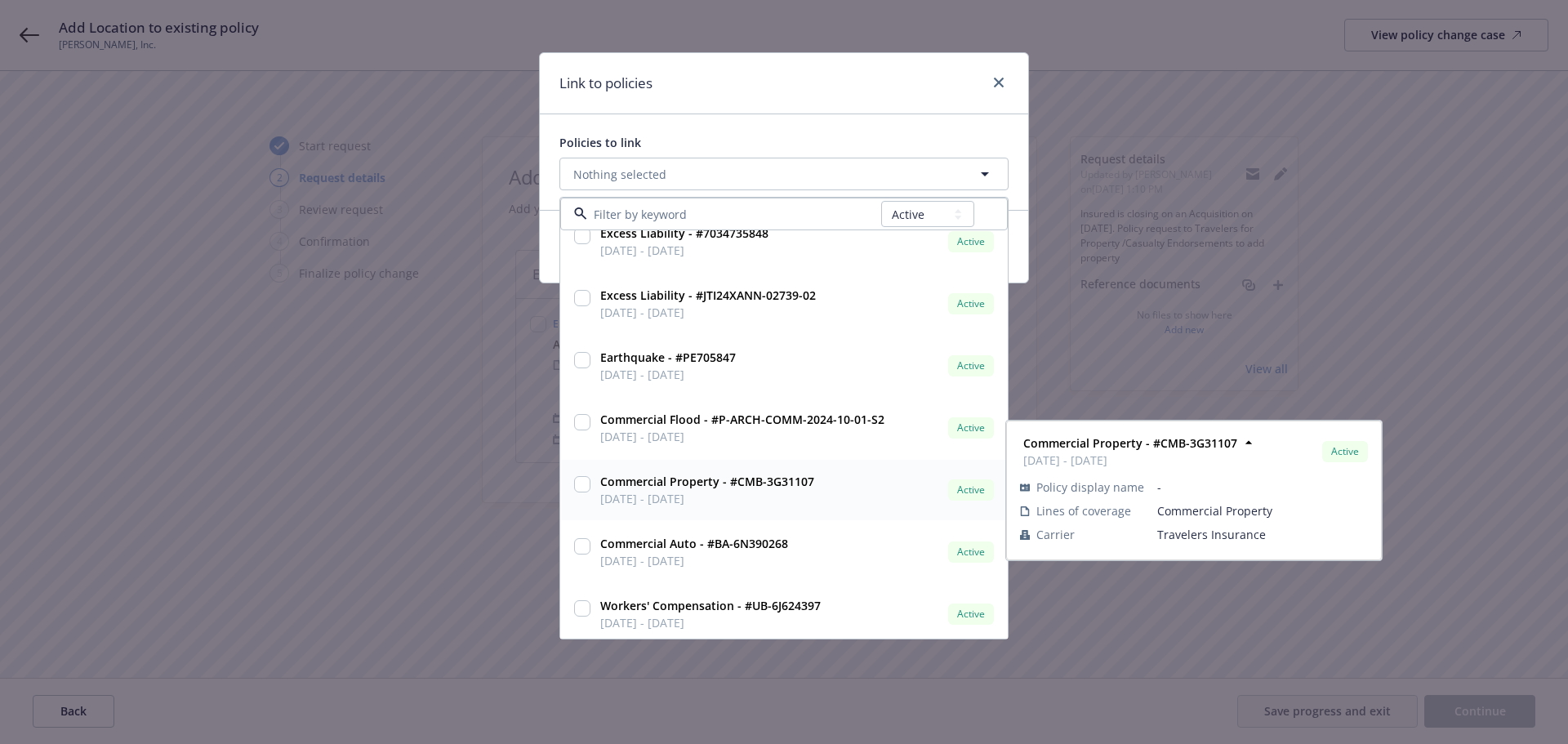
click at [586, 482] on input "checkbox" at bounding box center [582, 484] width 17 height 17
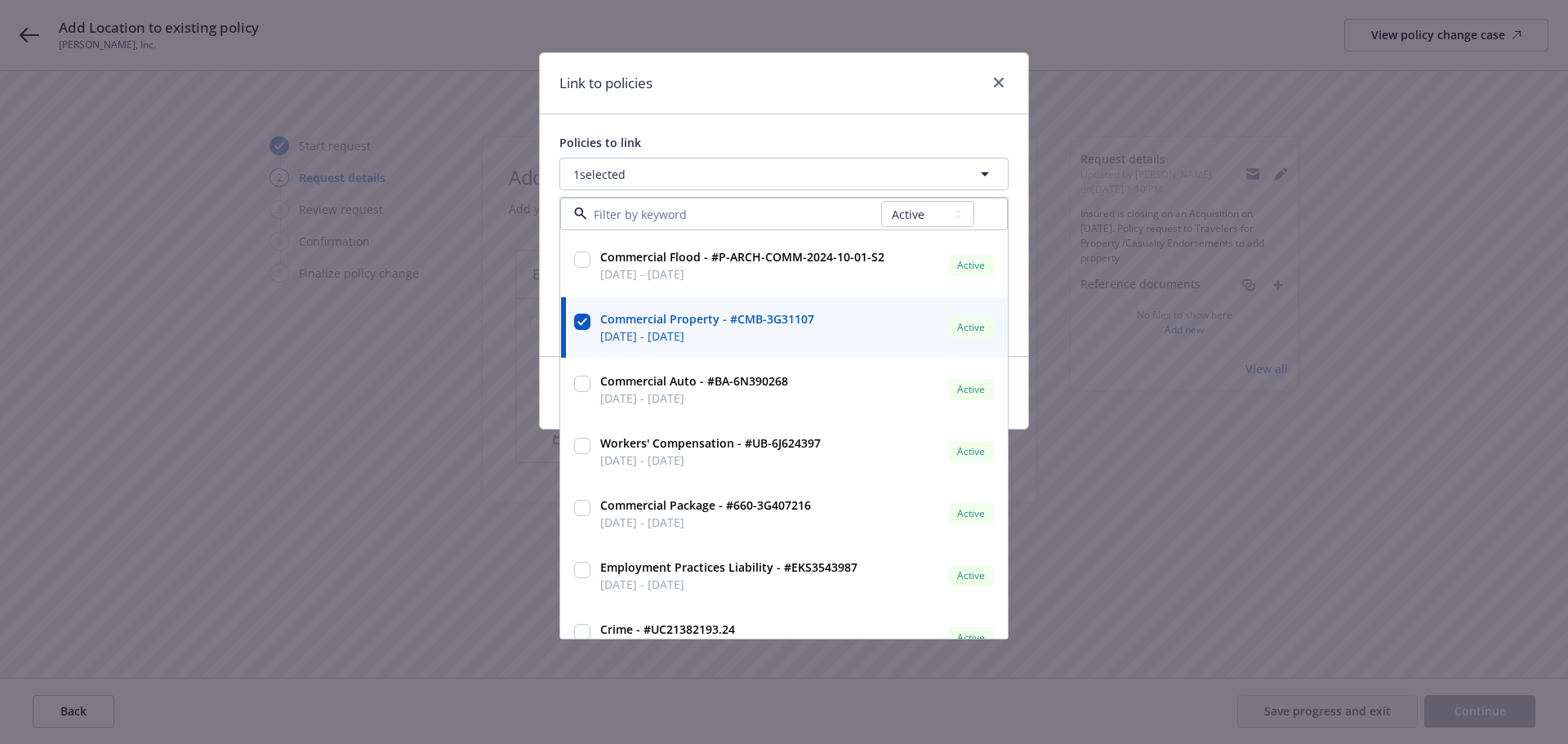
scroll to position [245, 0]
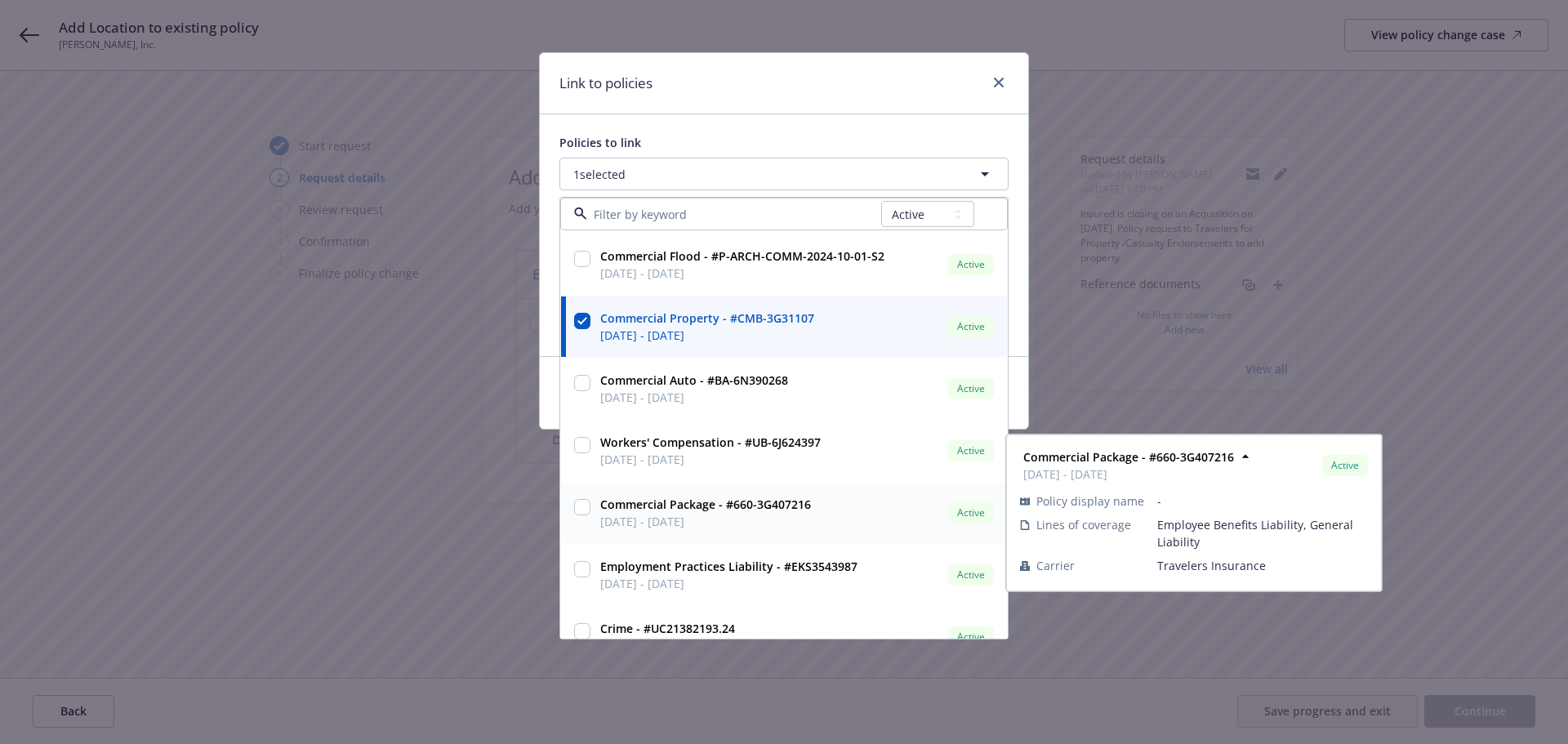
click at [584, 503] on input "checkbox" at bounding box center [582, 507] width 17 height 17
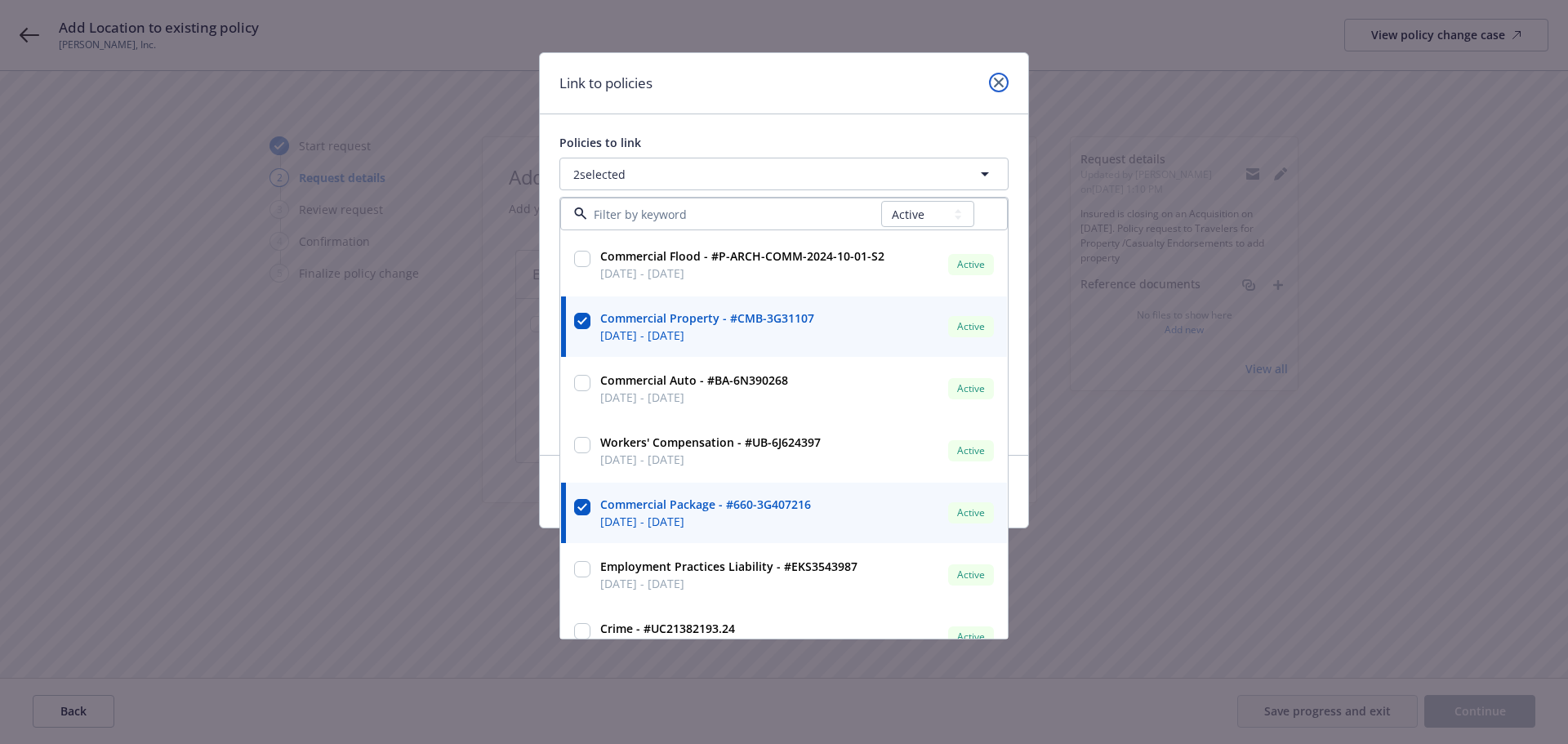
click at [993, 74] on link "close" at bounding box center [998, 82] width 20 height 20
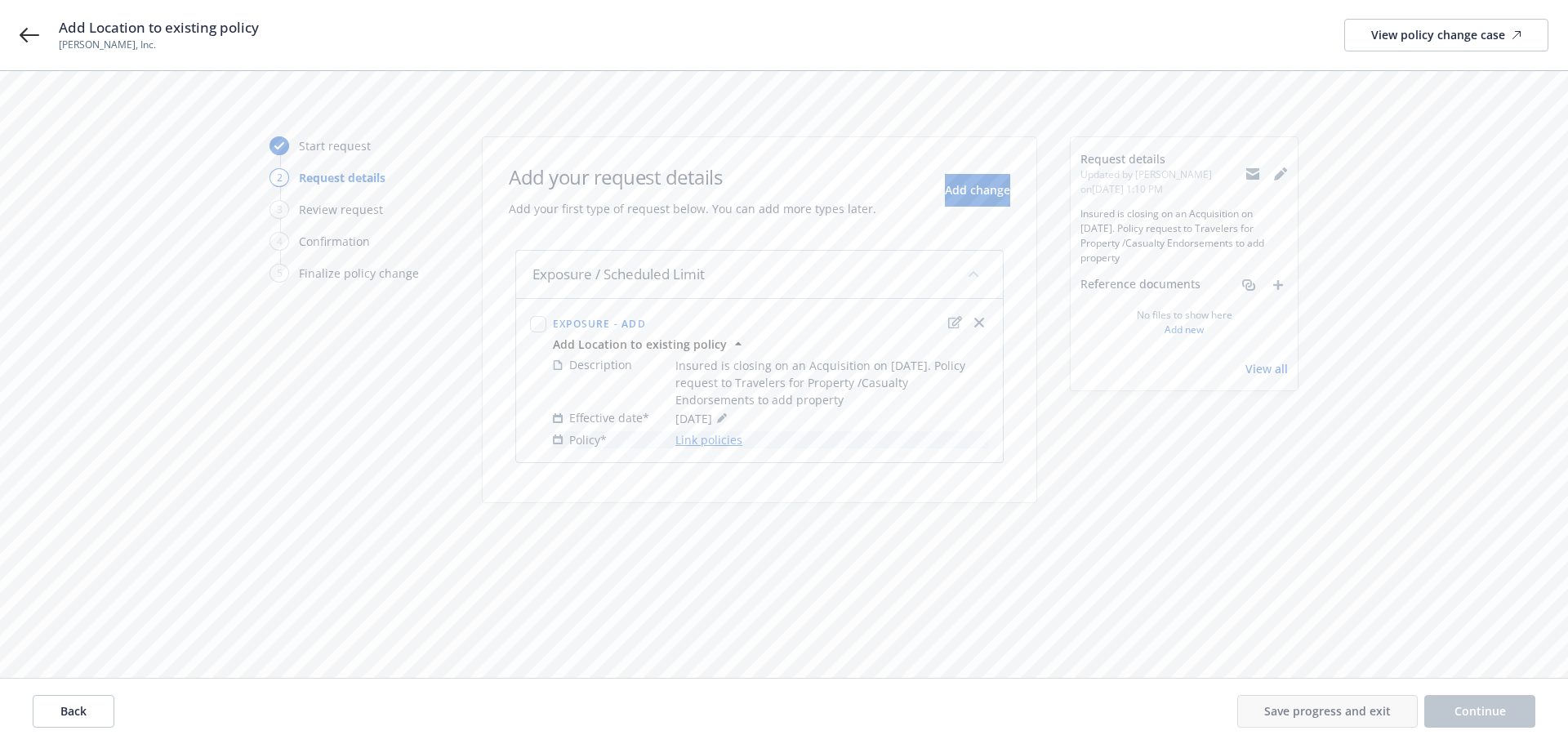
click at [718, 437] on link "Link policies" at bounding box center [709, 439] width 67 height 17
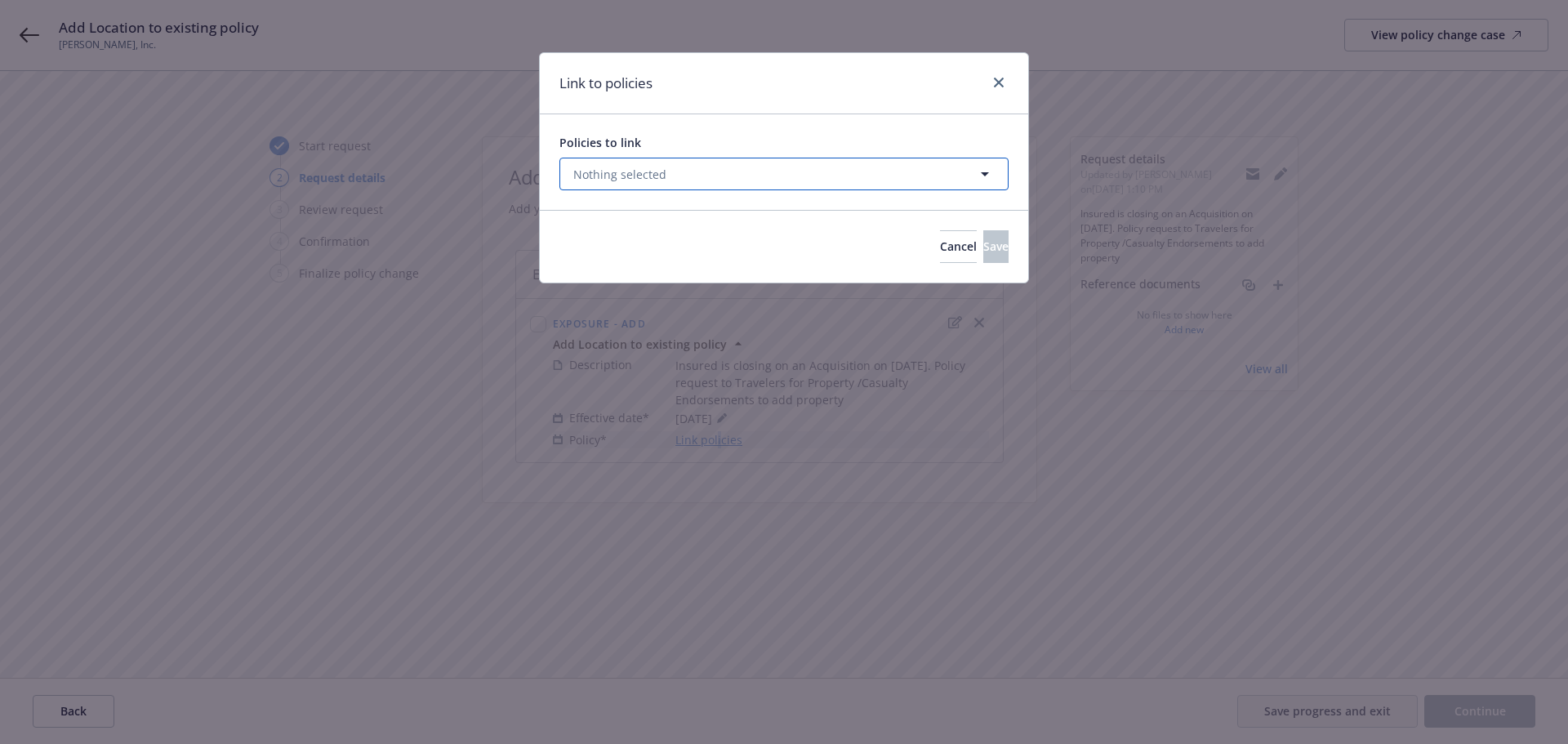
click at [992, 175] on icon "button" at bounding box center [985, 174] width 20 height 20
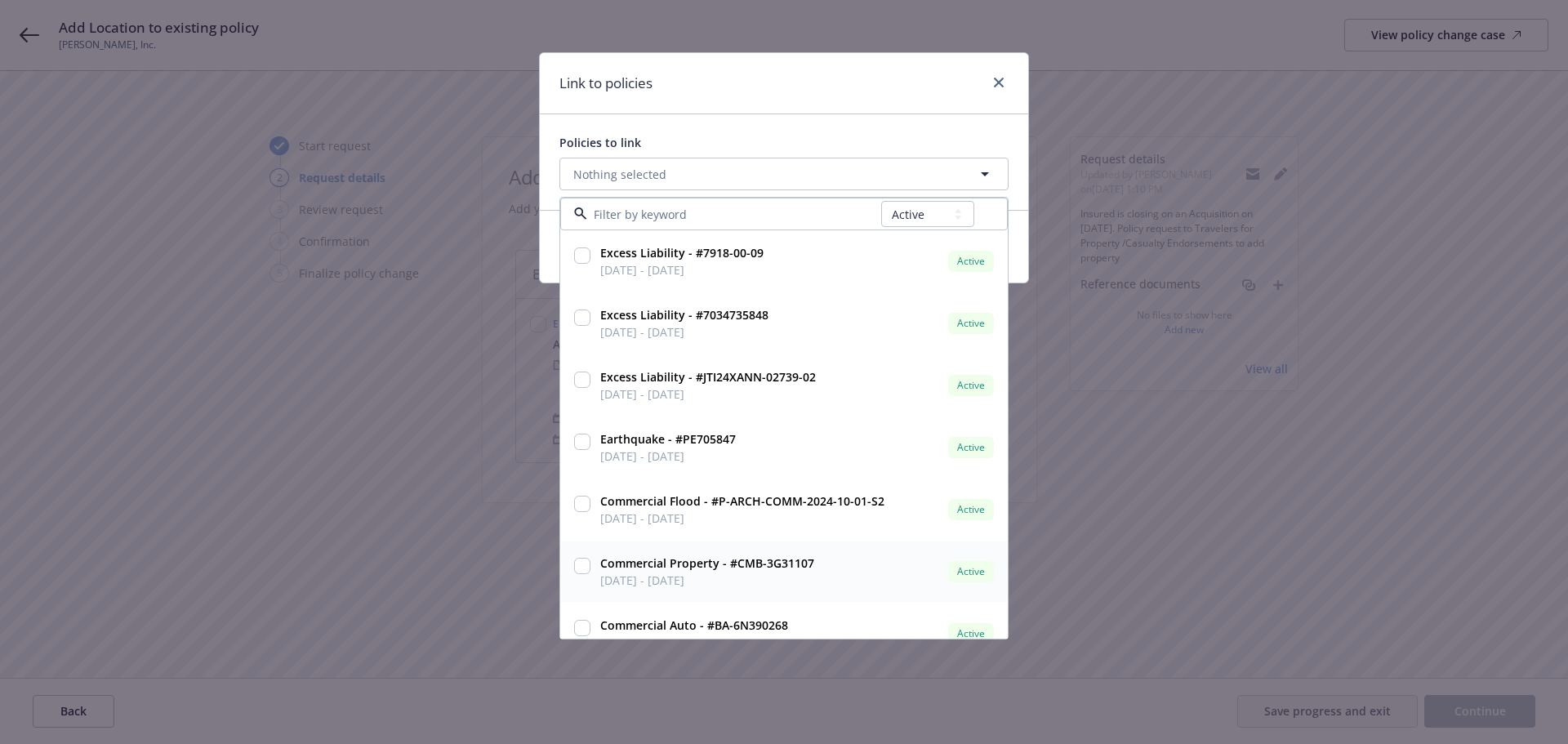
click at [581, 565] on input "checkbox" at bounding box center [582, 566] width 17 height 17
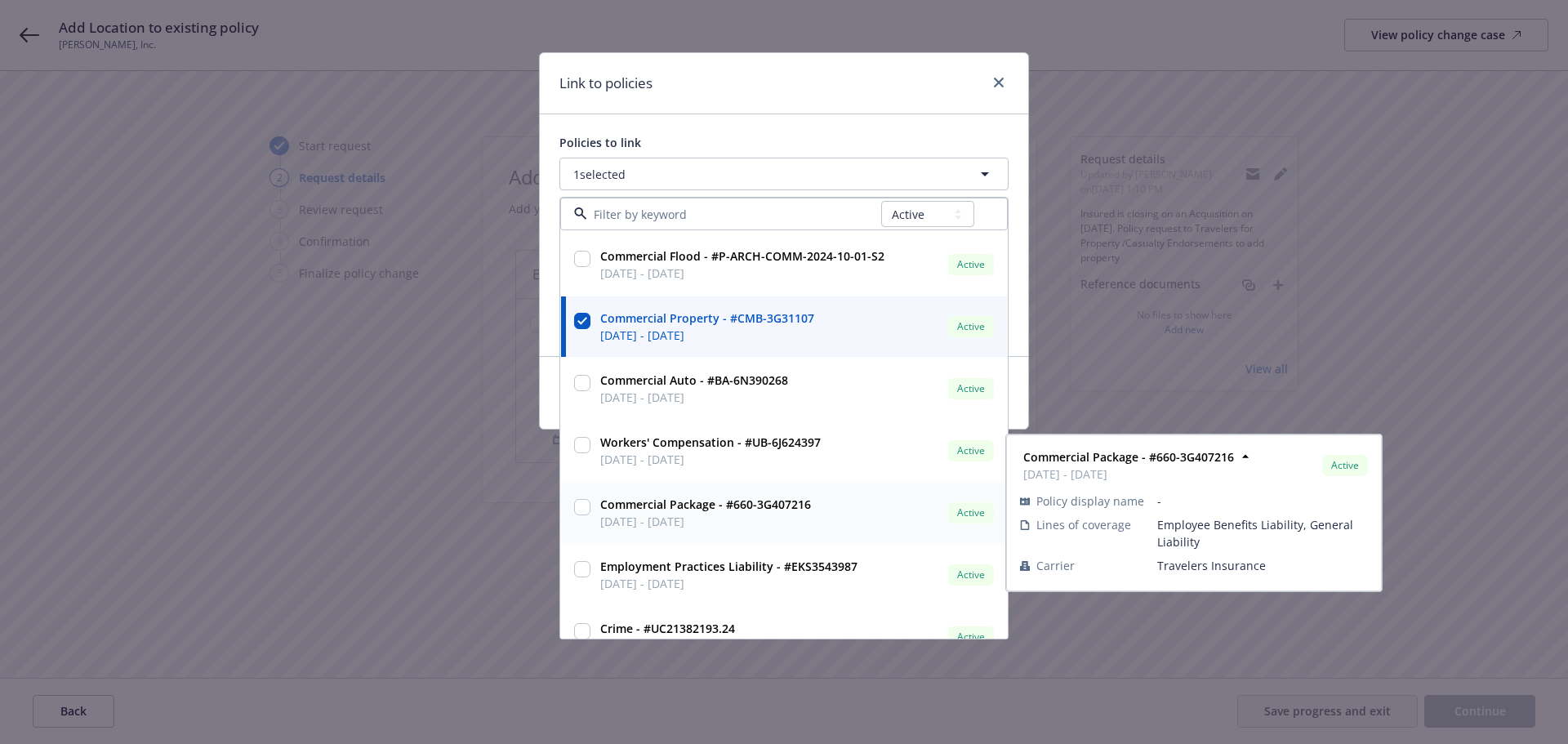
click at [582, 505] on input "checkbox" at bounding box center [582, 507] width 17 height 17
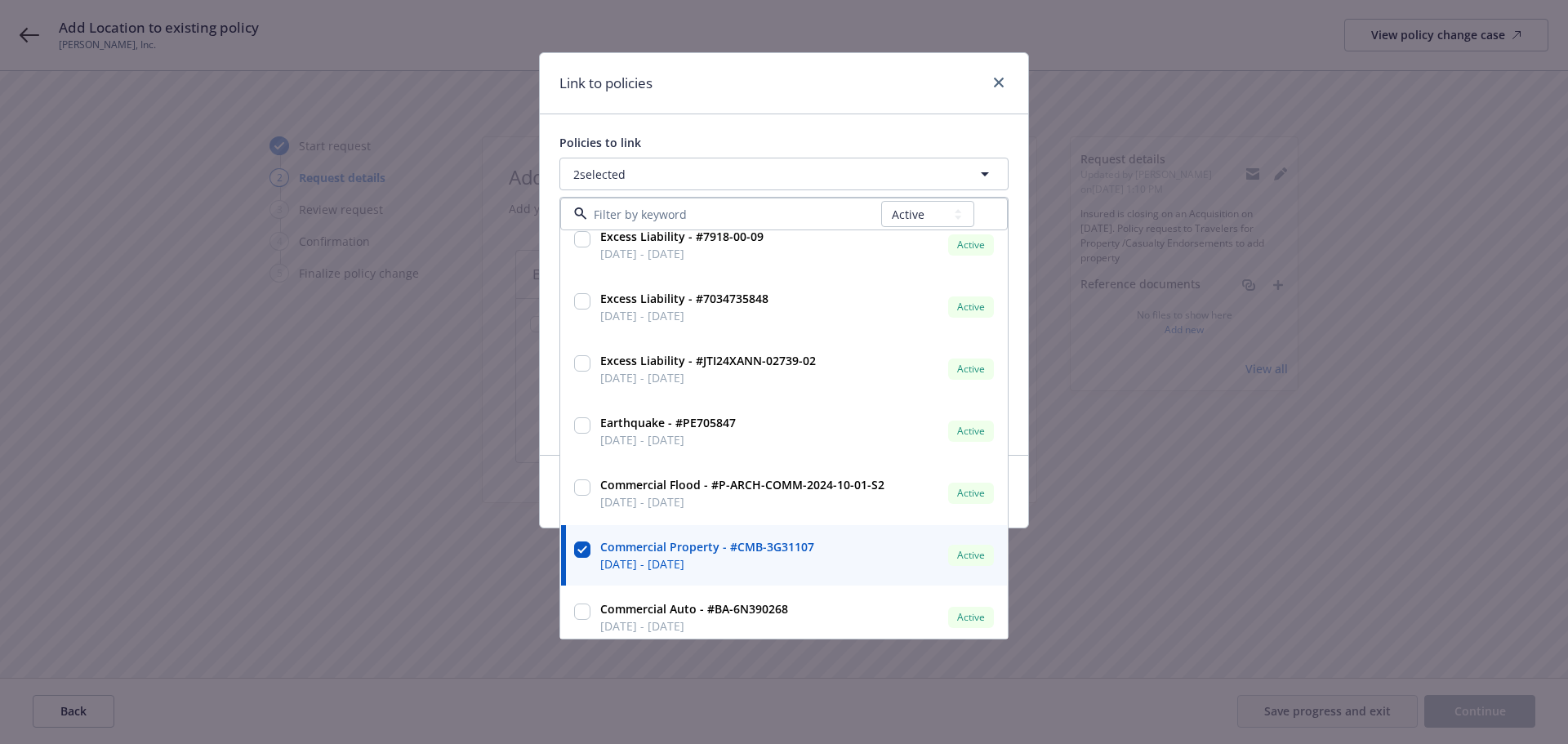
scroll to position [0, 0]
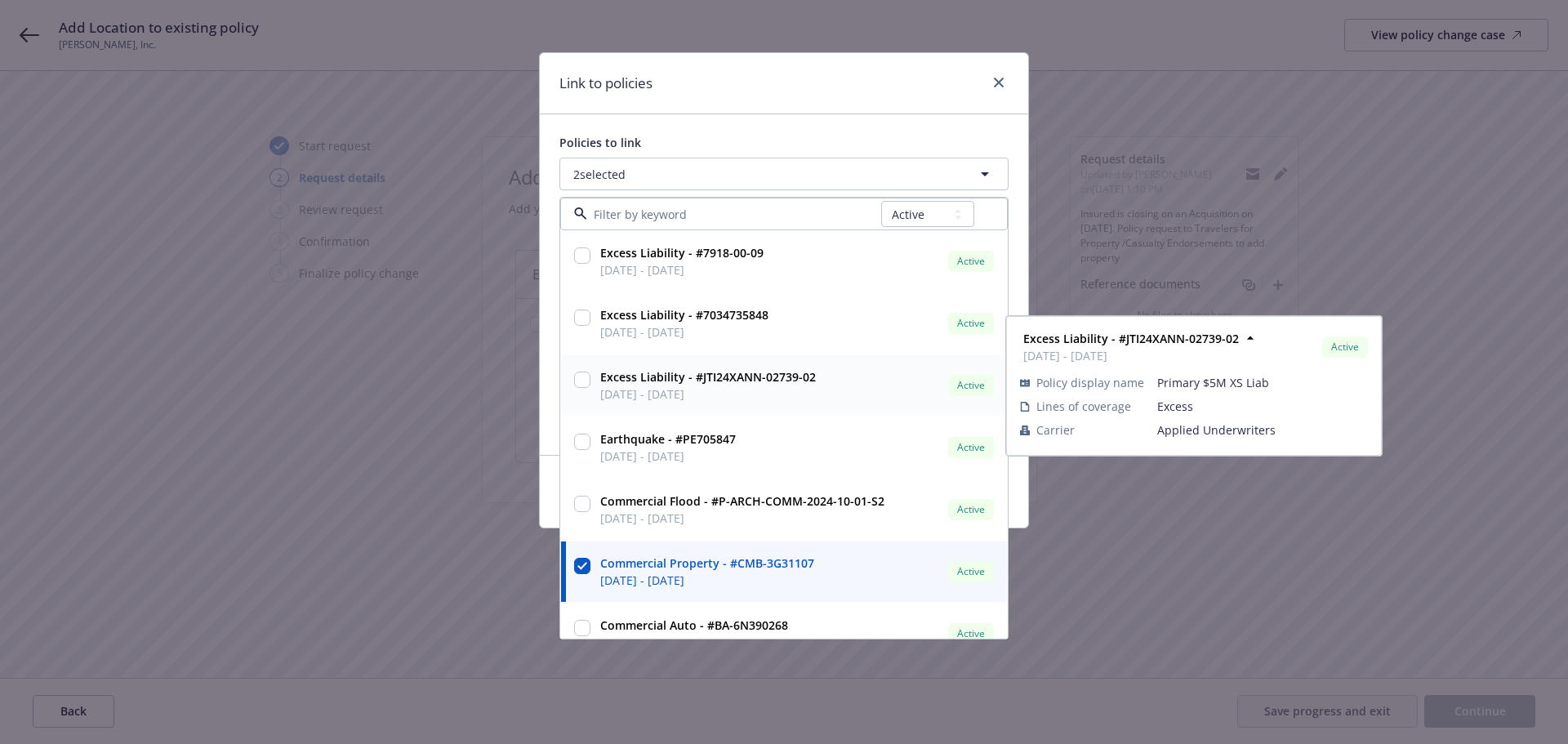
click at [577, 385] on input "checkbox" at bounding box center [582, 380] width 17 height 17
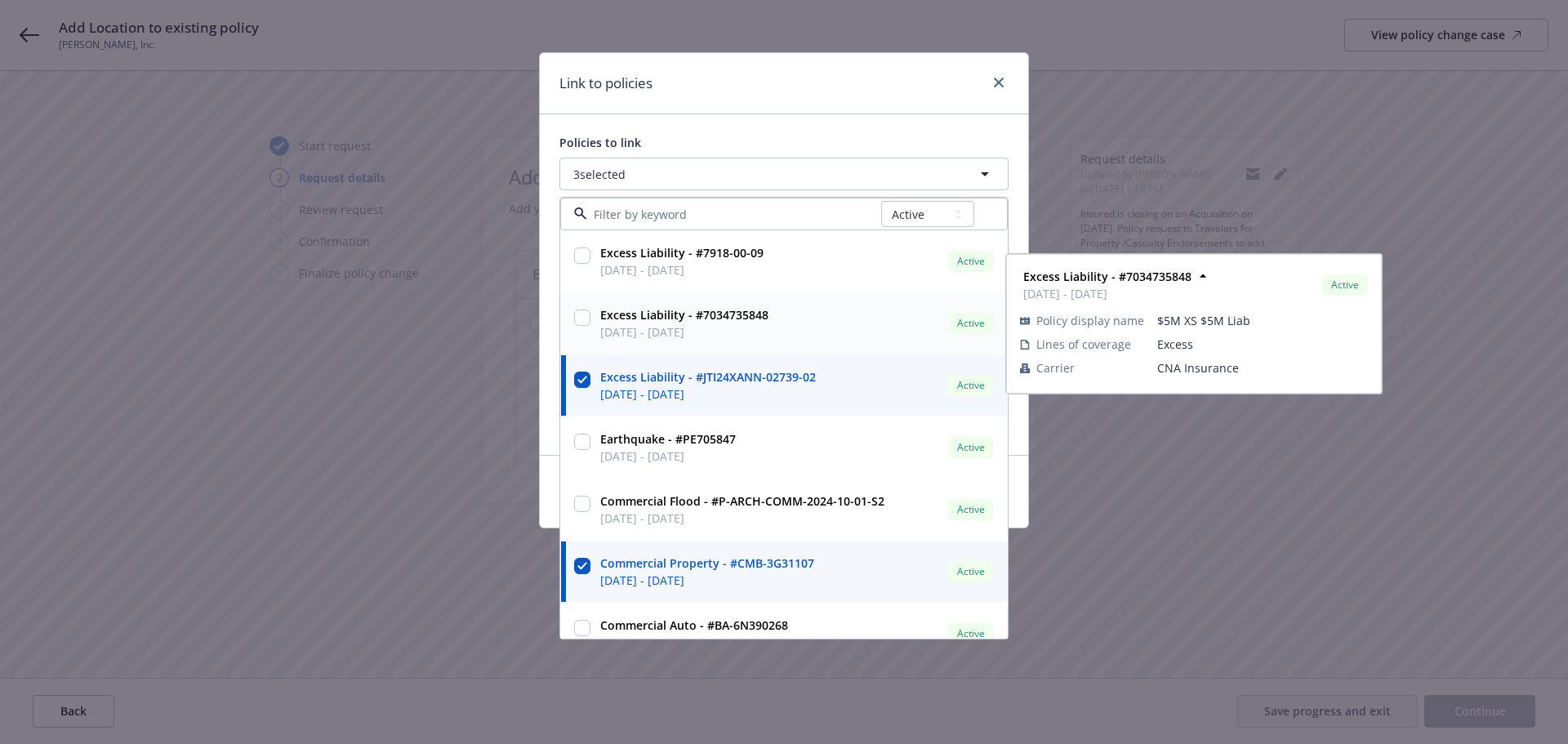
click at [577, 318] on input "checkbox" at bounding box center [582, 318] width 17 height 17
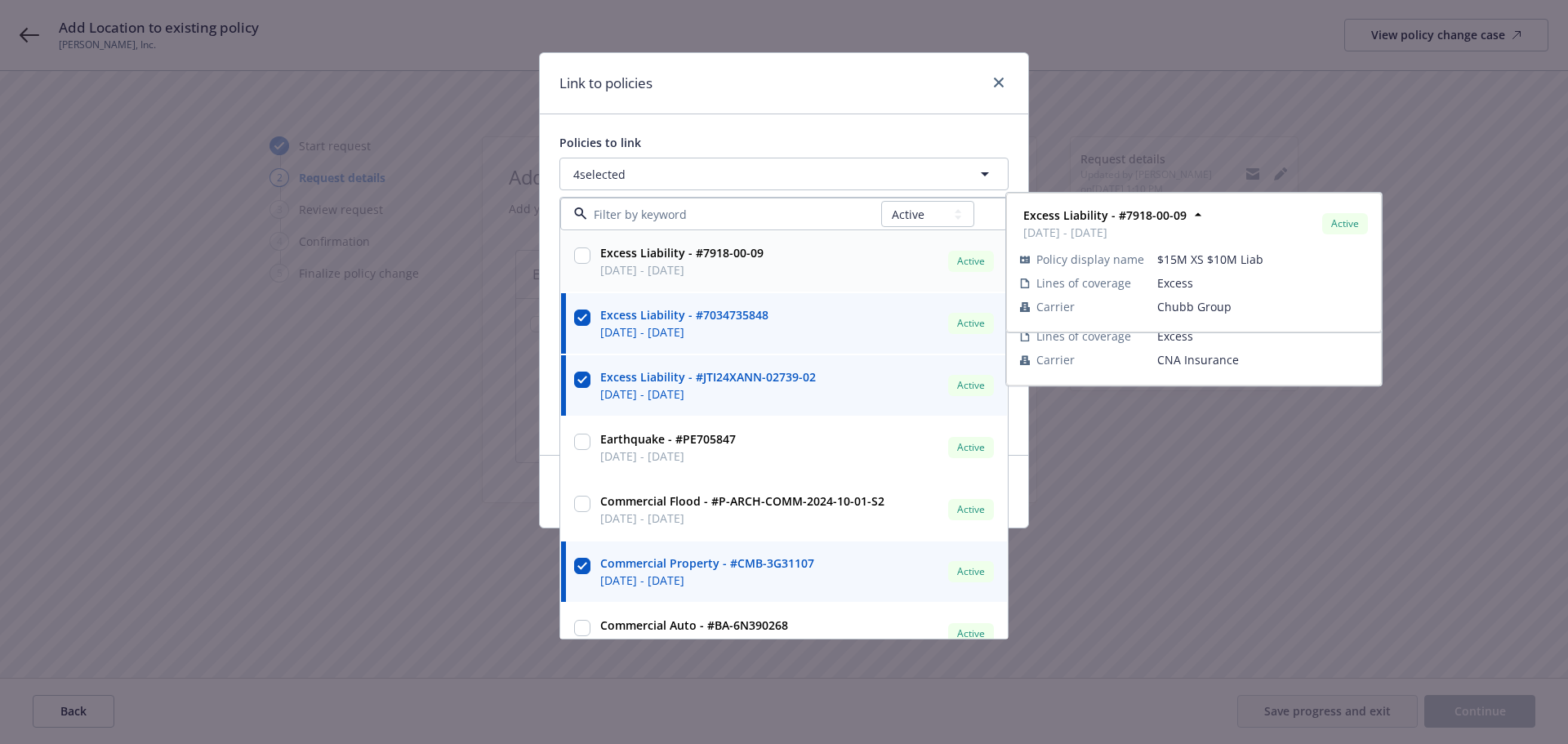
click at [583, 247] on input "checkbox" at bounding box center [582, 255] width 17 height 17
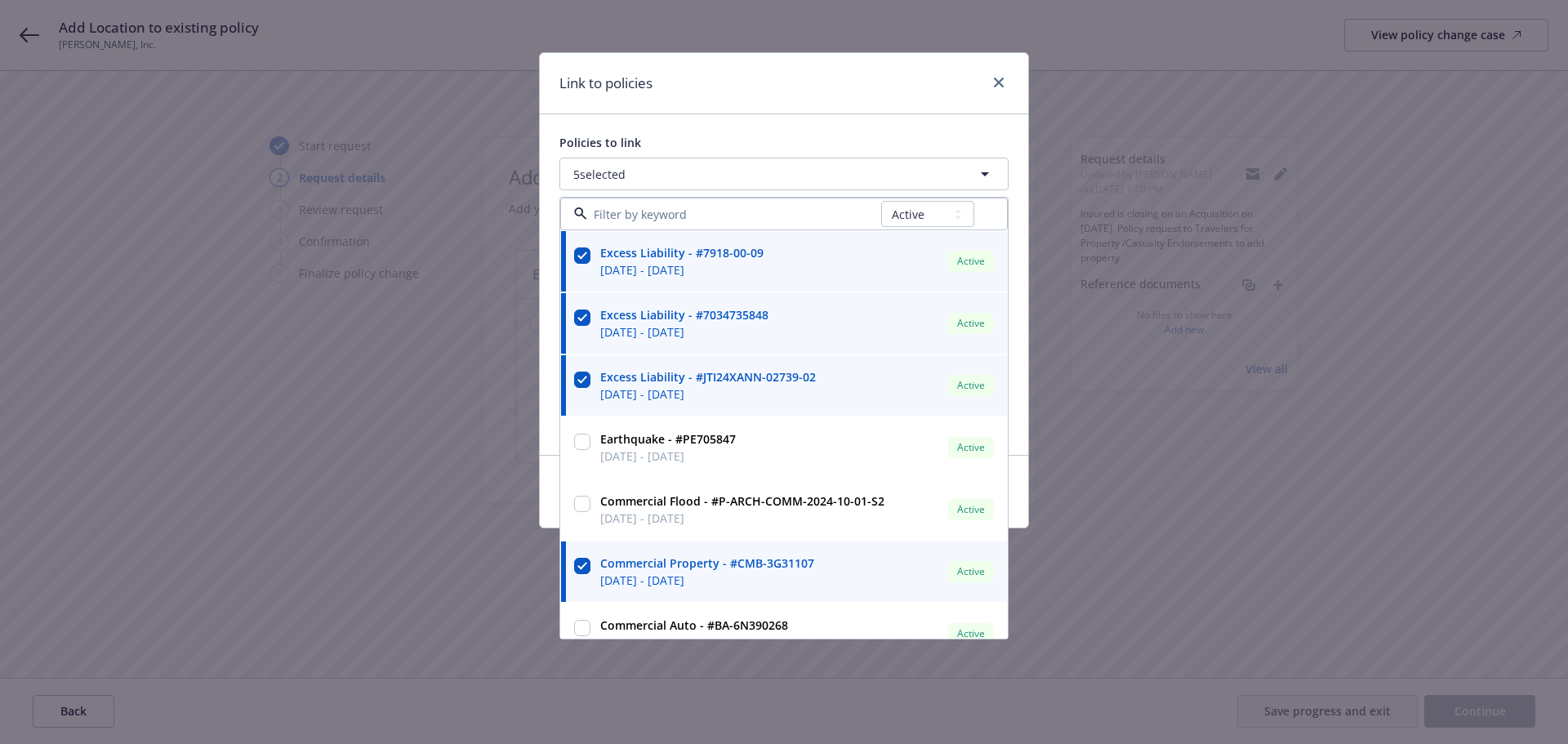
click at [727, 130] on div "Policies to link 5 selected All Active Upcoming Expired Cancelled Excess Liabil…" at bounding box center [784, 284] width 489 height 341
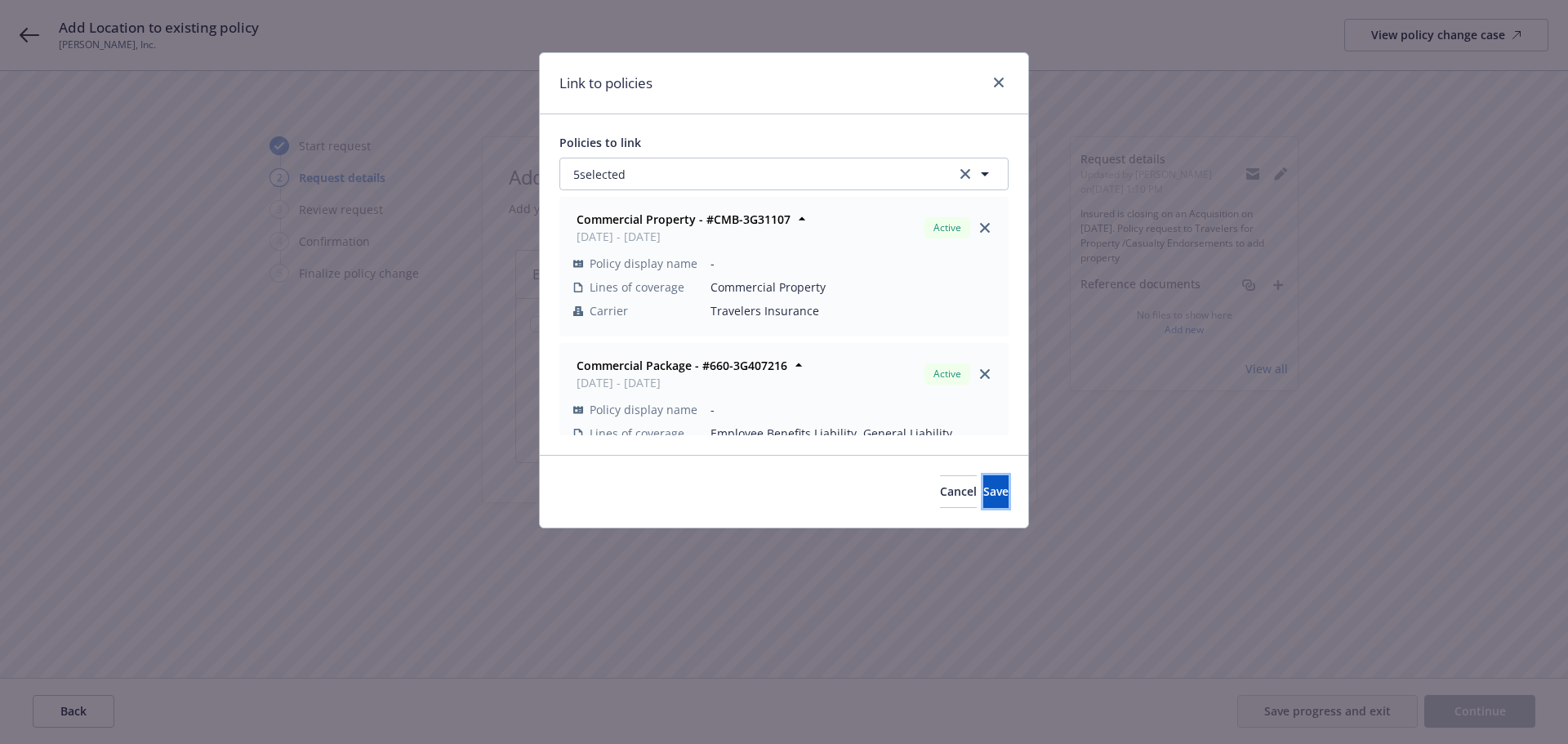
click at [983, 493] on span "Save" at bounding box center [995, 490] width 25 height 16
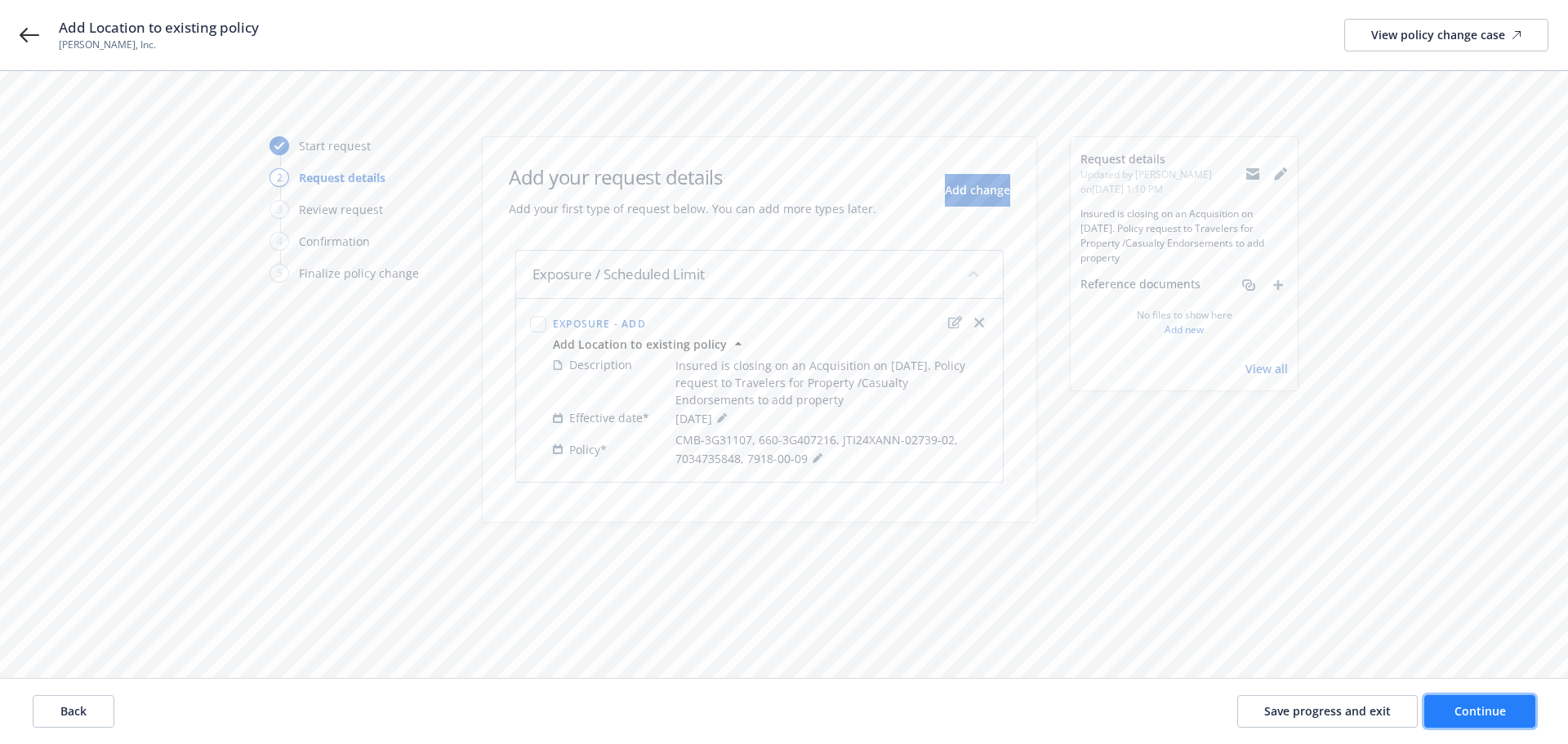
click at [1478, 713] on span "Continue" at bounding box center [1479, 711] width 51 height 16
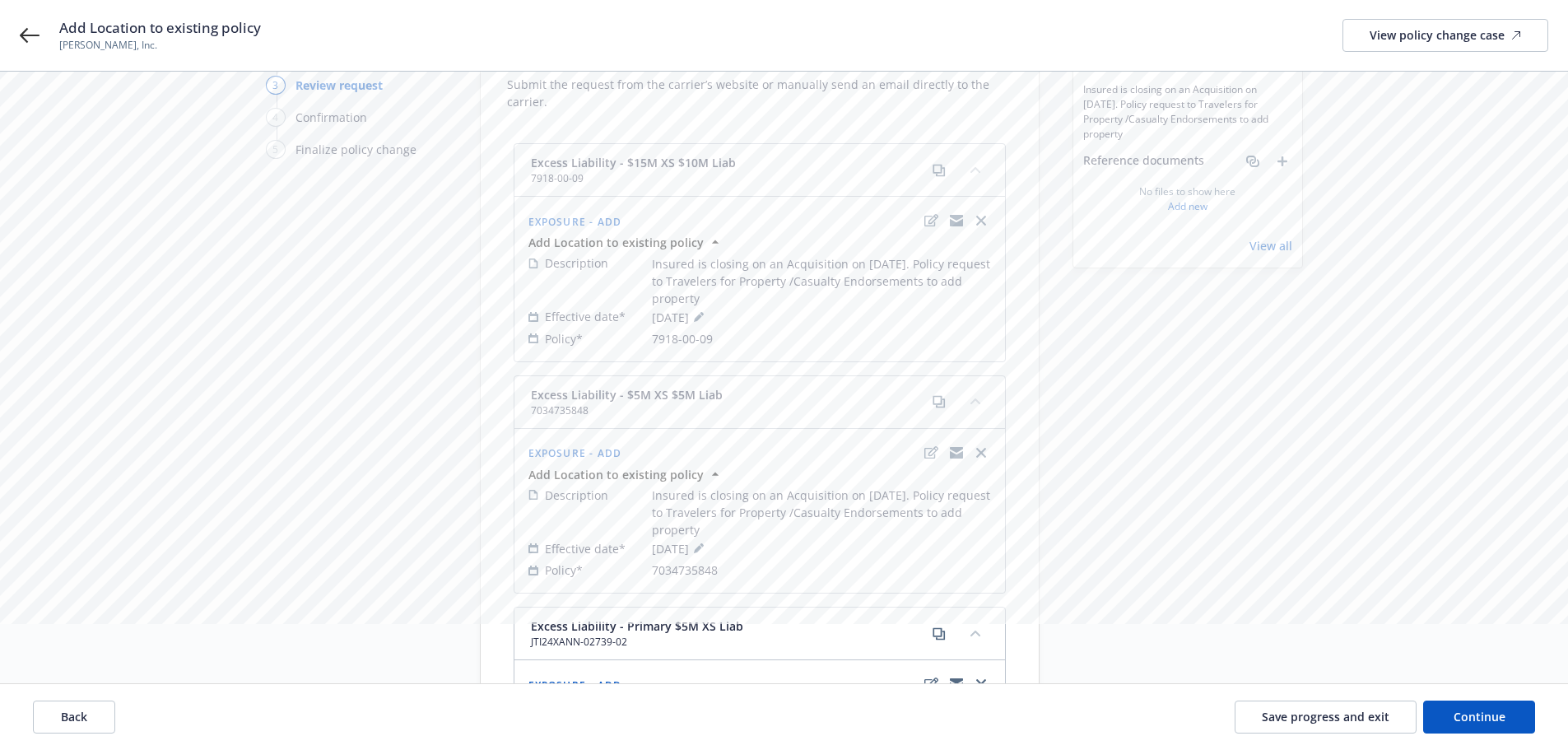
scroll to position [15, 0]
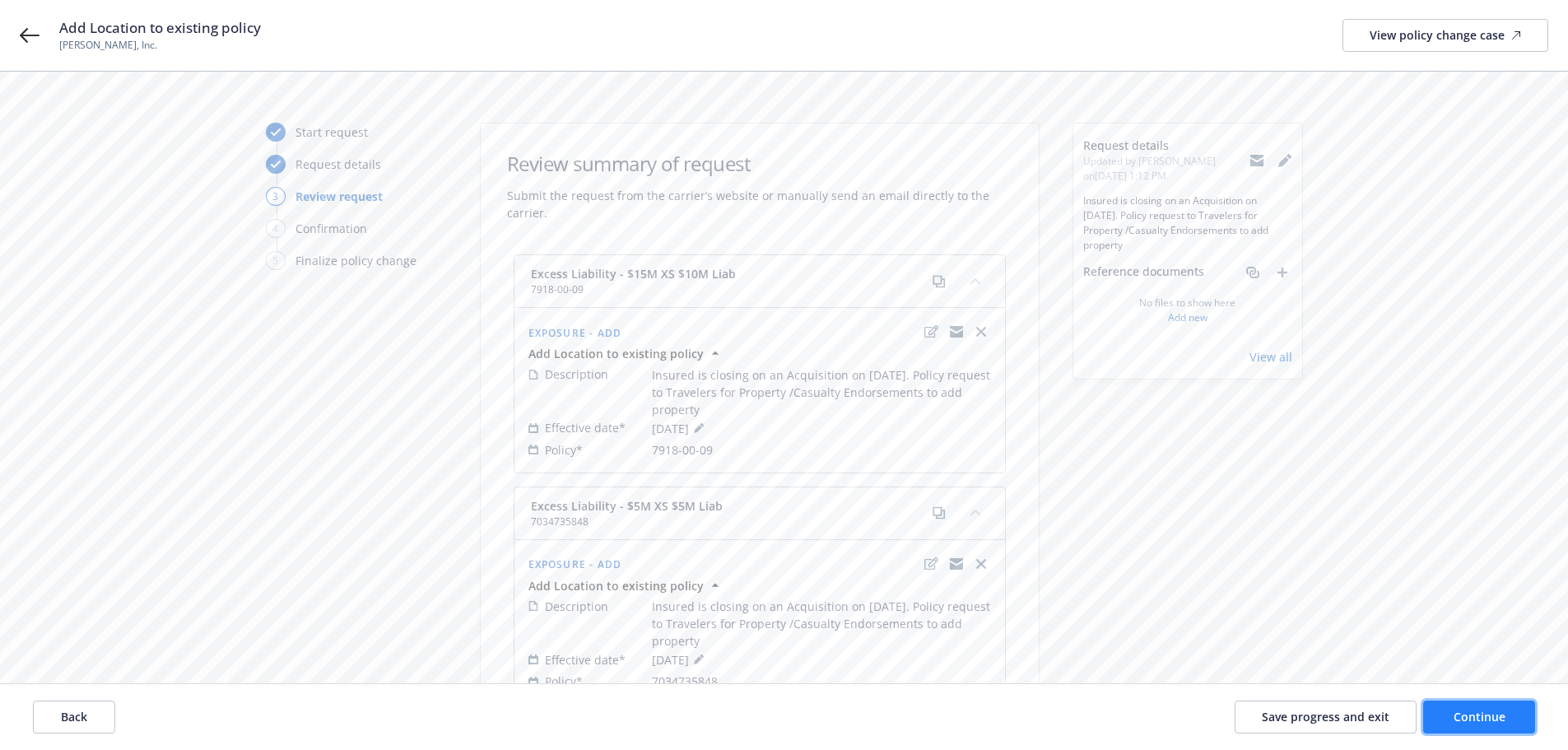
click at [1496, 713] on span "Continue" at bounding box center [1479, 716] width 52 height 16
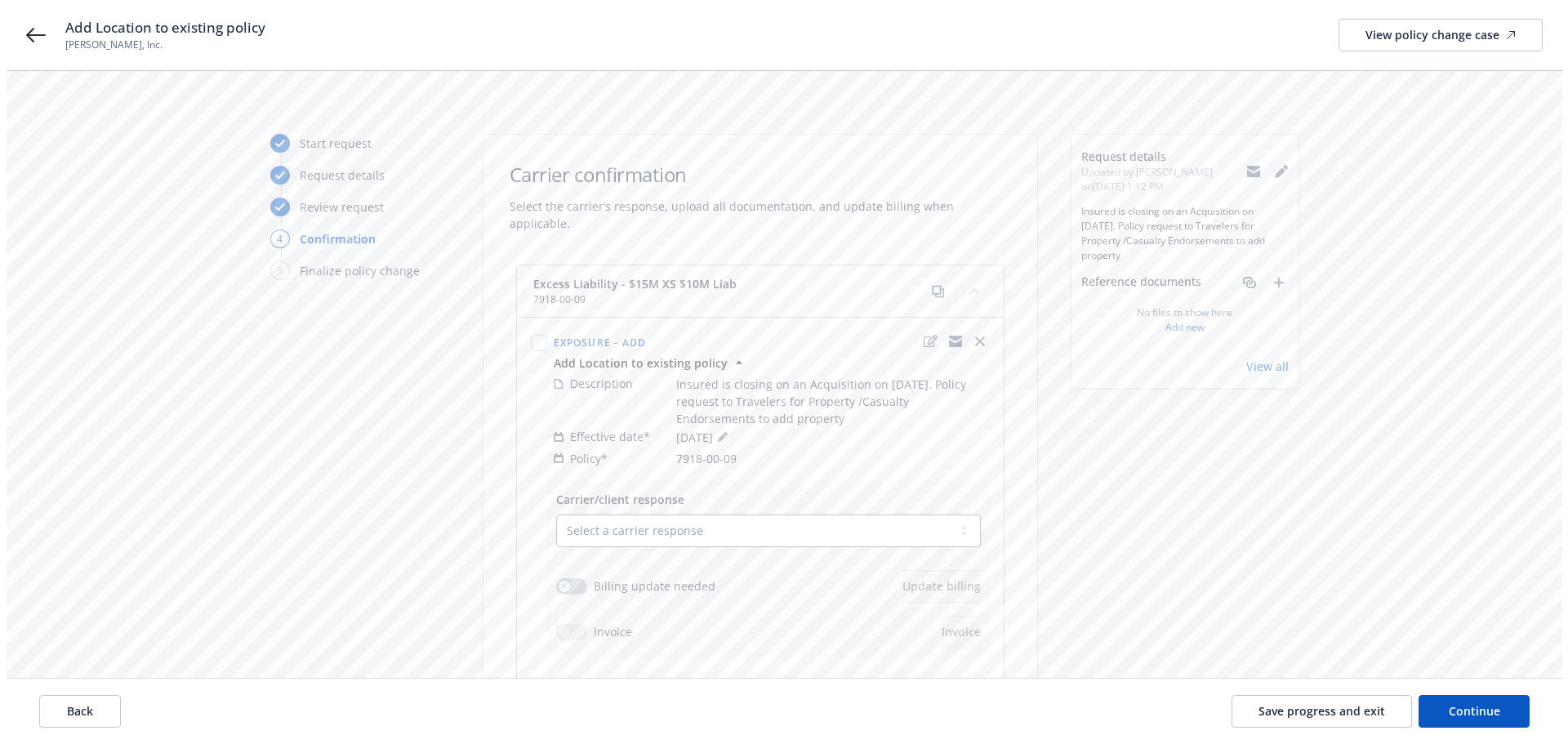
scroll to position [0, 0]
click at [1320, 710] on span "Save progress and exit" at bounding box center [1314, 711] width 126 height 16
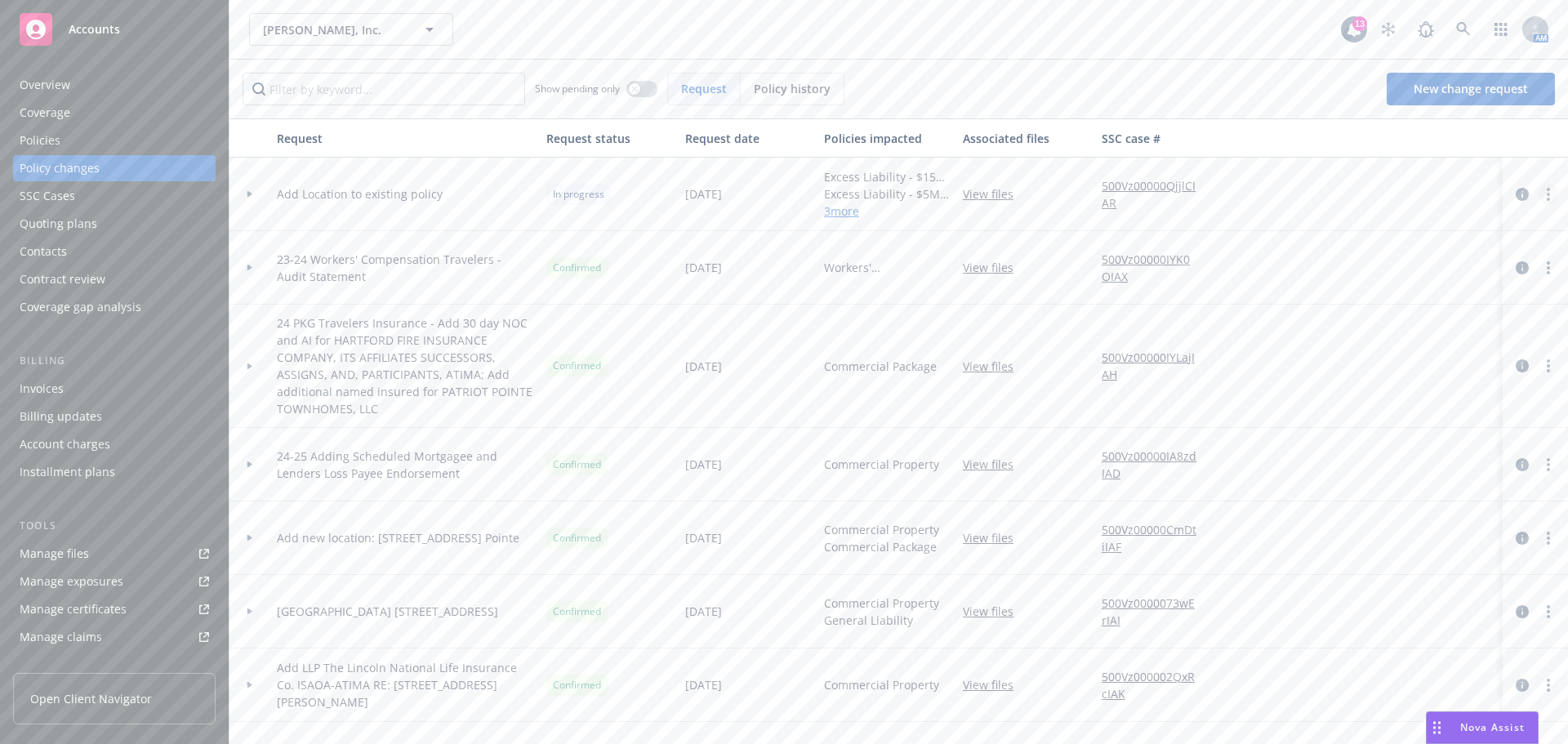
click at [1538, 198] on link "more" at bounding box center [1548, 194] width 20 height 20
click at [1360, 255] on link "Edit request summary" at bounding box center [1405, 260] width 280 height 33
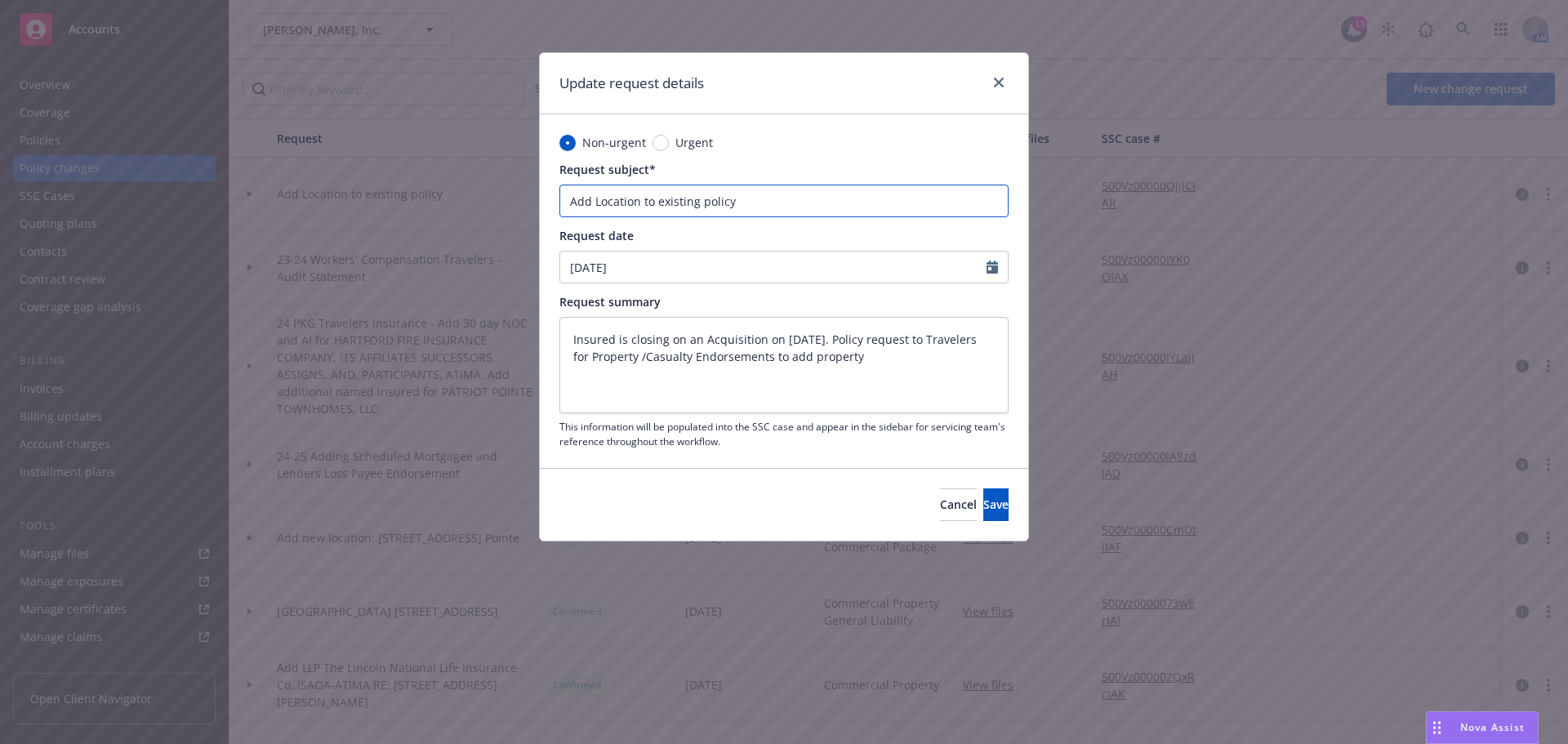
drag, startPoint x: 734, startPoint y: 202, endPoint x: 804, endPoint y: 202, distance: 70.0
click at [735, 202] on input "Add Location to existing policy" at bounding box center [783, 201] width 449 height 33
click at [983, 516] on button "Save" at bounding box center [995, 504] width 25 height 33
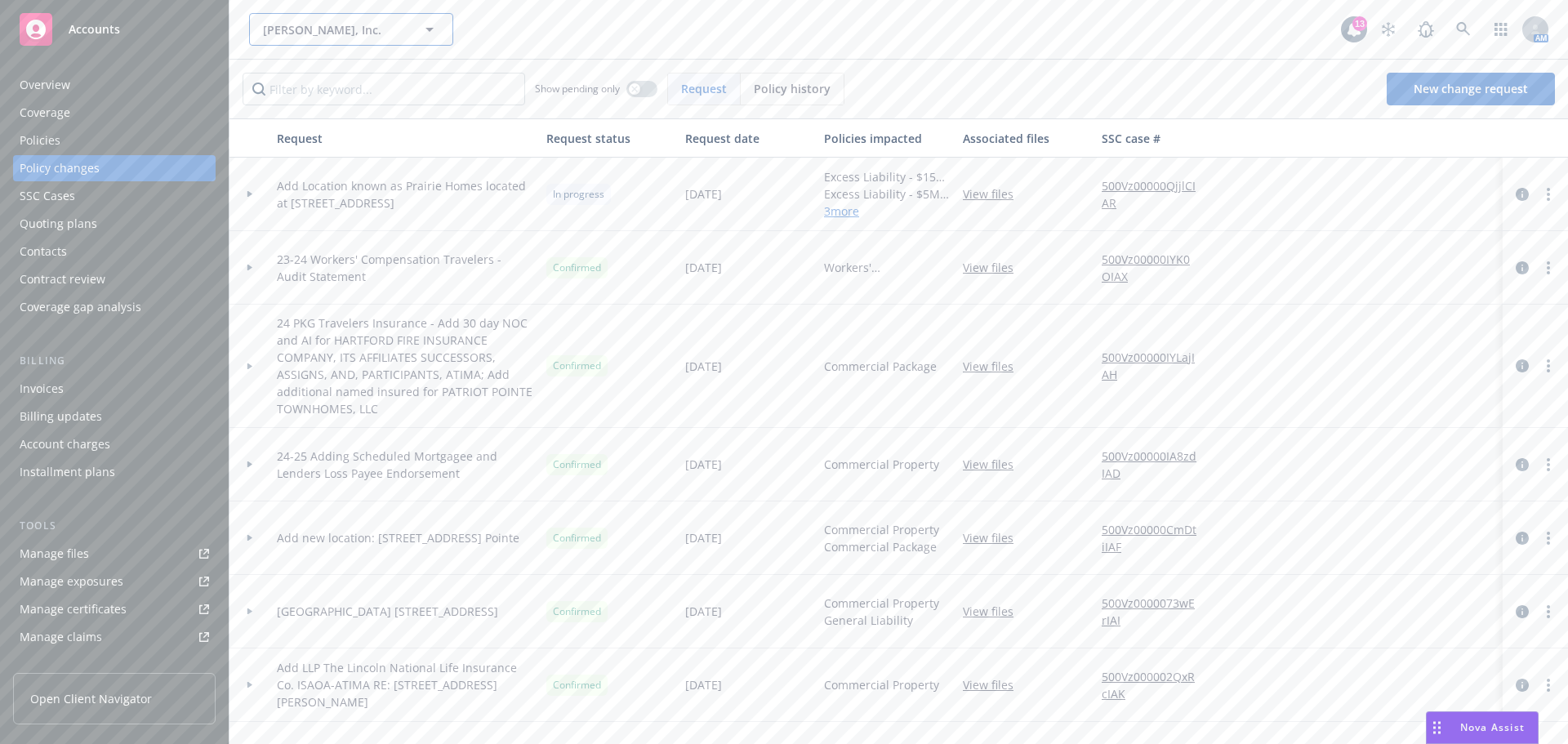
click at [433, 27] on icon "button" at bounding box center [429, 29] width 20 height 20
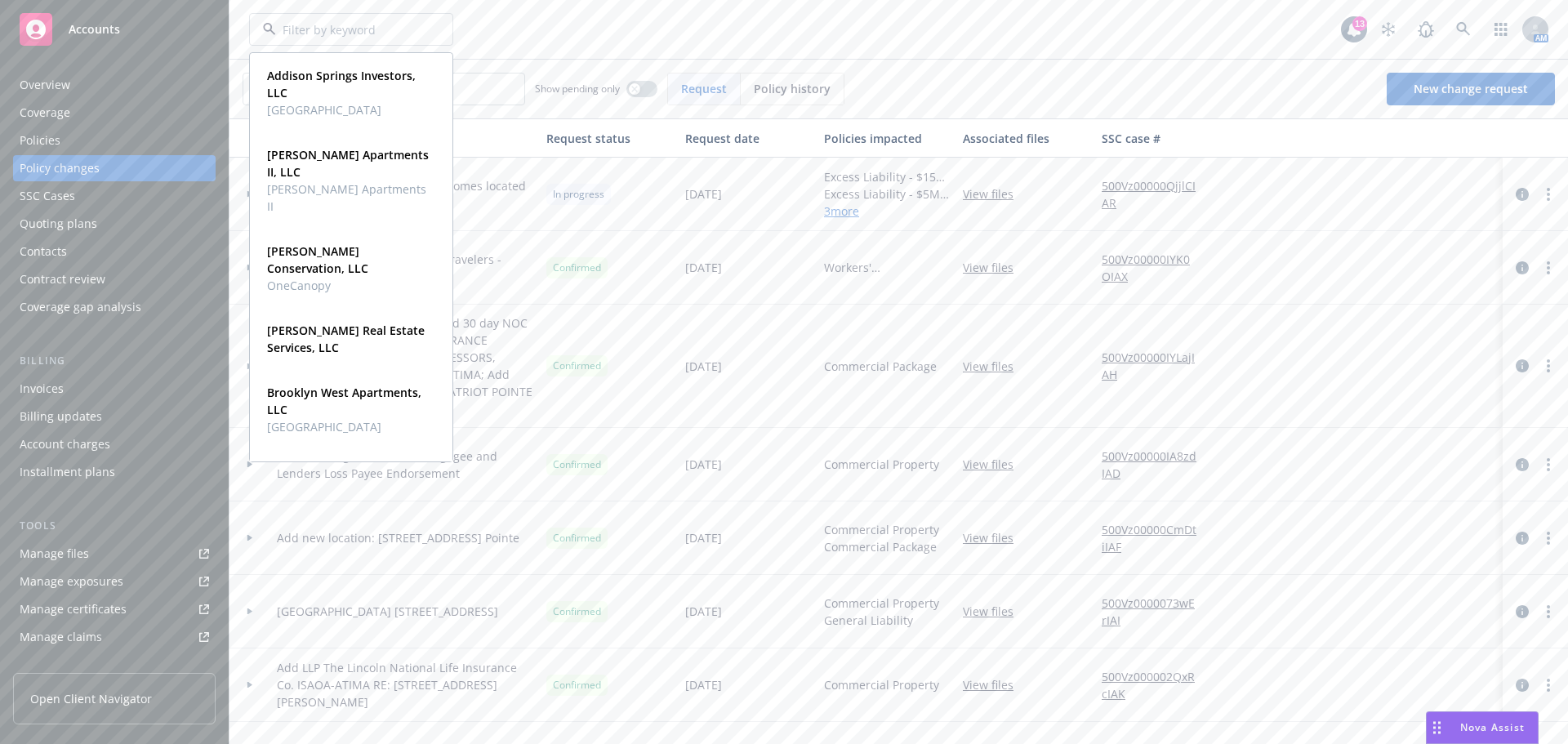
click at [96, 27] on span "Accounts" at bounding box center [94, 30] width 51 height 13
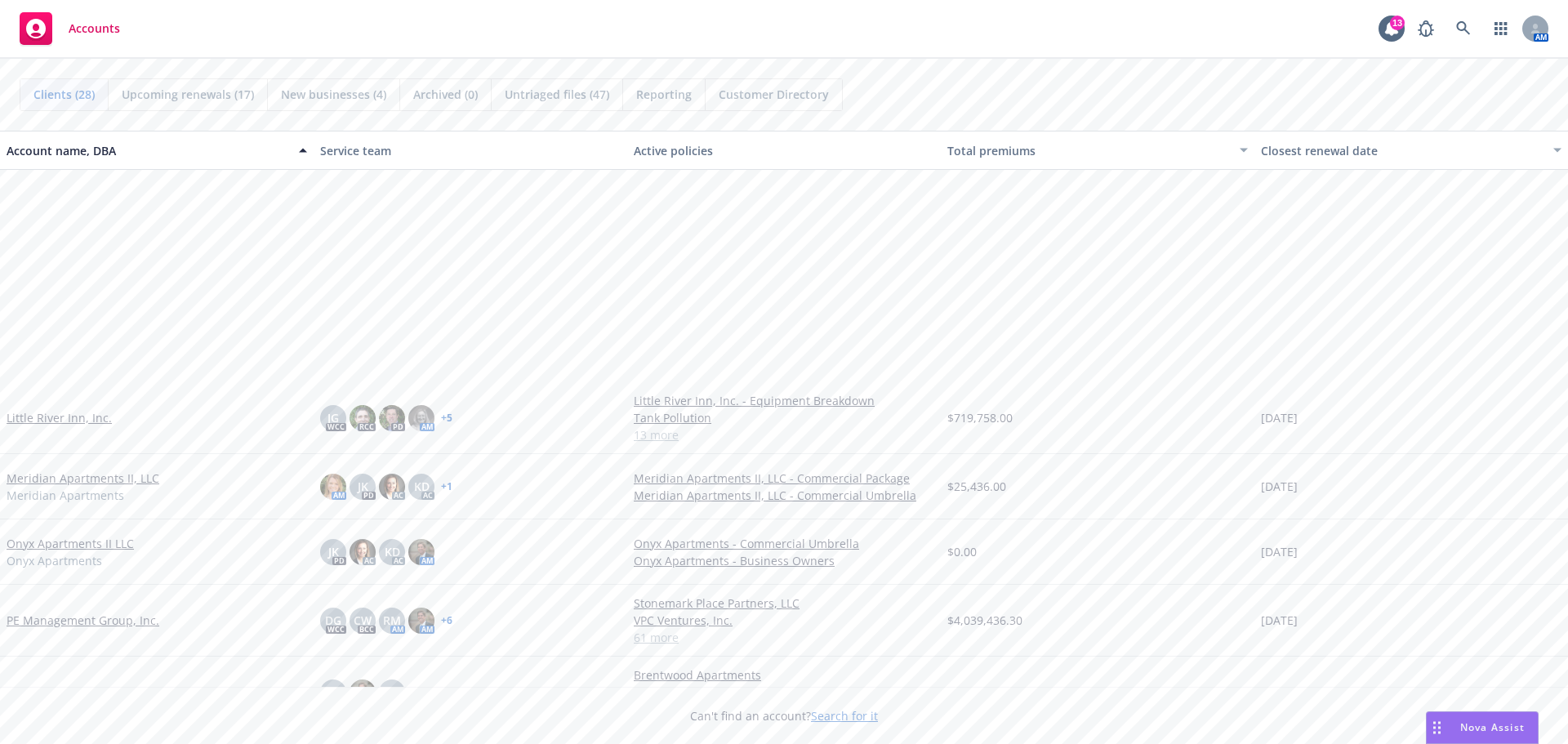
scroll to position [1306, 0]
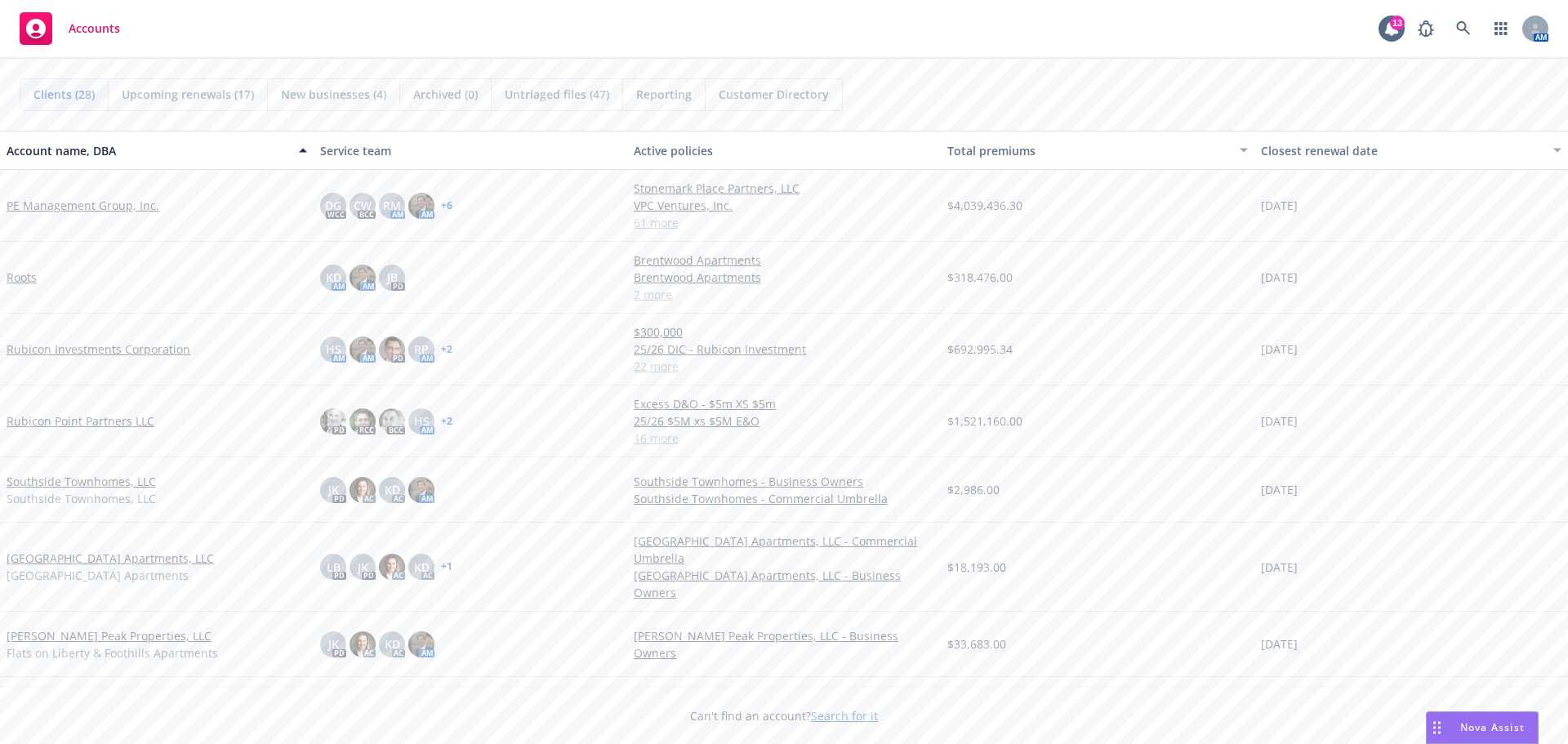
click at [21, 279] on link "Roots" at bounding box center [21, 277] width 31 height 17
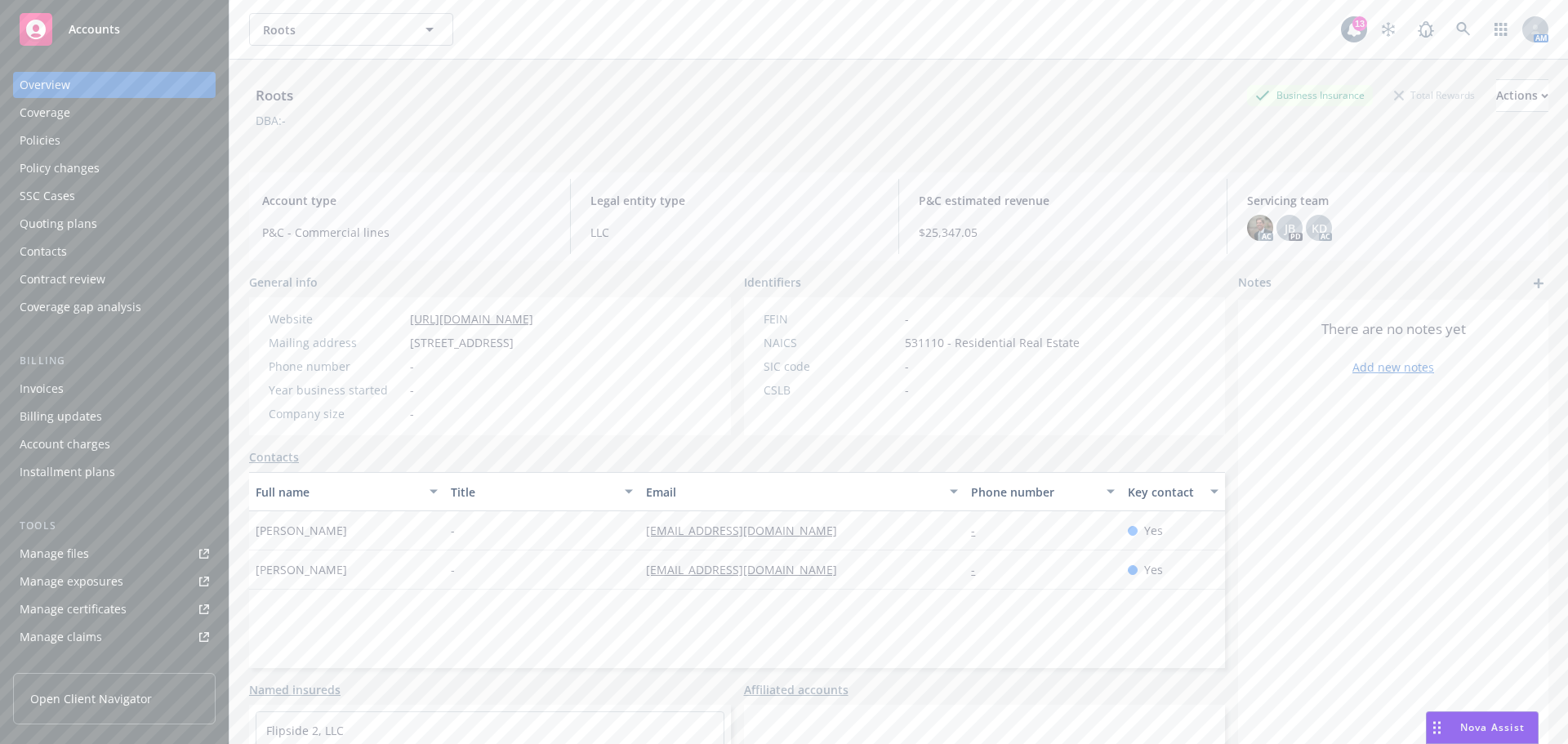
click at [91, 140] on div "Policies" at bounding box center [114, 140] width 189 height 26
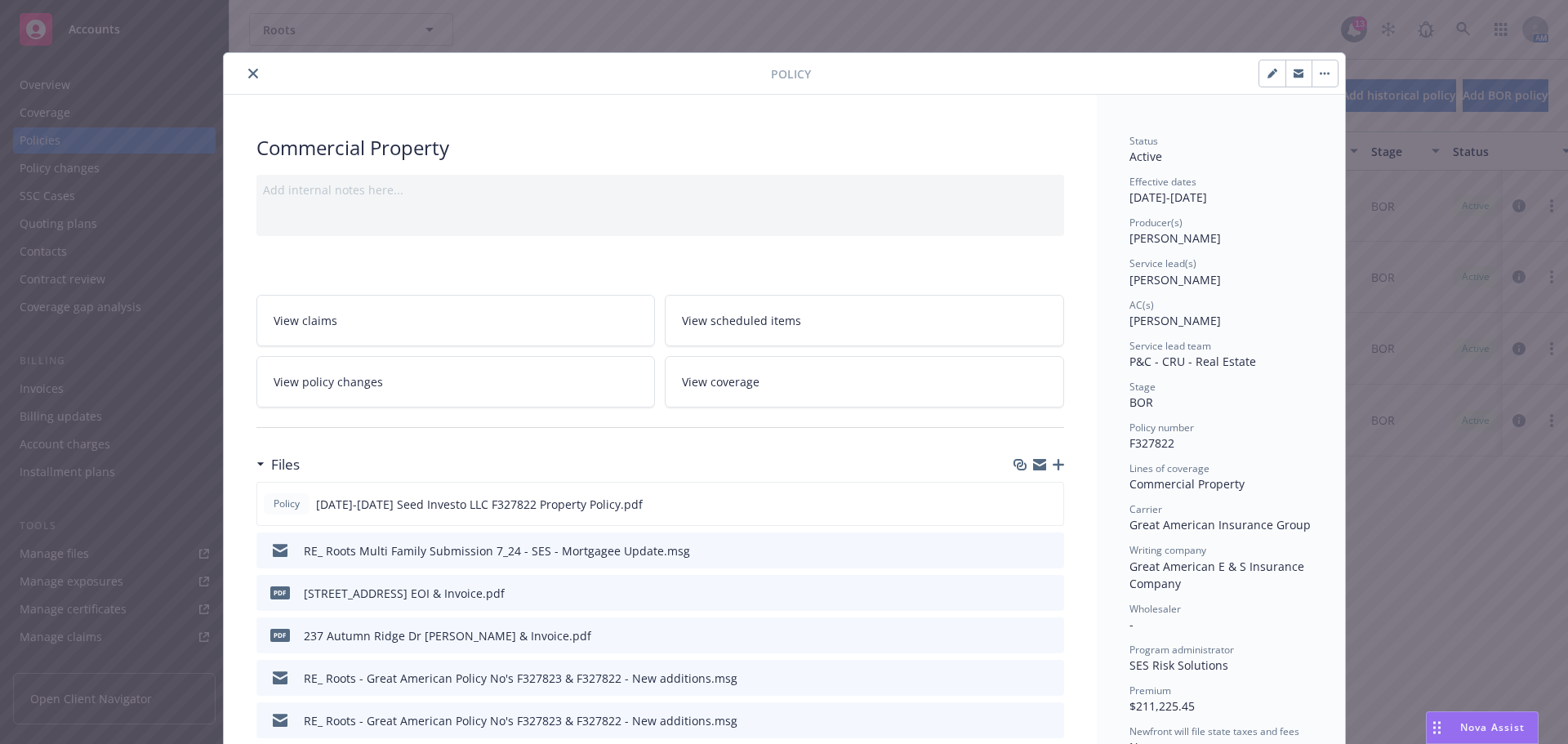
click at [248, 71] on icon "close" at bounding box center [253, 73] width 10 height 10
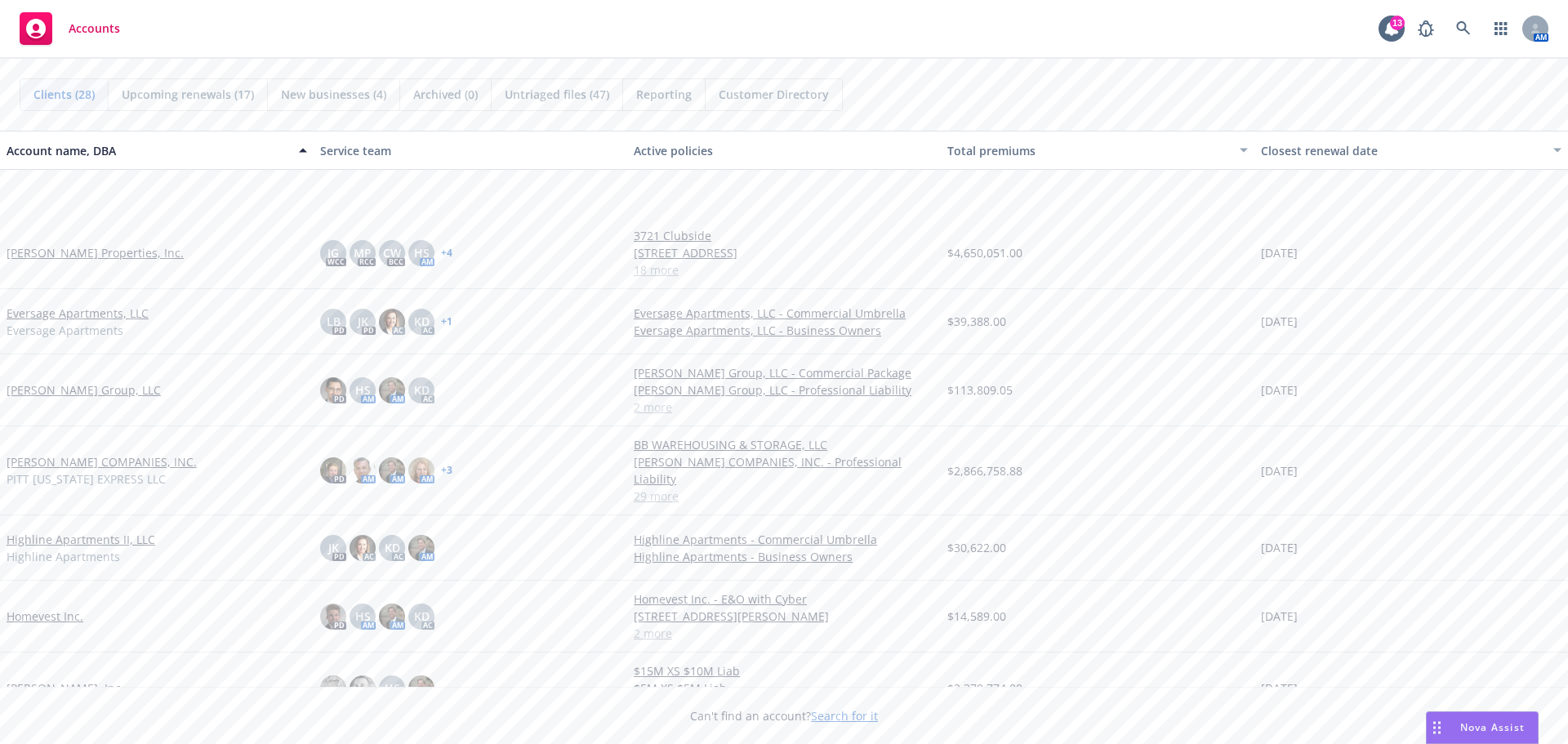
scroll to position [408, 0]
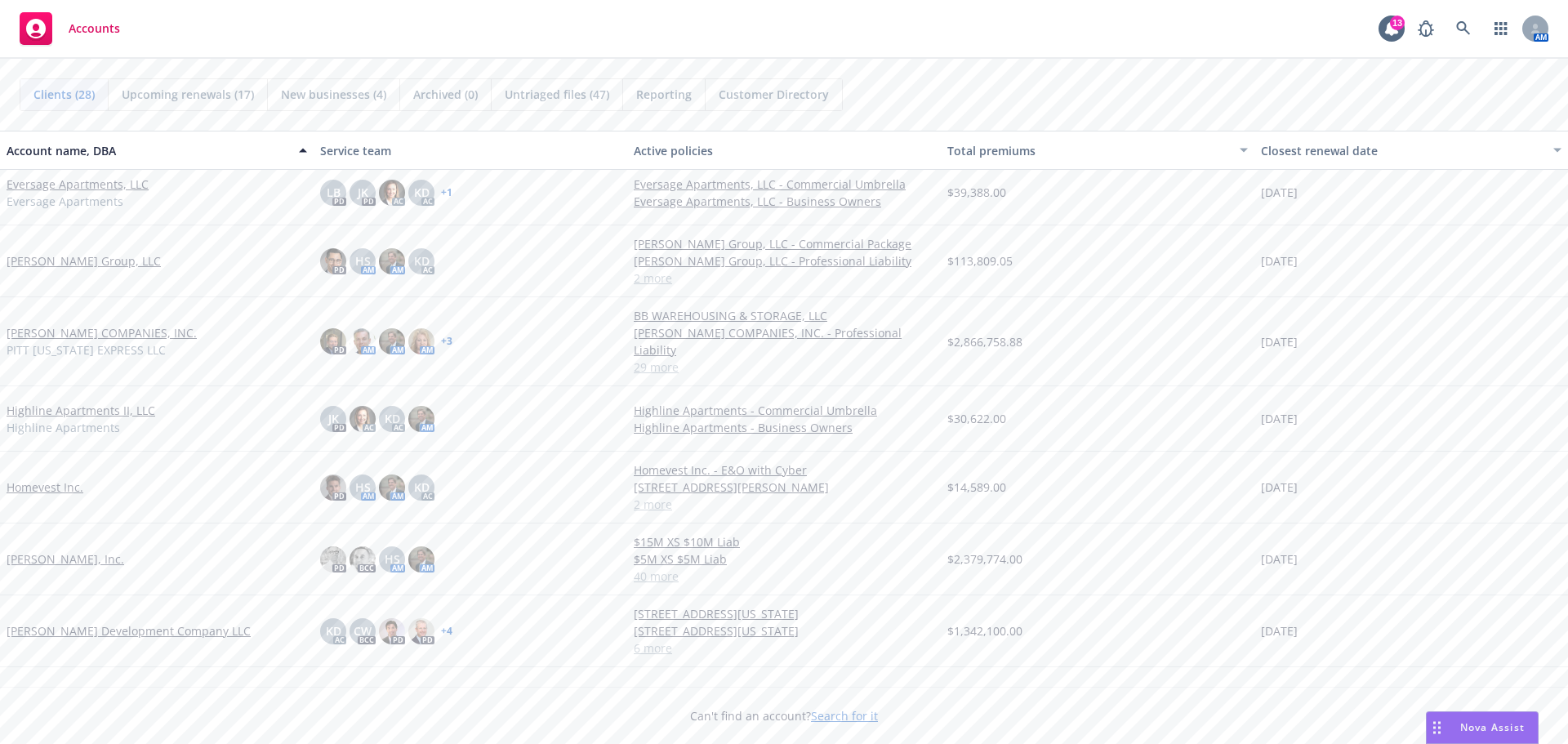
click at [71, 550] on link "[PERSON_NAME], Inc." at bounding box center [65, 558] width 118 height 17
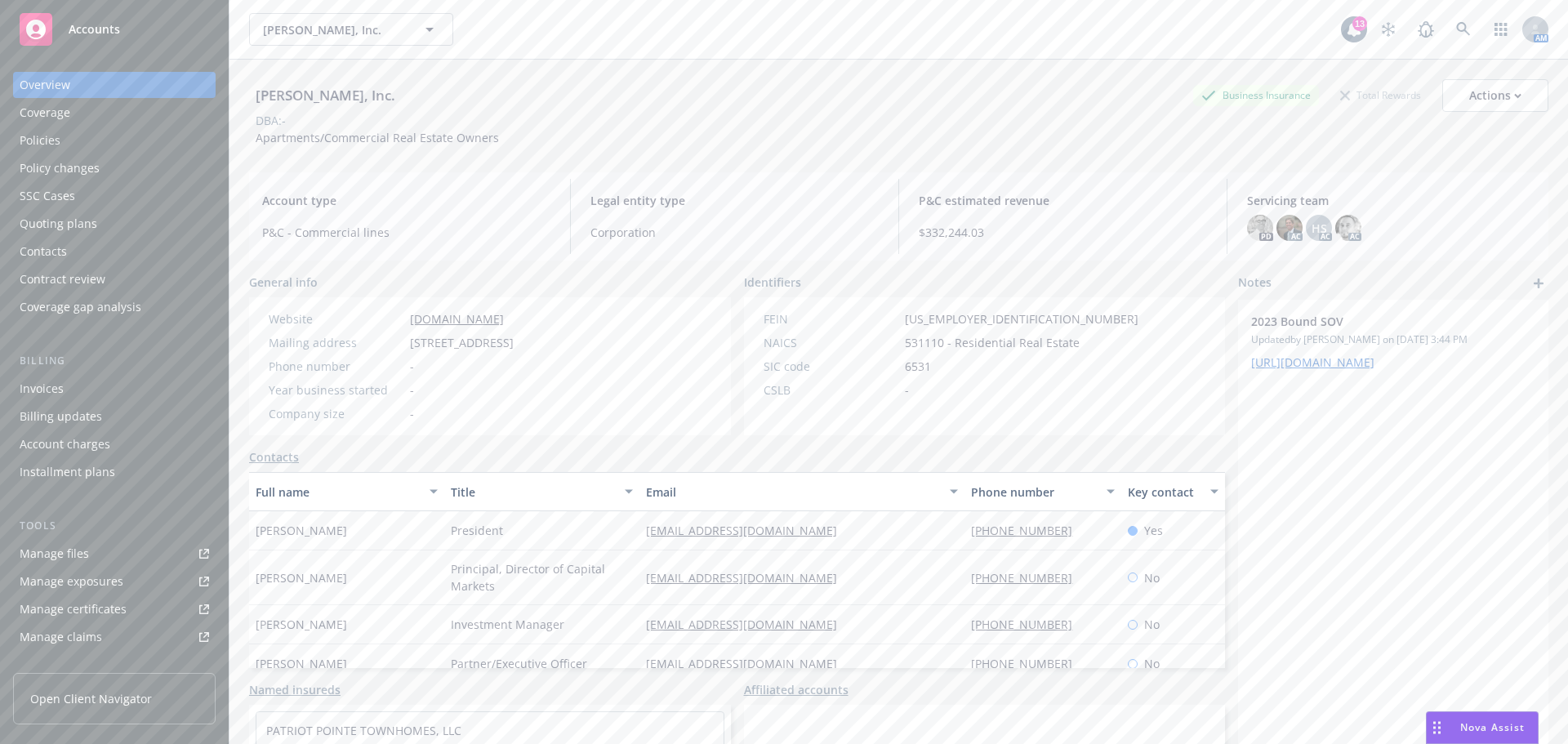
click at [67, 144] on div "Policies" at bounding box center [114, 140] width 189 height 26
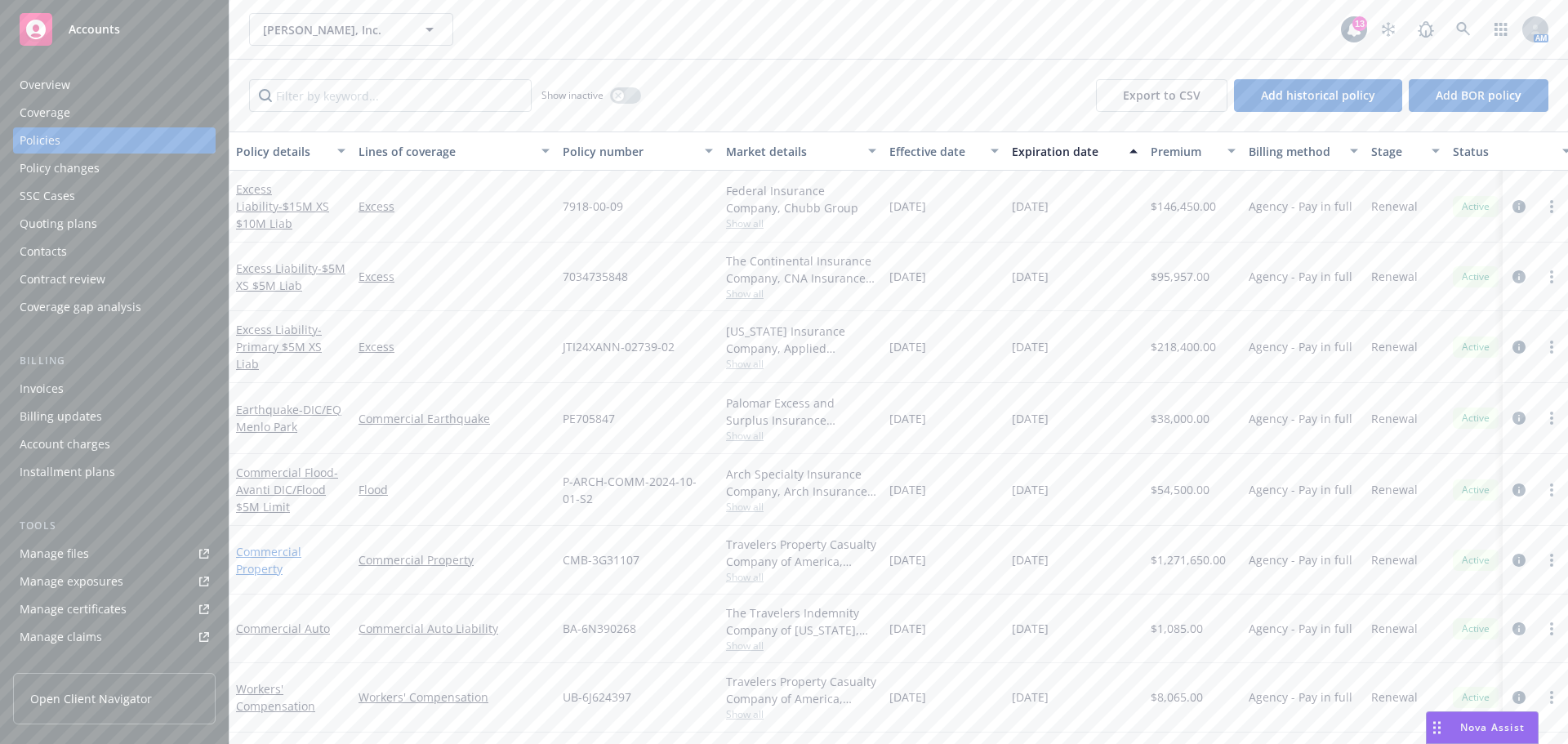
click at [273, 550] on link "Commercial Property" at bounding box center [268, 559] width 65 height 33
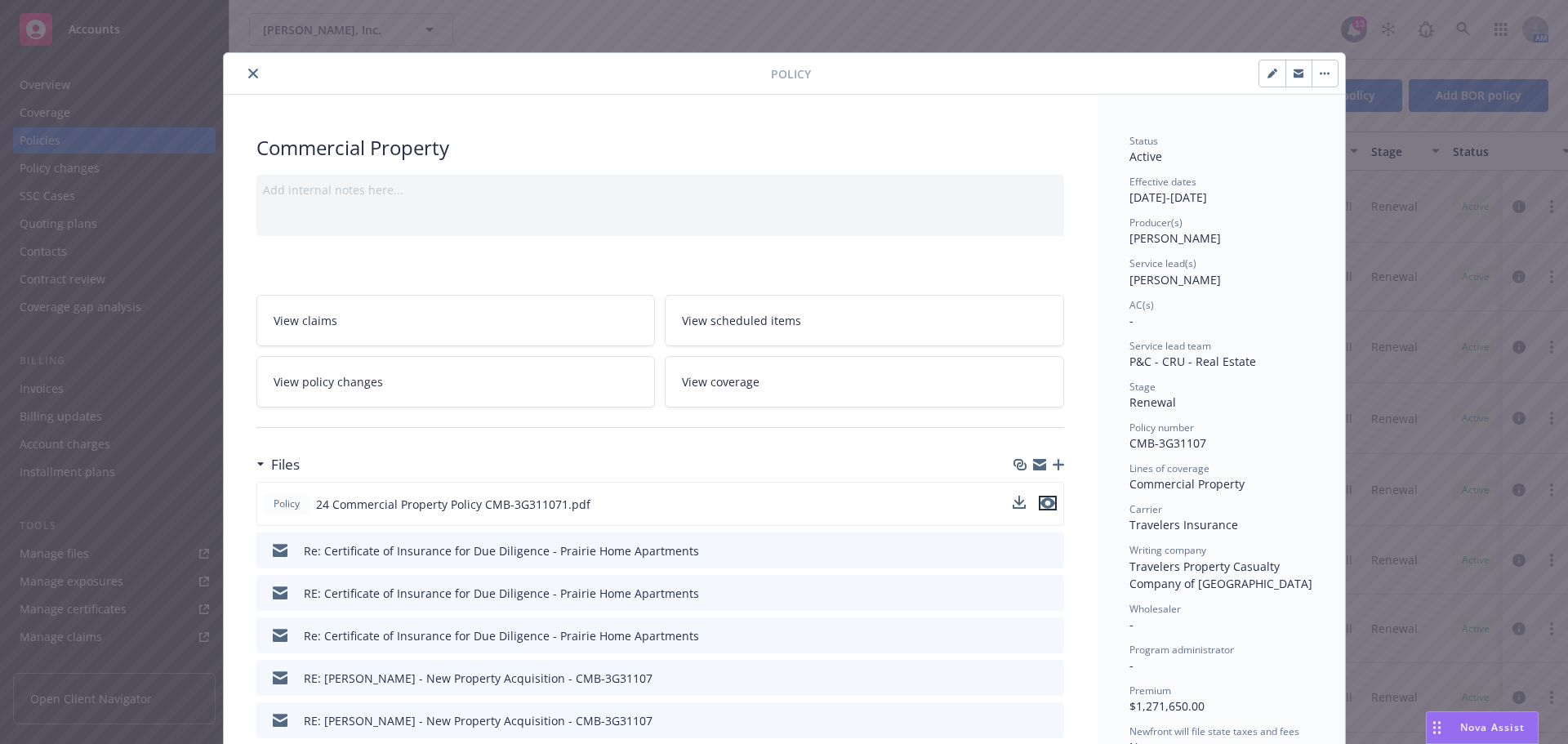
click at [1048, 505] on icon "preview file" at bounding box center [1048, 503] width 15 height 11
click at [248, 71] on icon "close" at bounding box center [253, 73] width 10 height 10
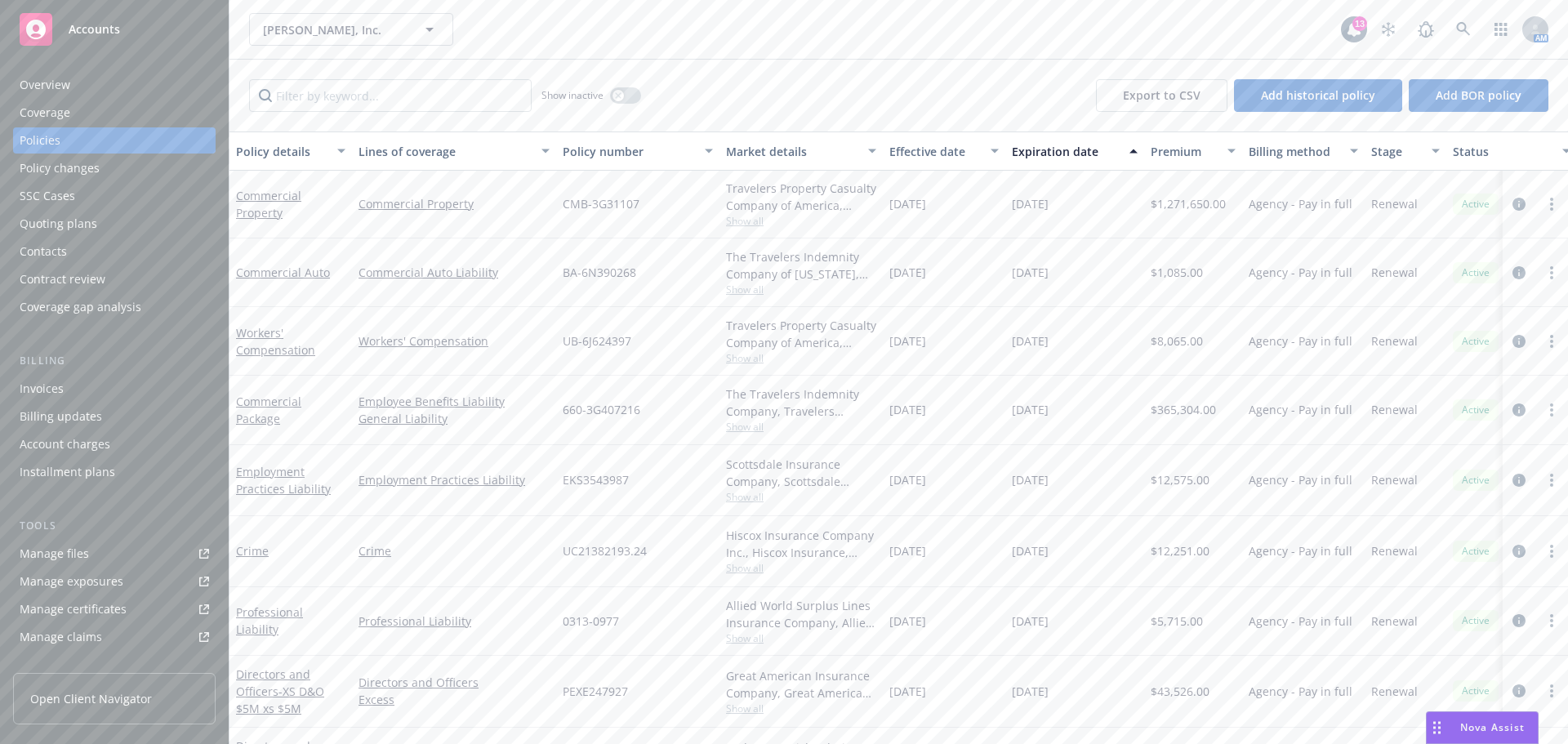
scroll to position [327, 0]
click at [276, 408] on link "Commercial Package" at bounding box center [268, 417] width 65 height 33
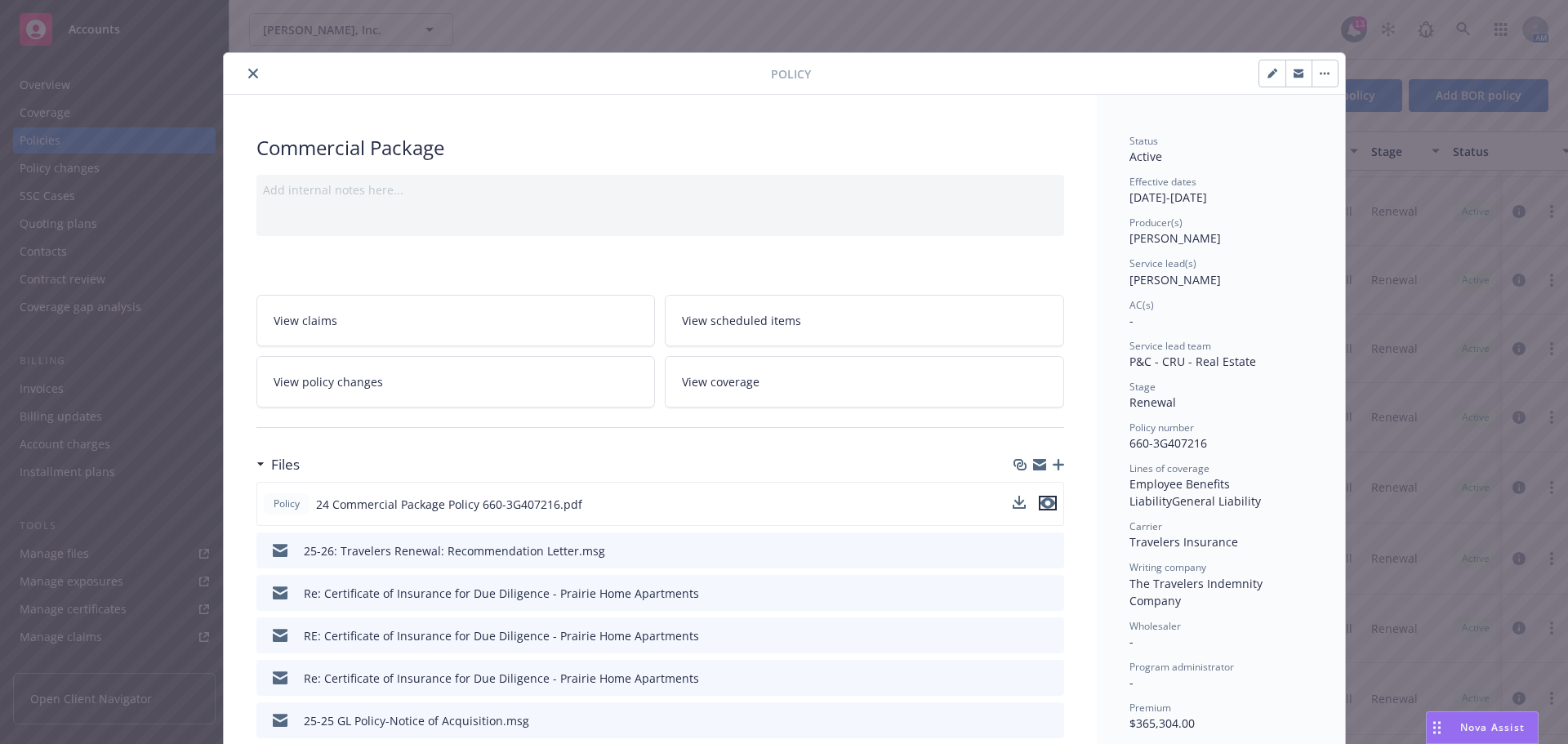
click at [1044, 497] on icon "preview file" at bounding box center [1048, 503] width 15 height 11
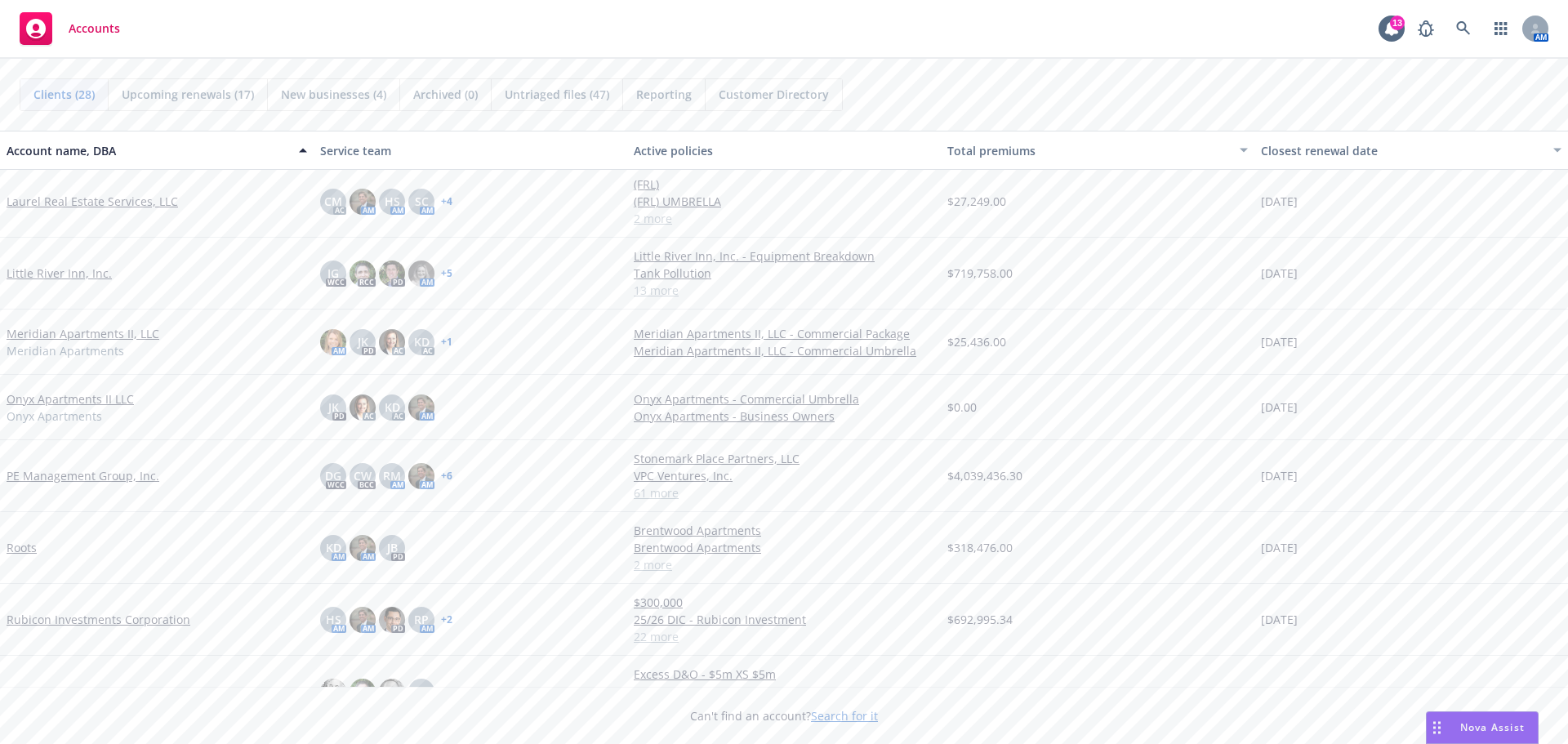
scroll to position [1062, 0]
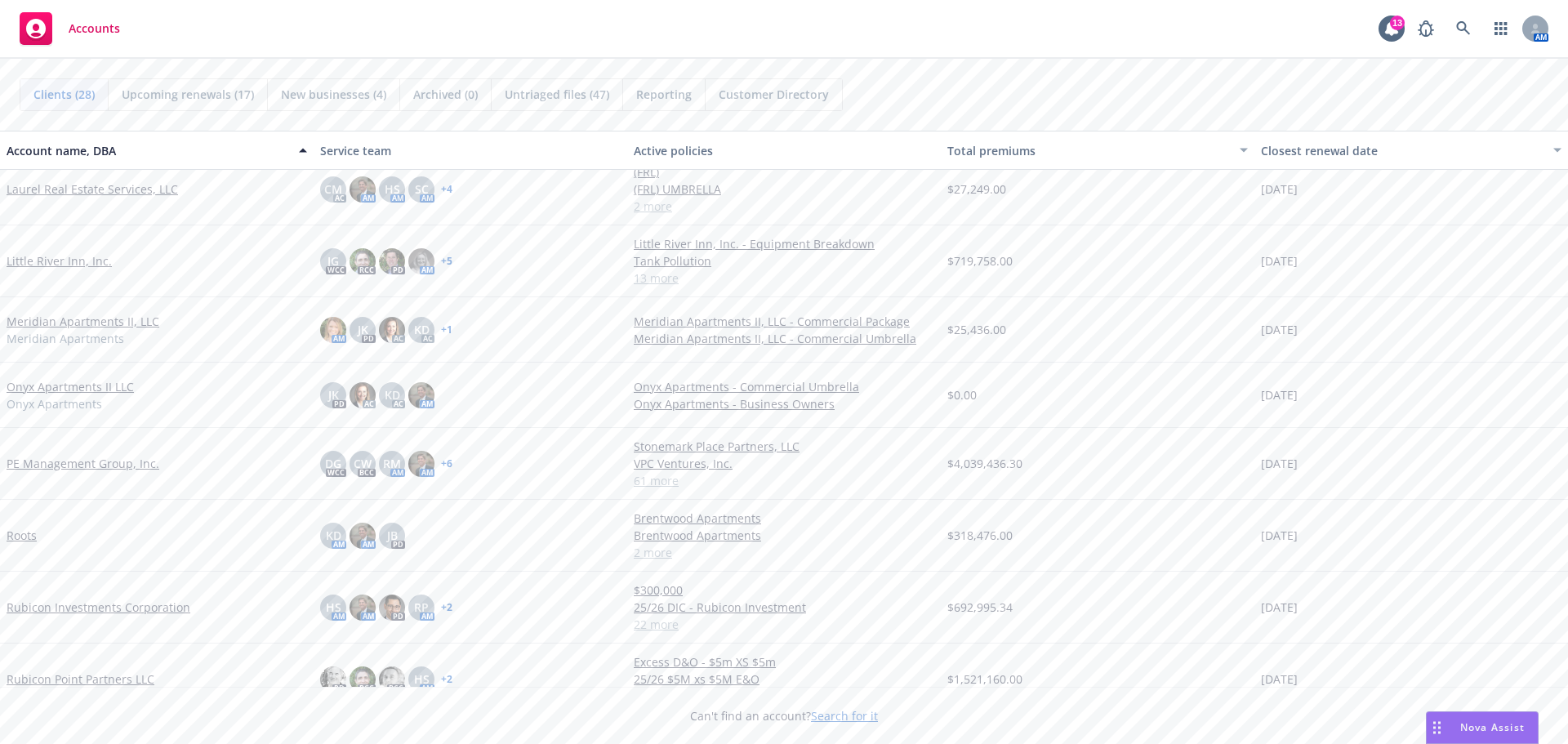
click at [88, 466] on link "PE Management Group, Inc." at bounding box center [83, 463] width 152 height 17
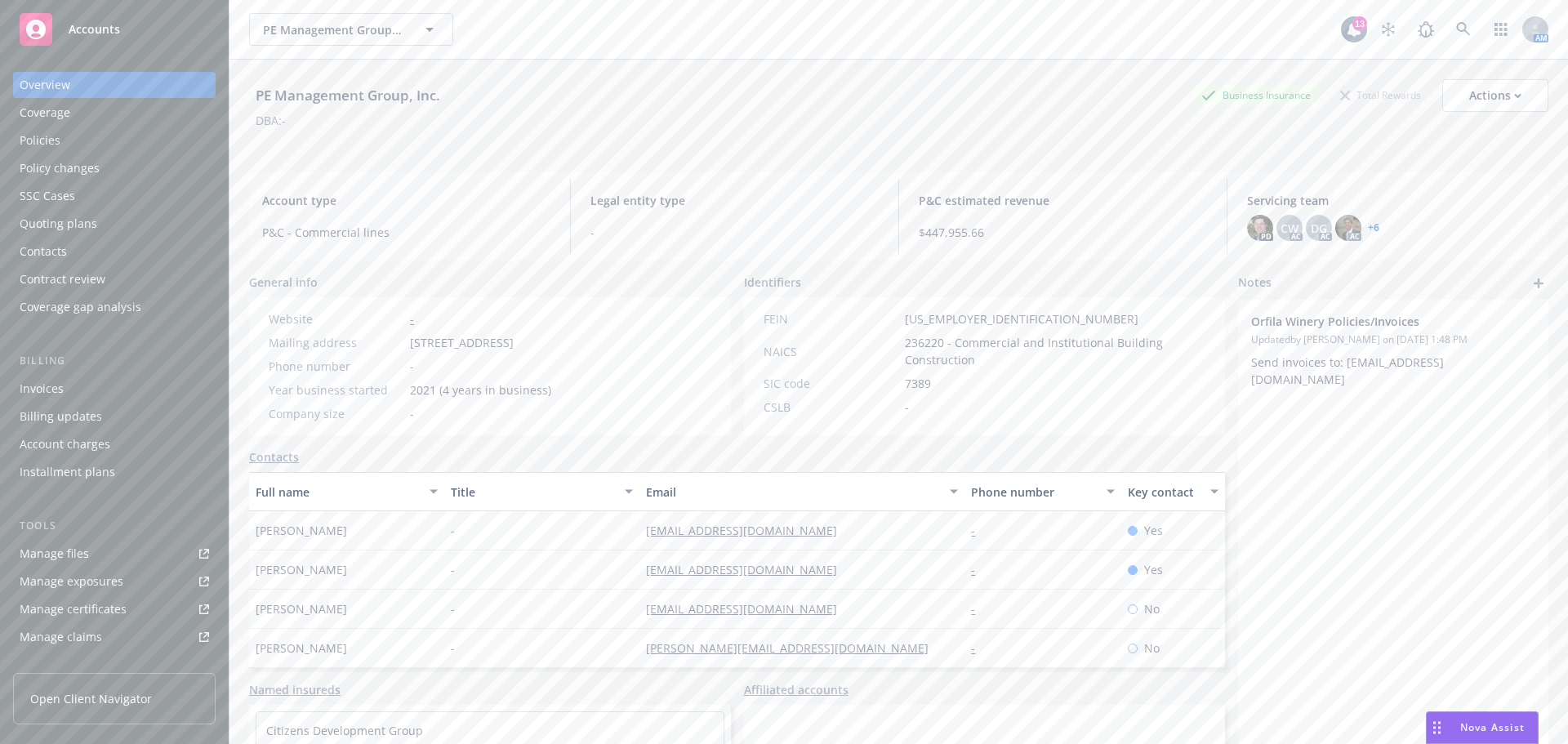
click at [112, 219] on div "Quoting plans" at bounding box center [114, 224] width 189 height 26
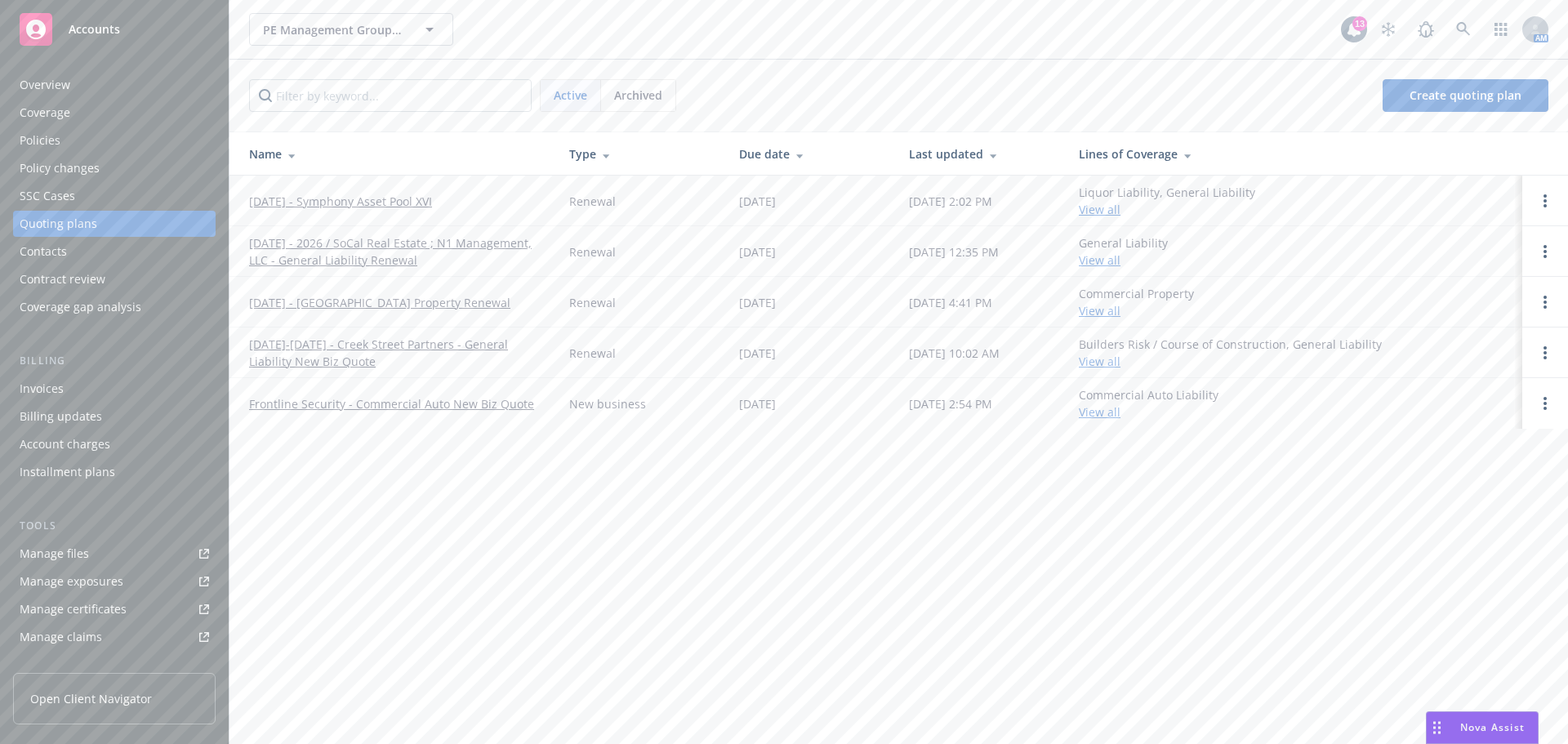
click at [411, 346] on link "[DATE]-[DATE] - Creek Street Partners - General Liability New Biz Quote" at bounding box center [396, 352] width 294 height 34
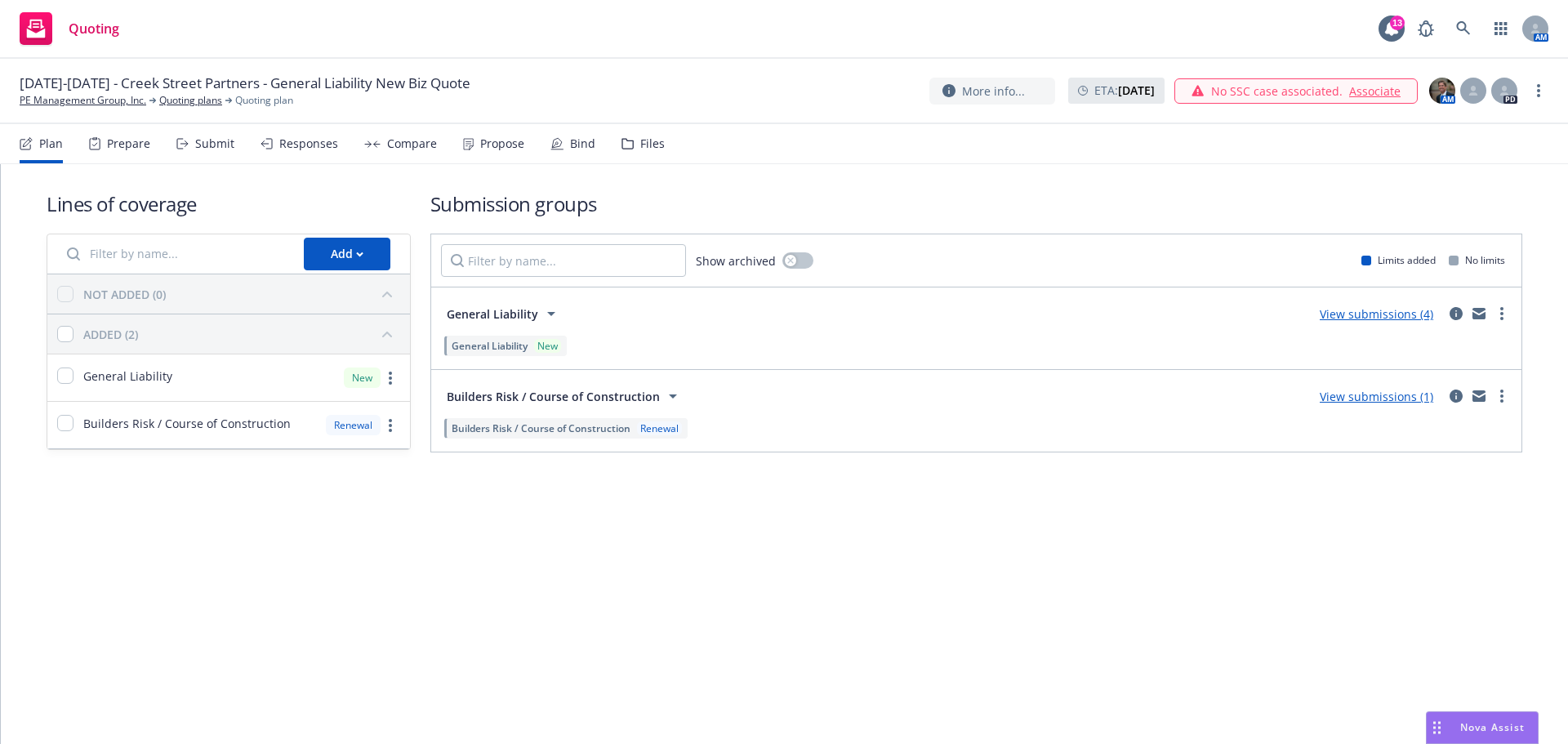
click at [207, 141] on div "Submit" at bounding box center [215, 144] width 39 height 13
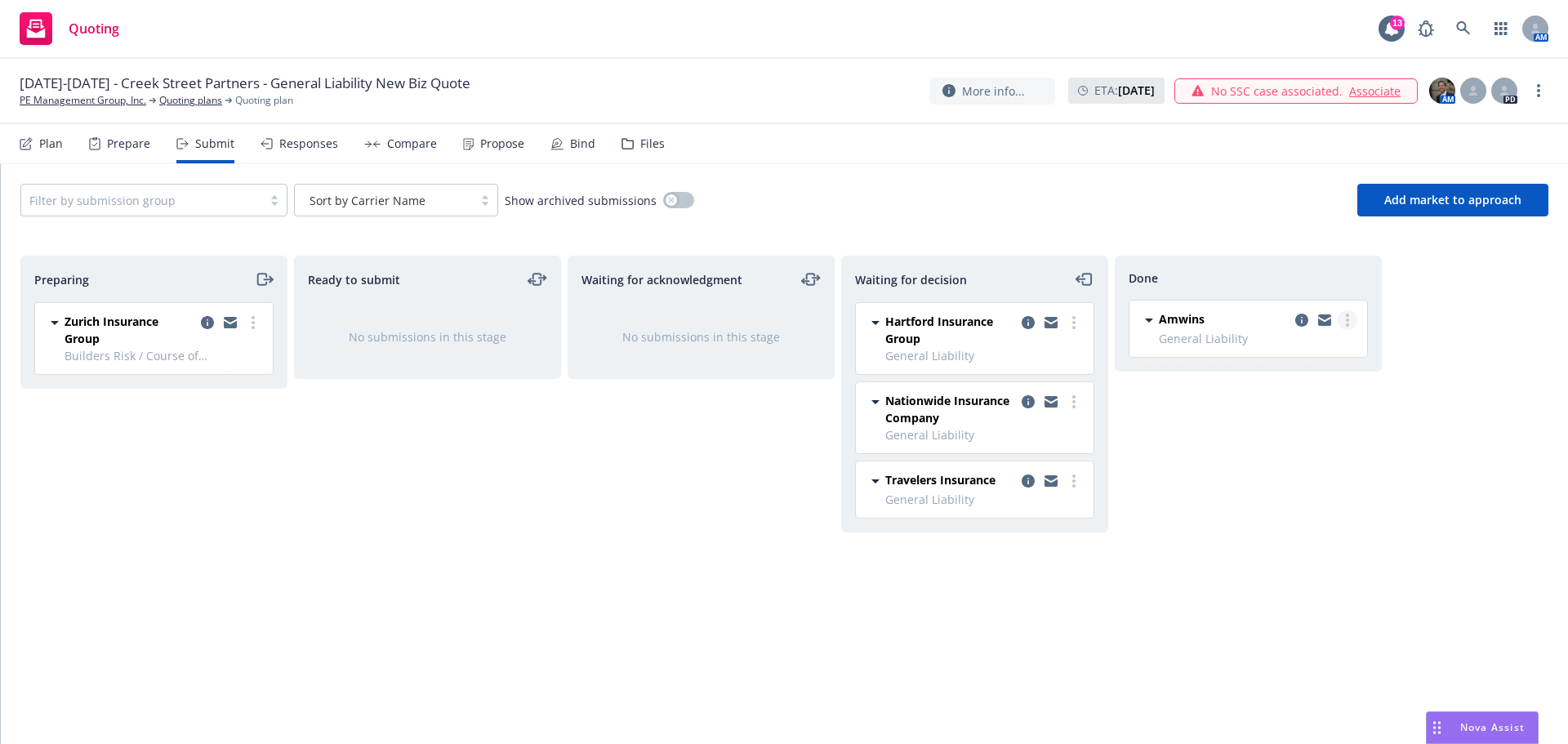
click at [1349, 319] on link "more" at bounding box center [1347, 320] width 20 height 20
click at [1299, 319] on icon "copy logging email" at bounding box center [1301, 320] width 13 height 13
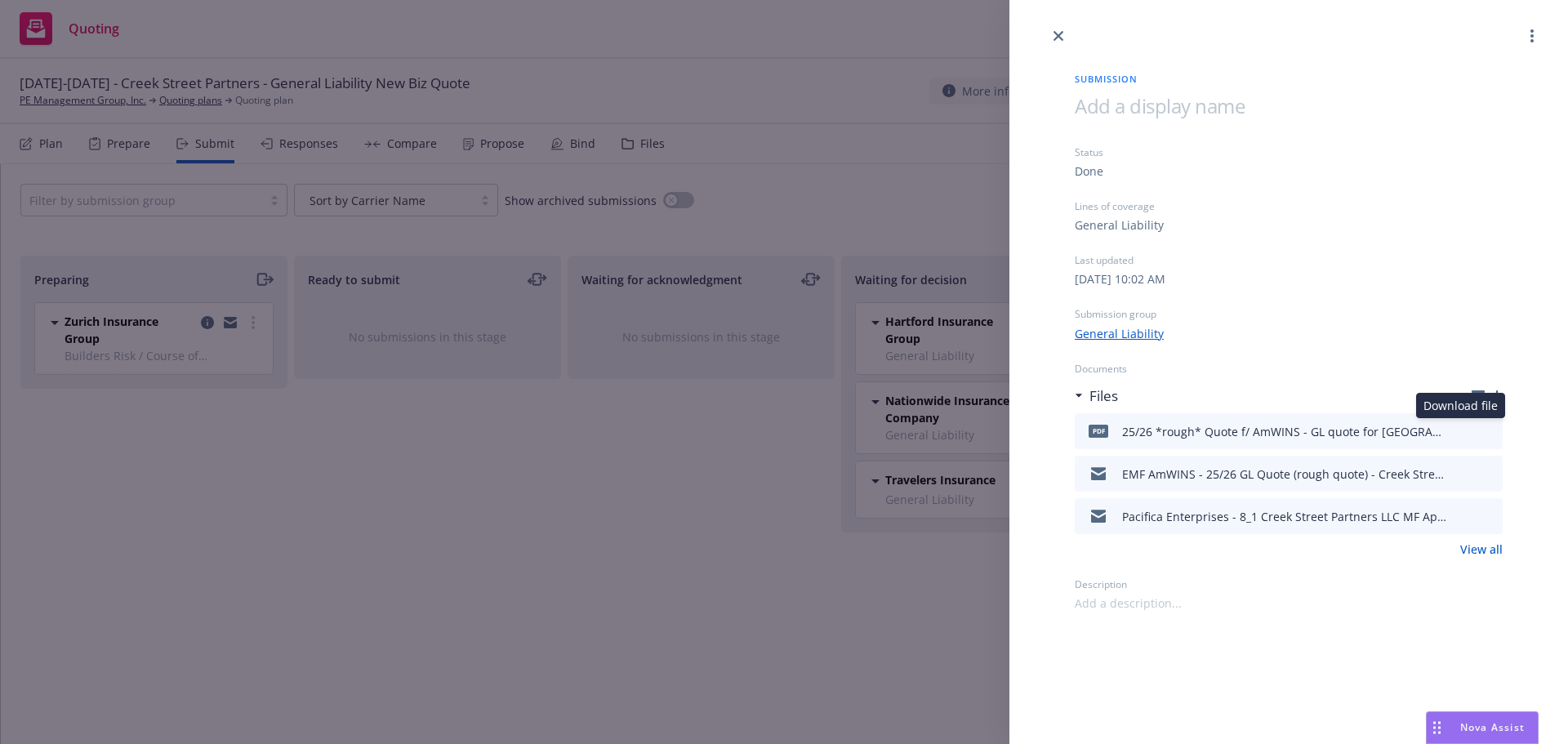
click at [1461, 430] on icon "download file" at bounding box center [1459, 427] width 10 height 10
click at [1474, 397] on icon "button" at bounding box center [1478, 398] width 13 height 7
